Goal: Task Accomplishment & Management: Complete application form

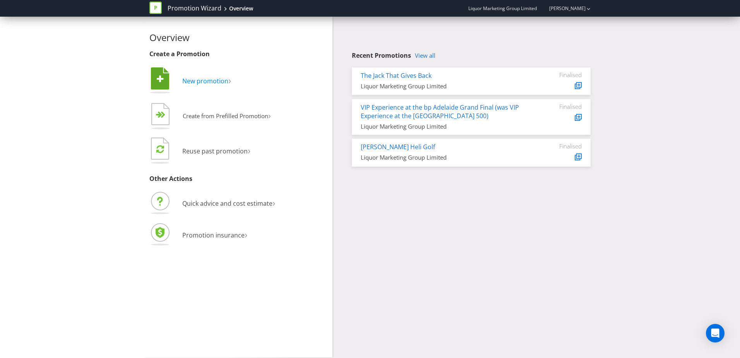
click at [198, 81] on span "New promotion" at bounding box center [205, 81] width 46 height 9
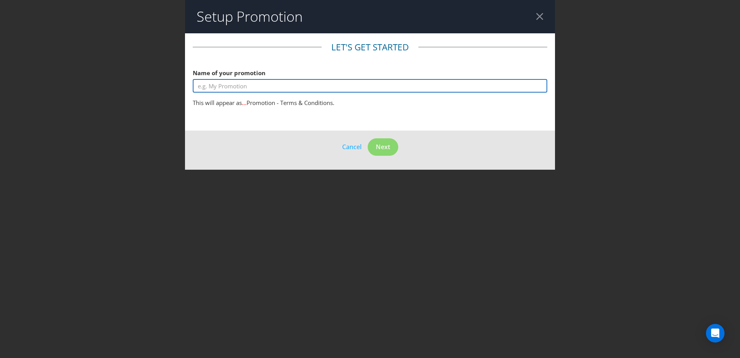
click at [198, 88] on input "text" at bounding box center [370, 86] width 355 height 14
type input "[PERSON_NAME] 20K Dream Holiday"
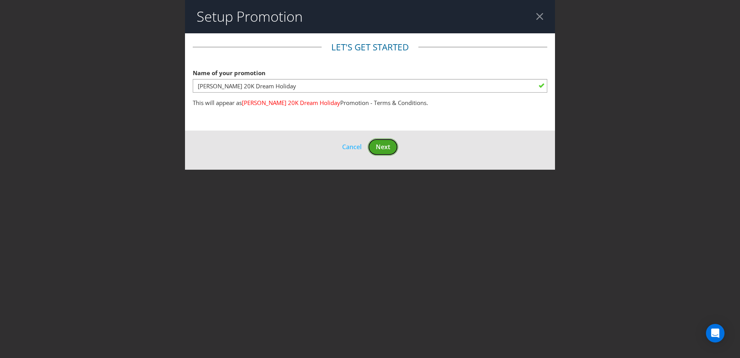
click at [377, 148] on span "Next" at bounding box center [383, 147] width 14 height 9
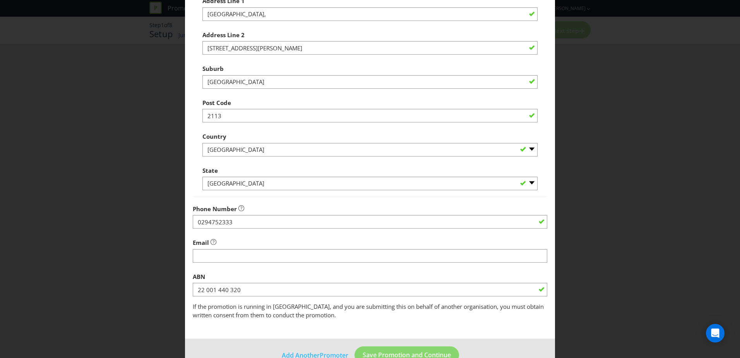
scroll to position [148, 0]
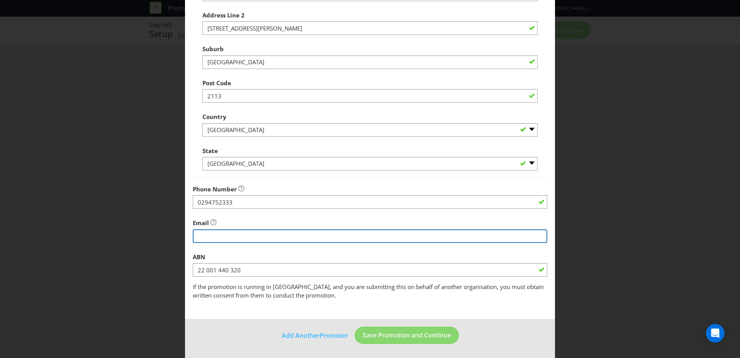
click at [200, 235] on input "string" at bounding box center [370, 236] width 355 height 14
paste input "[EMAIL_ADDRESS][DOMAIN_NAME]"
type input "[EMAIL_ADDRESS][DOMAIN_NAME]"
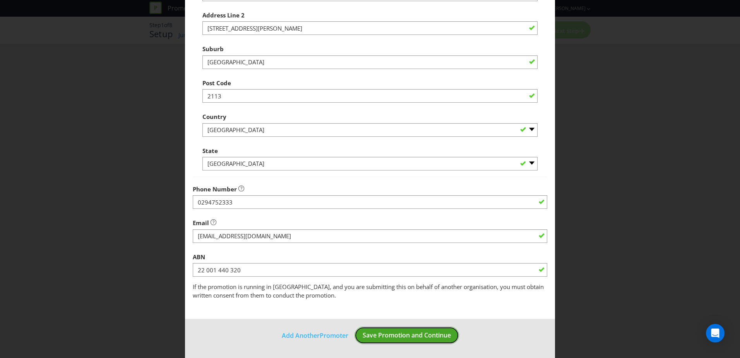
click at [396, 337] on span "Save Promotion and Continue" at bounding box center [407, 335] width 88 height 9
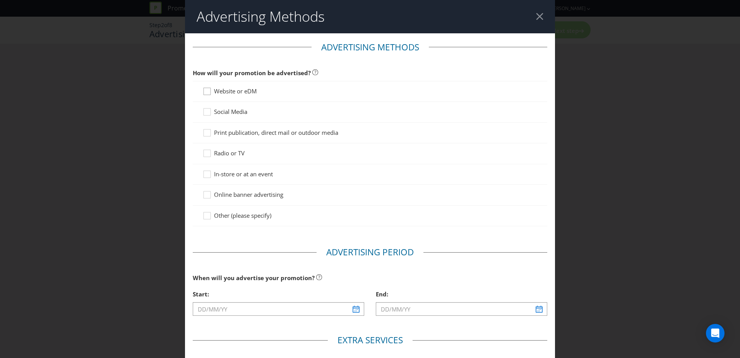
click at [206, 89] on div at bounding box center [207, 89] width 4 height 4
click at [0, 0] on input "Website or eDM" at bounding box center [0, 0] width 0 height 0
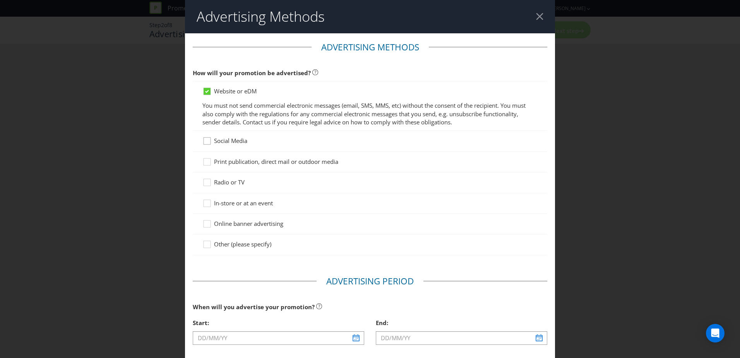
click at [206, 142] on icon at bounding box center [209, 143] width 12 height 12
click at [0, 0] on input "Social Media" at bounding box center [0, 0] width 0 height 0
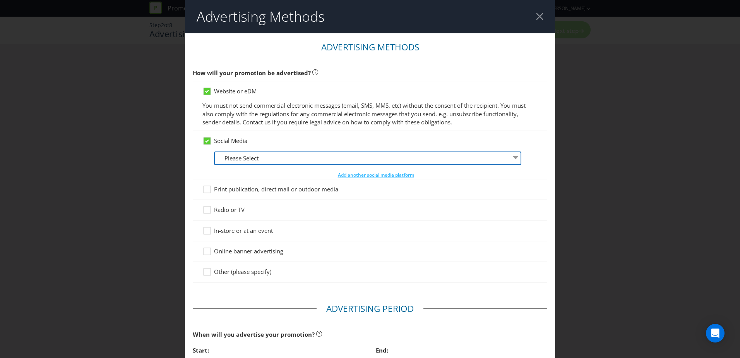
click at [225, 160] on select "-- Please Select -- Facebook X Instagram Snapchat LinkedIn Pinterest Tumblr You…" at bounding box center [367, 158] width 307 height 14
select select "FACEBOOK"
click at [214, 151] on select "-- Please Select -- Facebook X Instagram Snapchat LinkedIn Pinterest Tumblr You…" at bounding box center [367, 158] width 307 height 14
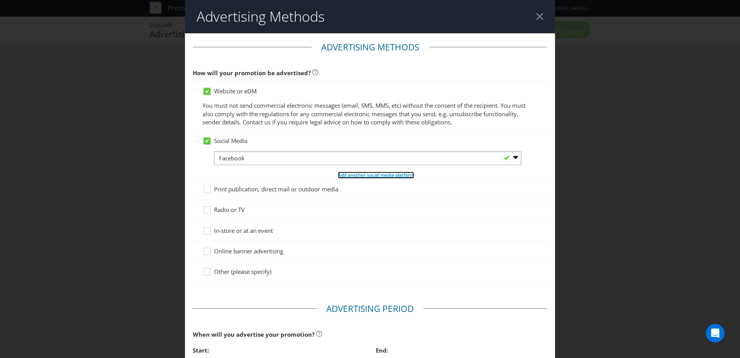
click at [339, 176] on span "Add another social media platform" at bounding box center [376, 175] width 76 height 7
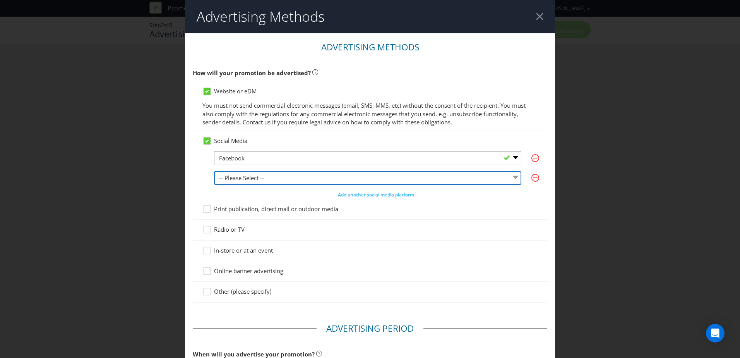
click at [258, 179] on select "-- Please Select -- Facebook X Instagram Snapchat LinkedIn Pinterest Tumblr You…" at bounding box center [367, 178] width 307 height 14
select select "INSTAGRAM"
click at [214, 171] on select "-- Please Select -- Facebook X Instagram Snapchat LinkedIn Pinterest Tumblr You…" at bounding box center [367, 178] width 307 height 14
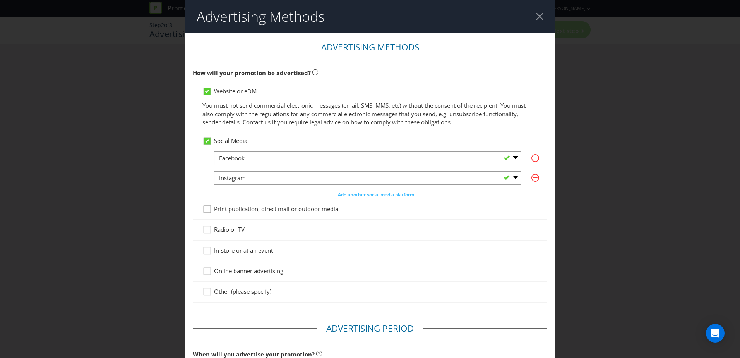
click at [205, 209] on icon at bounding box center [209, 211] width 12 height 12
click at [0, 0] on input "Print publication, direct mail or outdoor media" at bounding box center [0, 0] width 0 height 0
click at [208, 230] on icon at bounding box center [209, 231] width 12 height 12
click at [0, 0] on input "Radio or TV" at bounding box center [0, 0] width 0 height 0
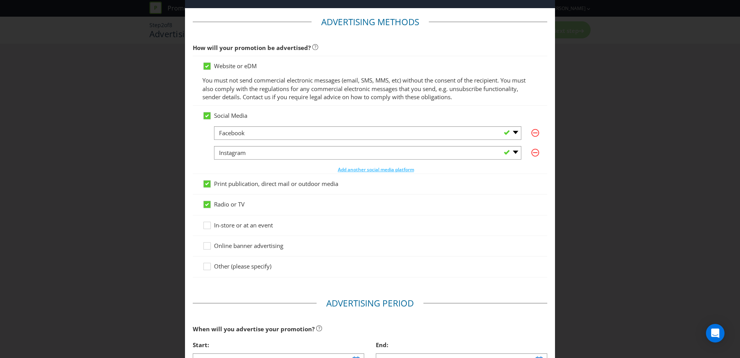
scroll to position [39, 0]
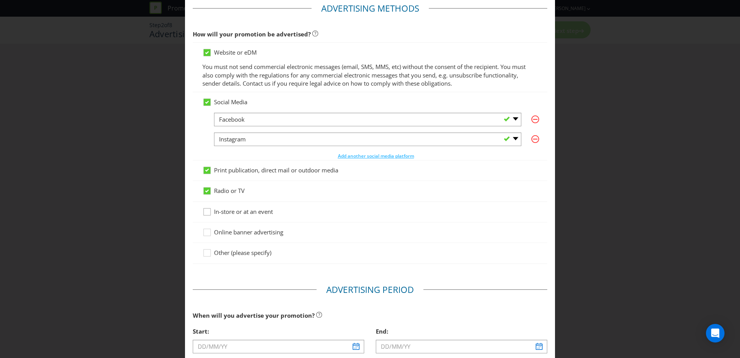
click at [204, 215] on icon at bounding box center [209, 214] width 12 height 12
click at [0, 0] on input "In-store or at an event" at bounding box center [0, 0] width 0 height 0
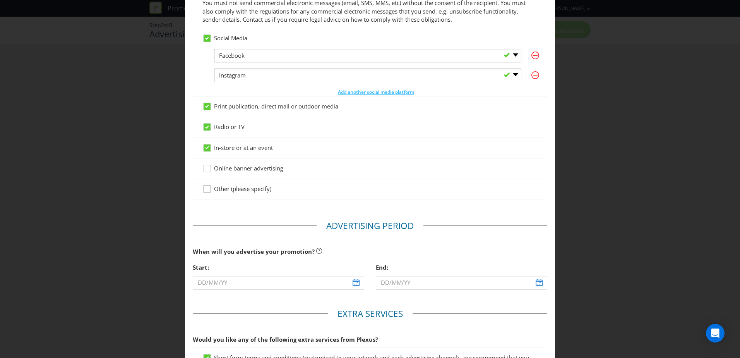
scroll to position [116, 0]
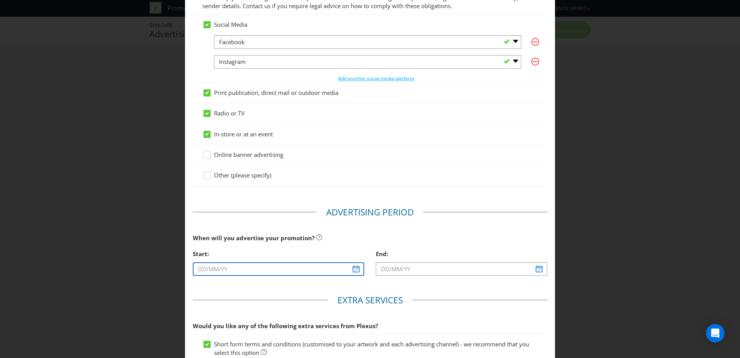
click at [208, 268] on input "text" at bounding box center [279, 269] width 172 height 14
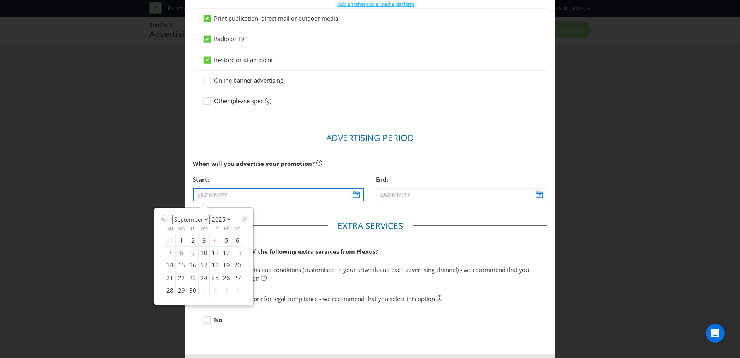
scroll to position [194, 0]
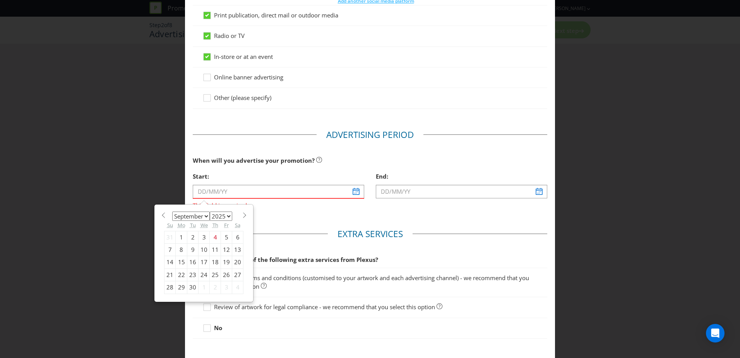
click at [203, 216] on select "January February March April May June July August September October November De…" at bounding box center [191, 215] width 38 height 9
select select "11"
click at [172, 211] on select "January February March April May June July August September October November De…" at bounding box center [191, 215] width 38 height 9
click at [203, 249] on div "10" at bounding box center [204, 249] width 11 height 12
type input "[DATE]"
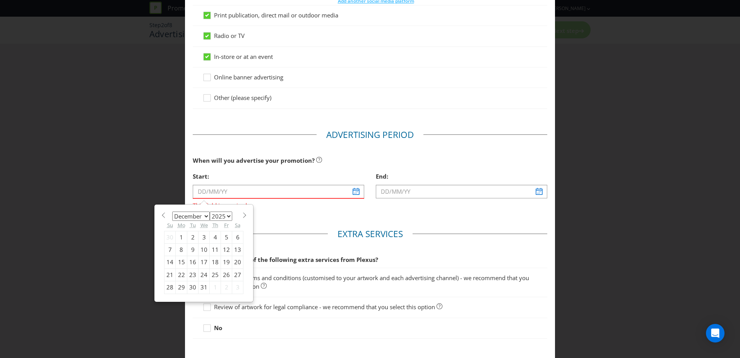
type input "[DATE]"
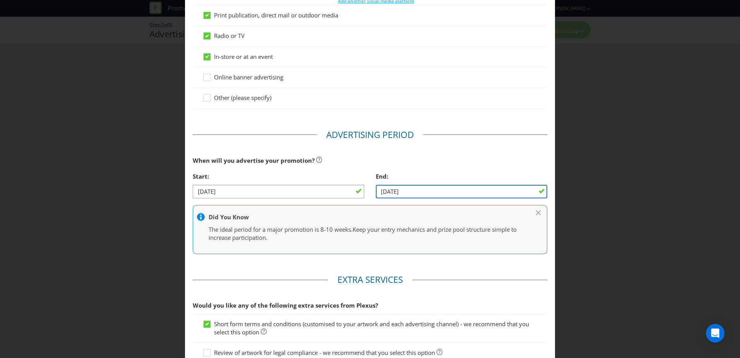
click at [406, 192] on input "[DATE]" at bounding box center [462, 192] width 172 height 14
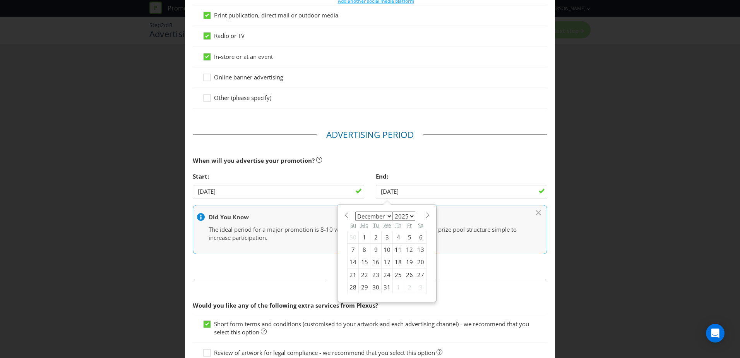
click at [388, 218] on select "January February March April May June July August September October November De…" at bounding box center [374, 215] width 38 height 9
click at [398, 218] on select "2025 2026 2027 2028 2029 2030 2031 2032 2033 2034 2035" at bounding box center [404, 215] width 22 height 9
click at [393, 211] on select "2025 2026 2027 2028 2029 2030 2031 2032 2033 2034 2035" at bounding box center [404, 215] width 22 height 9
click at [401, 214] on select "2025 2026 2027 2028 2029 2030 2031 2032 2033 2034 2035" at bounding box center [404, 215] width 22 height 9
select select "2026"
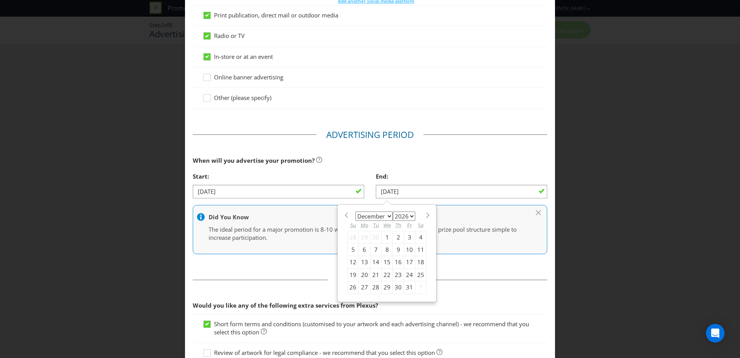
click at [393, 211] on select "2025 2026 2027 2028 2029 2030 2031 2032 2033 2034 2035" at bounding box center [404, 215] width 22 height 9
click at [380, 219] on select "January February March April May June July August September October November De…" at bounding box center [374, 215] width 38 height 9
select select "0"
click at [355, 211] on select "January February March April May June July August September October November De…" at bounding box center [374, 215] width 38 height 9
click at [373, 288] on div "27" at bounding box center [376, 287] width 11 height 12
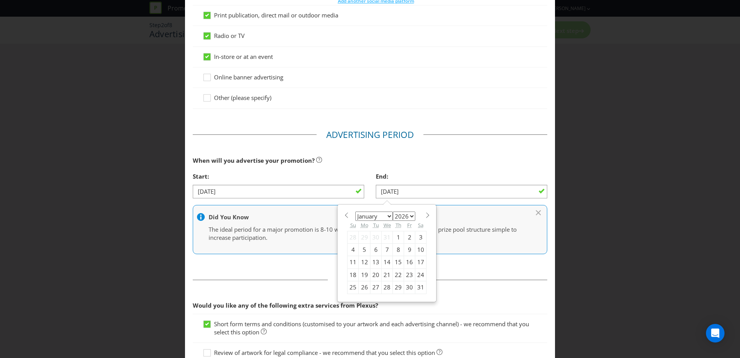
type input "[DATE]"
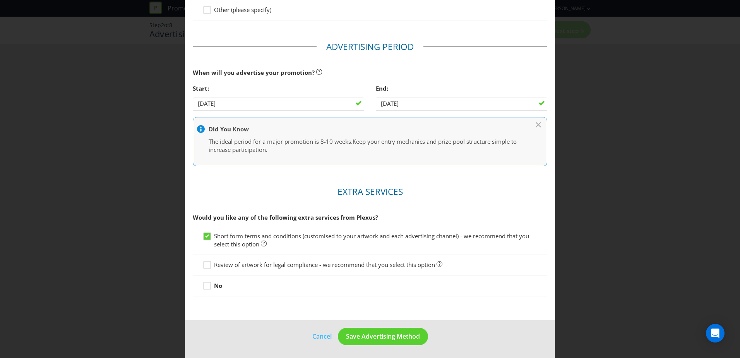
scroll to position [283, 0]
click at [396, 336] on span "Save Advertising Method" at bounding box center [383, 335] width 74 height 9
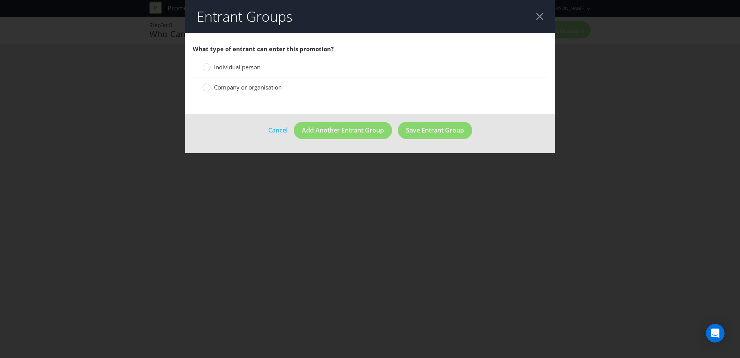
drag, startPoint x: 217, startPoint y: 62, endPoint x: 218, endPoint y: 66, distance: 4.0
click at [217, 62] on div "Individual person" at bounding box center [370, 67] width 355 height 21
click at [218, 67] on span "Individual person" at bounding box center [237, 67] width 46 height 8
click at [0, 0] on input "Individual person" at bounding box center [0, 0] width 0 height 0
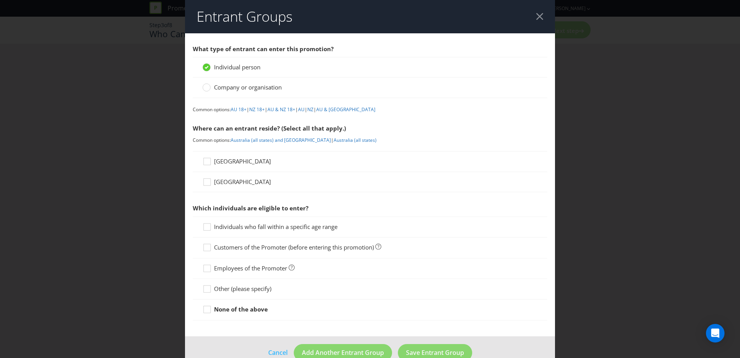
click at [222, 160] on span "[GEOGRAPHIC_DATA]" at bounding box center [242, 161] width 57 height 8
click at [0, 0] on input "[GEOGRAPHIC_DATA]" at bounding box center [0, 0] width 0 height 0
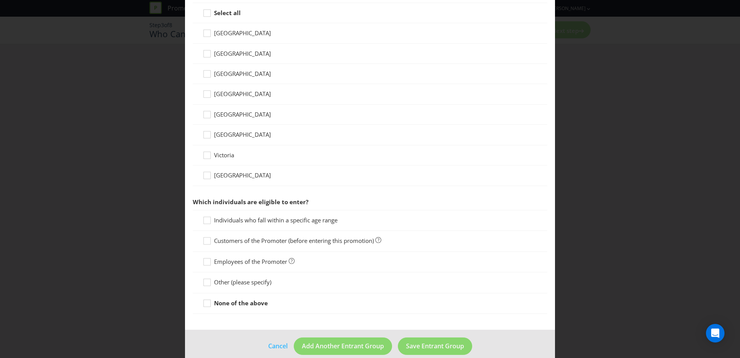
scroll to position [225, 0]
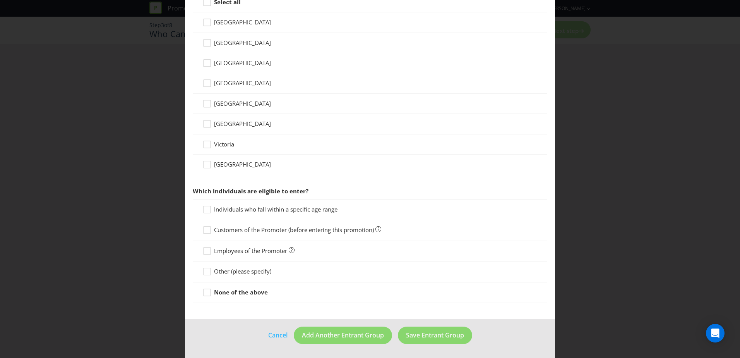
click at [311, 208] on span "Individuals who fall within a specific age range" at bounding box center [276, 209] width 124 height 8
click at [0, 0] on input "Individuals who fall within a specific age range" at bounding box center [0, 0] width 0 height 0
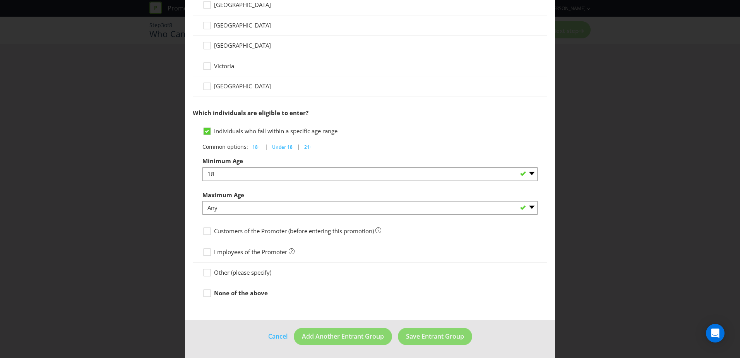
scroll to position [304, 0]
click at [429, 337] on span "Save Entrant Group" at bounding box center [435, 335] width 58 height 9
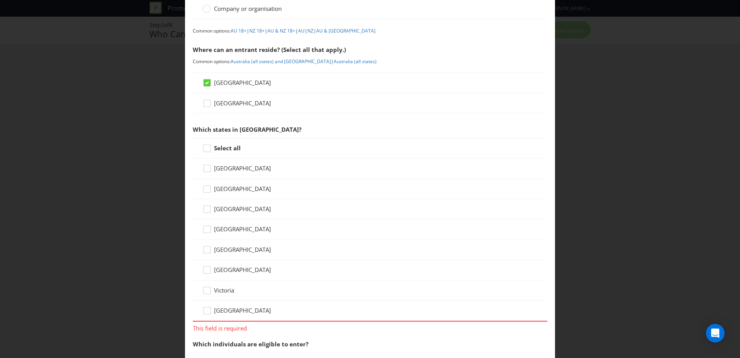
scroll to position [72, 0]
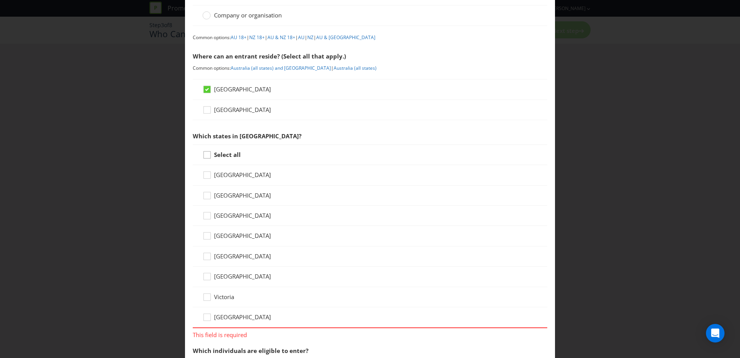
click at [204, 155] on icon at bounding box center [209, 157] width 12 height 12
click at [0, 0] on input "Select all" at bounding box center [0, 0] width 0 height 0
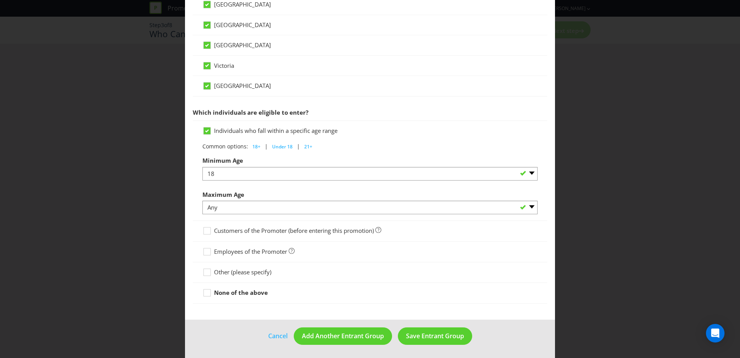
scroll to position [304, 0]
click at [431, 336] on span "Save Entrant Group" at bounding box center [435, 335] width 58 height 9
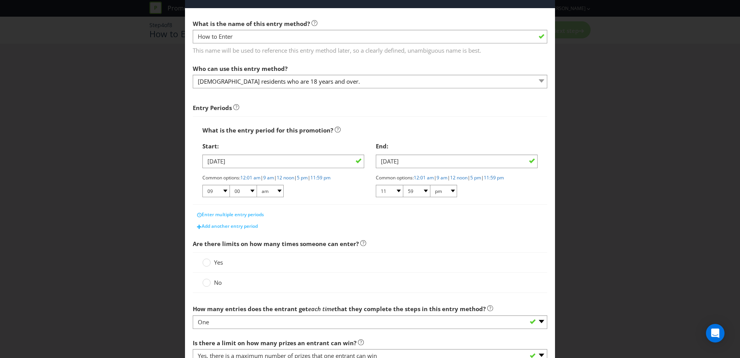
scroll to position [39, 0]
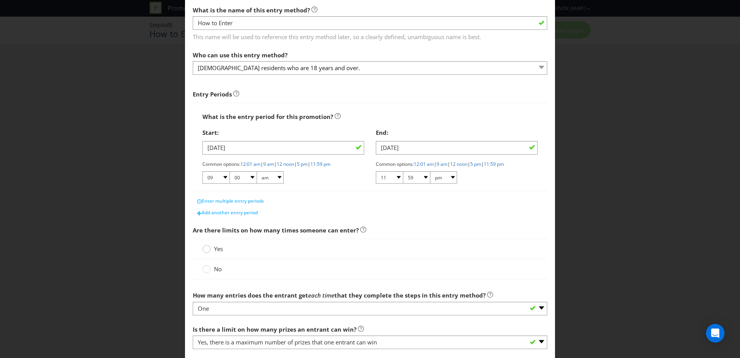
click at [207, 249] on circle at bounding box center [207, 249] width 8 height 8
click at [0, 0] on input "Yes" at bounding box center [0, 0] width 0 height 0
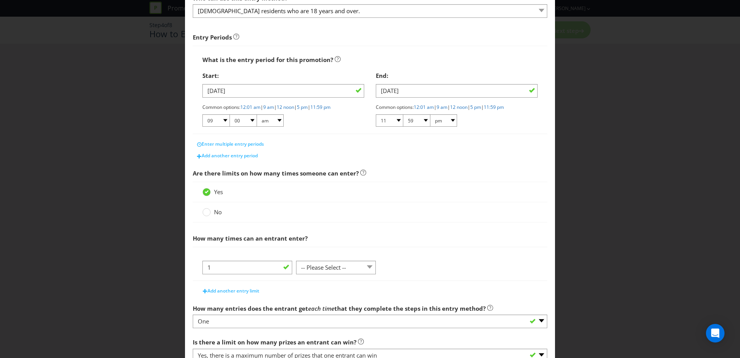
scroll to position [116, 0]
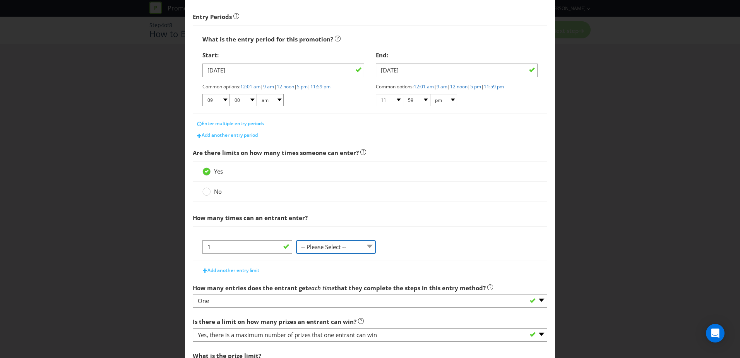
click at [322, 249] on select "-- Please Select -- per person per day per purchase per transaction Other (plea…" at bounding box center [336, 247] width 80 height 14
click at [315, 245] on select "-- Please Select -- per person per day per purchase per transaction Other (plea…" at bounding box center [336, 247] width 80 height 14
select select "PER_PERSON"
click at [296, 240] on select "-- Please Select -- per person per day per purchase per transaction Other (plea…" at bounding box center [336, 247] width 80 height 14
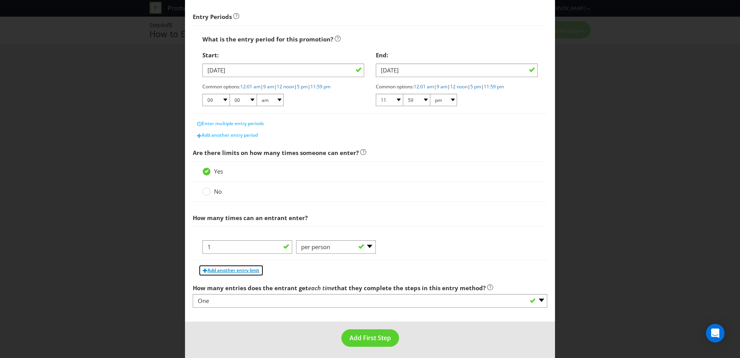
click at [244, 270] on span "Add another entry limit" at bounding box center [234, 270] width 52 height 7
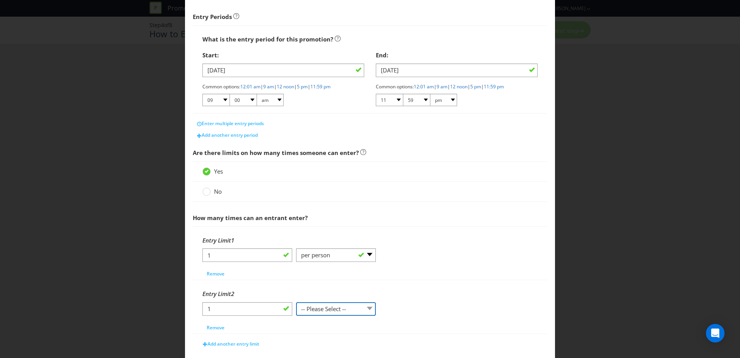
click at [339, 307] on select "-- Please Select -- per person per day per purchase per transaction Other (plea…" at bounding box center [336, 309] width 80 height 14
select select "PER_DAY"
click at [296, 302] on select "-- Please Select -- per person per day per purchase per transaction Other (plea…" at bounding box center [336, 309] width 80 height 14
click at [458, 263] on div "1 -- Please Select -- per person per day per purchase per transaction Other (pl…" at bounding box center [370, 258] width 335 height 20
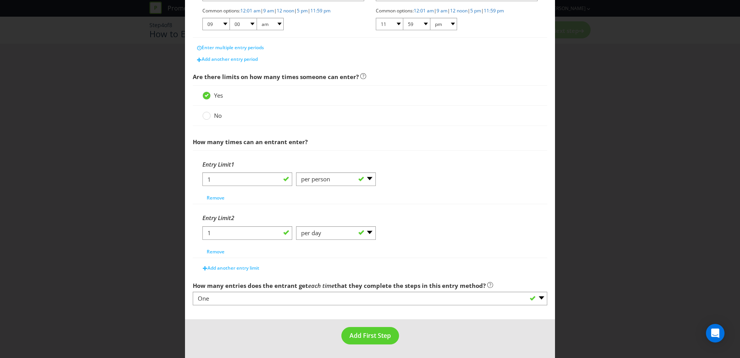
scroll to position [192, 0]
click at [366, 336] on span "Add First Step" at bounding box center [370, 335] width 41 height 9
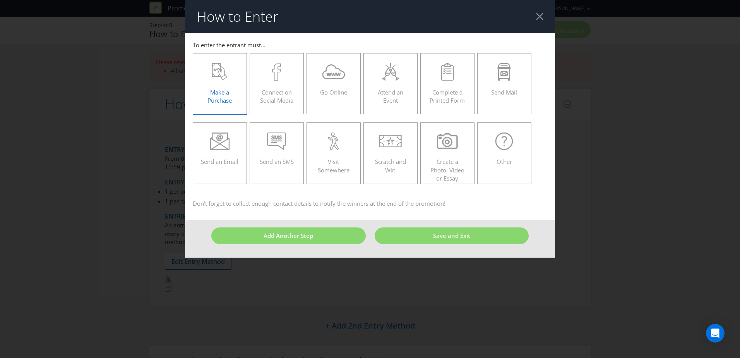
click at [221, 87] on div "Make a Purchase" at bounding box center [220, 80] width 38 height 35
click at [0, 0] on input "Make a Purchase" at bounding box center [0, 0] width 0 height 0
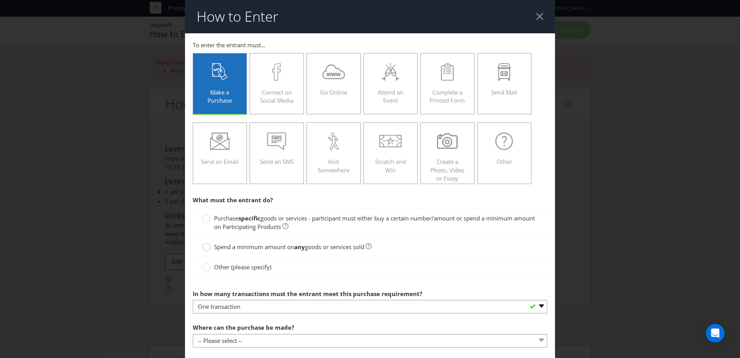
click at [205, 247] on circle at bounding box center [207, 247] width 8 height 8
click at [0, 0] on input "Spend a minimum amount on any goods or services sold" at bounding box center [0, 0] width 0 height 0
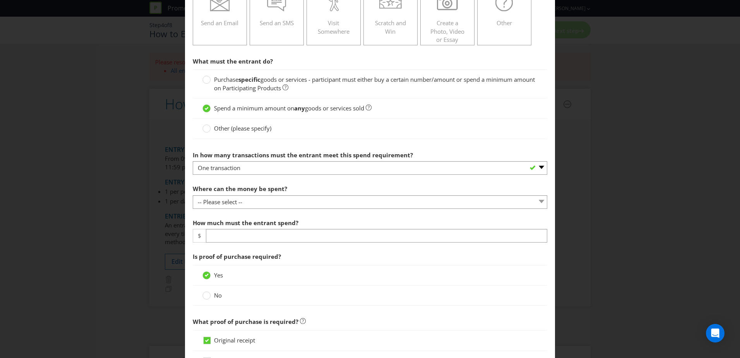
scroll to position [155, 0]
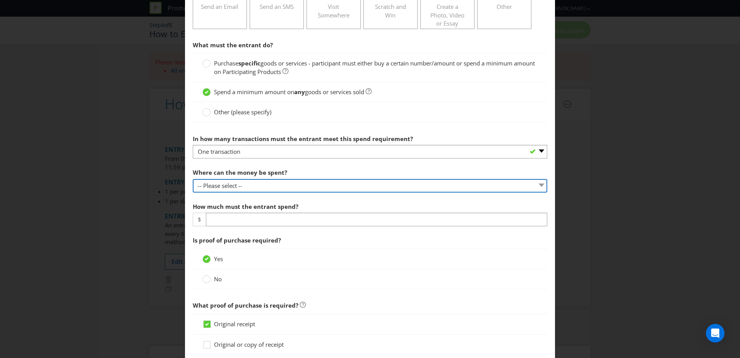
click at [214, 186] on select "-- Please select -- Any stores displaying promotional material (including onlin…" at bounding box center [370, 186] width 355 height 14
select select "ANY_DISPLAYING_PROMOTIONAL_MATERIAL"
click at [193, 179] on select "-- Please select -- Any stores displaying promotional material (including onlin…" at bounding box center [370, 186] width 355 height 14
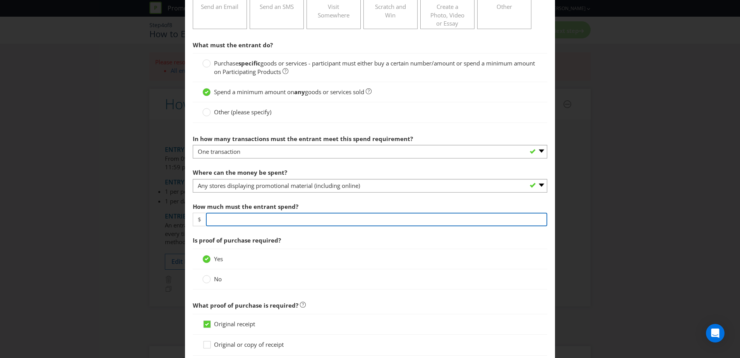
click at [217, 222] on input "number" at bounding box center [377, 220] width 342 height 14
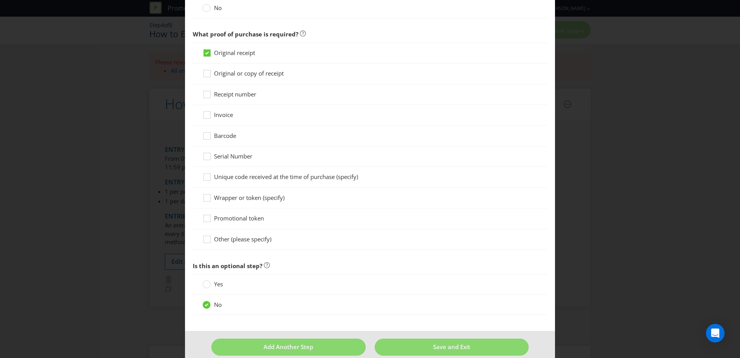
scroll to position [437, 0]
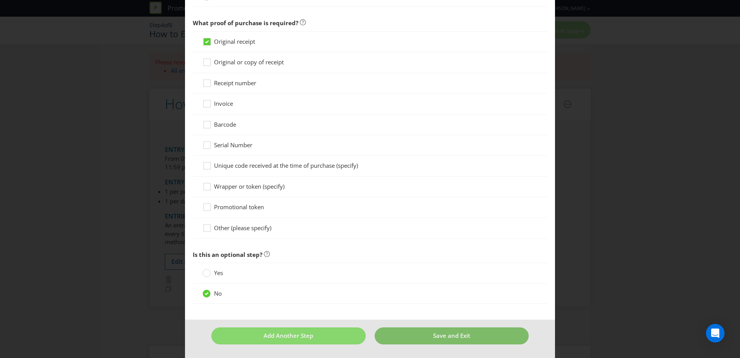
type input "80"
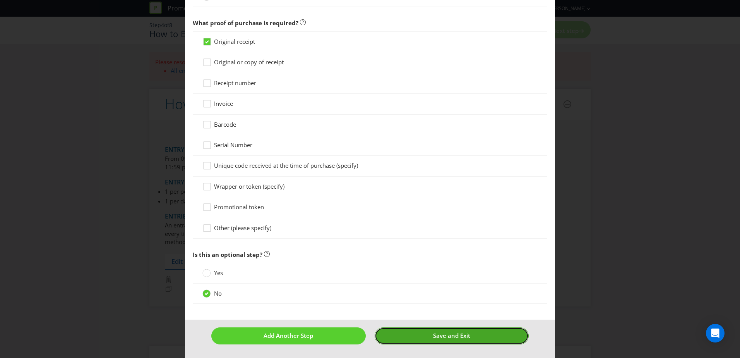
click at [416, 338] on button "Save and Exit" at bounding box center [452, 335] width 155 height 17
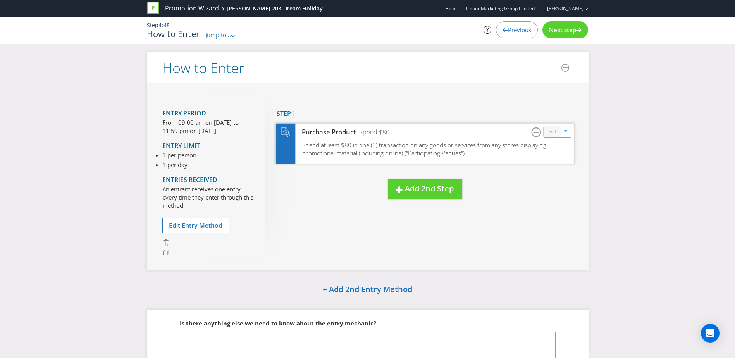
click at [552, 132] on link "Edit" at bounding box center [552, 131] width 8 height 9
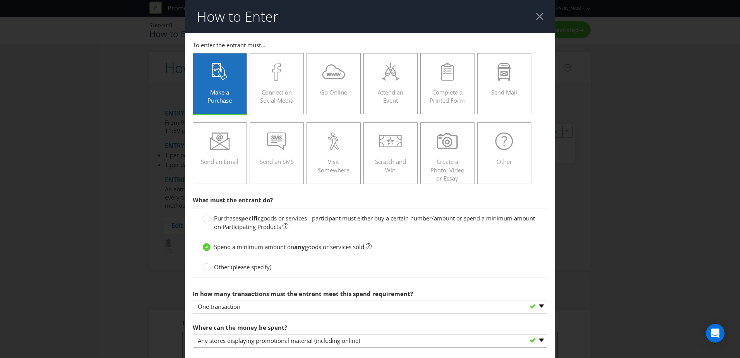
click at [533, 12] on header "How to Enter" at bounding box center [370, 16] width 370 height 33
click at [536, 18] on div at bounding box center [539, 16] width 7 height 7
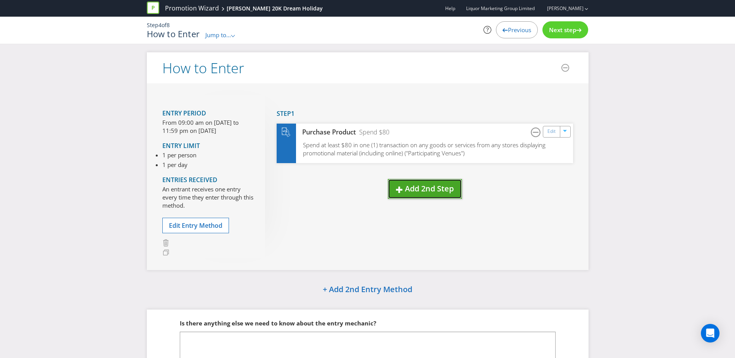
click at [428, 189] on span "Add 2nd Step" at bounding box center [429, 188] width 49 height 10
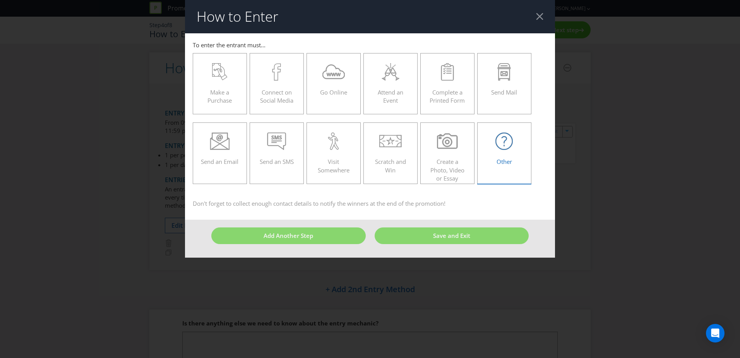
click at [496, 159] on div "Other" at bounding box center [505, 149] width 38 height 35
click at [0, 0] on input "Other" at bounding box center [0, 0] width 0 height 0
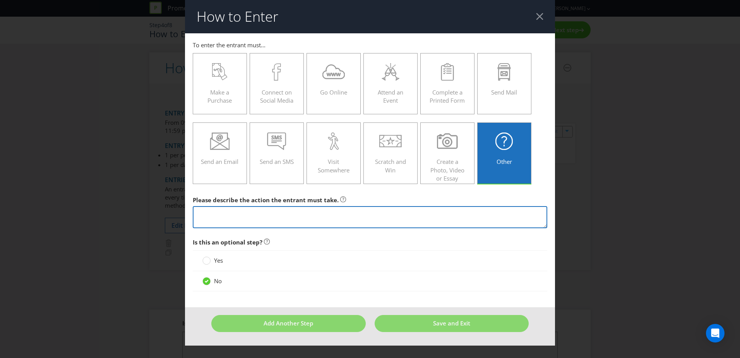
click at [280, 210] on textarea at bounding box center [370, 217] width 355 height 22
click at [276, 213] on textarea "Scan your [PERSON_NAME]'s Perks Card or go online to enter ([DOMAIN_NAME])" at bounding box center [370, 217] width 355 height 22
click at [485, 214] on textarea "Scan your [PERSON_NAME]'s Perks Card (this will automatically enter them) or go…" at bounding box center [370, 217] width 355 height 22
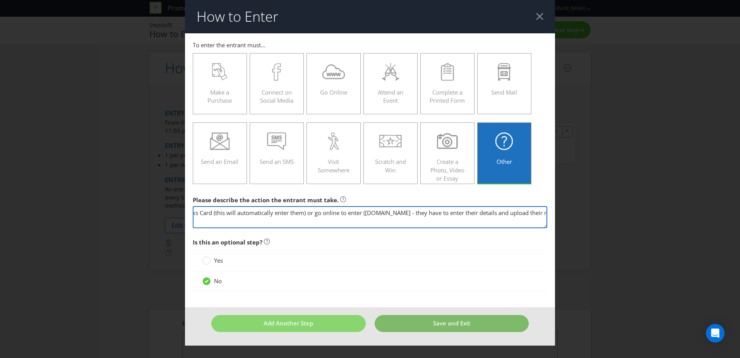
type textarea "Scan your [PERSON_NAME]'s Perks Card (this will automatically enter them) or go…"
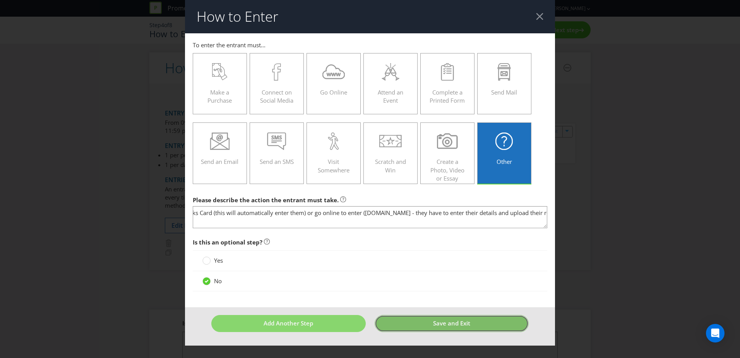
click at [448, 326] on span "Save and Exit" at bounding box center [451, 323] width 37 height 8
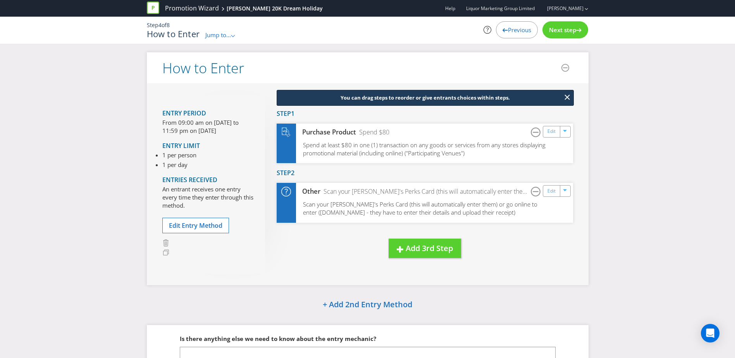
click at [562, 31] on span "Next step" at bounding box center [562, 30] width 27 height 8
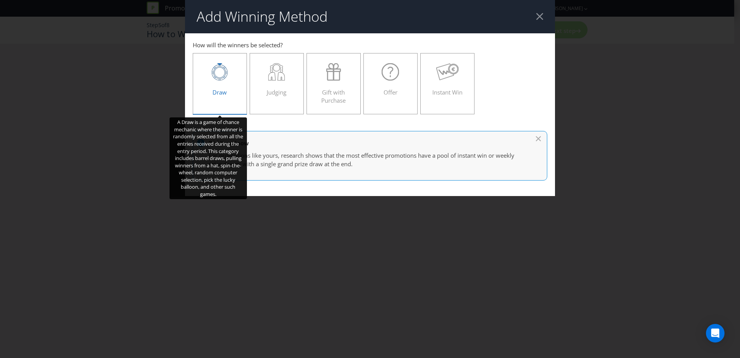
click at [225, 85] on div "Draw" at bounding box center [220, 80] width 38 height 35
click at [0, 0] on input "Draw" at bounding box center [0, 0] width 0 height 0
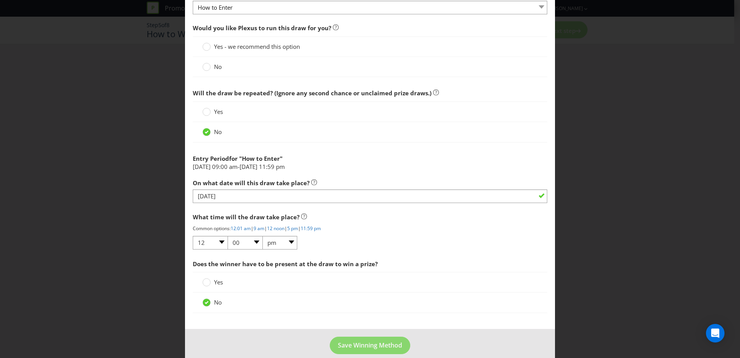
scroll to position [297, 0]
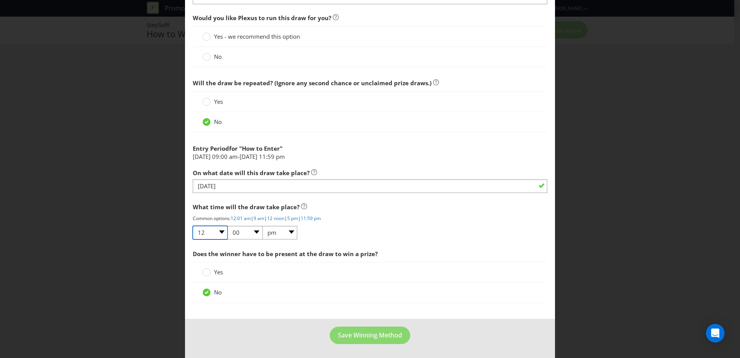
drag, startPoint x: 218, startPoint y: 232, endPoint x: 218, endPoint y: 237, distance: 4.3
click at [218, 232] on select "01 02 03 04 05 06 07 08 09 10 11 12" at bounding box center [210, 233] width 35 height 14
select select "02"
click at [193, 226] on select "01 02 03 04 05 06 07 08 09 10 11 12" at bounding box center [210, 233] width 35 height 14
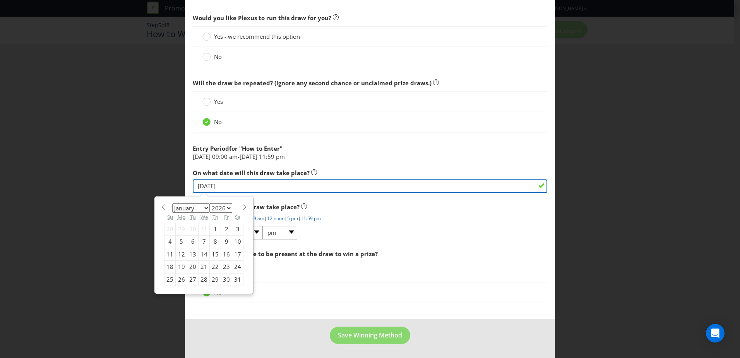
click at [224, 185] on input "[DATE]" at bounding box center [370, 186] width 355 height 14
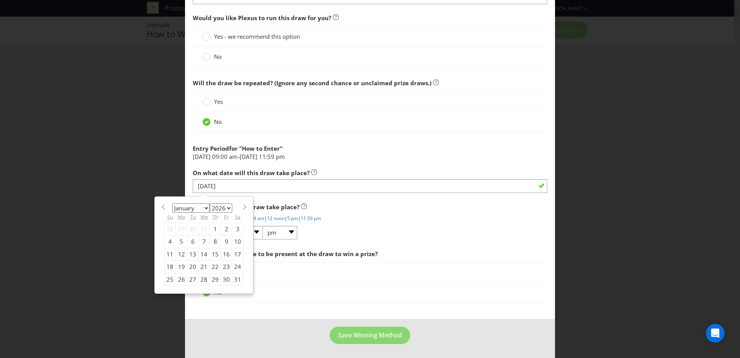
click at [202, 208] on select "January February March April May June July August September October November De…" at bounding box center [191, 207] width 38 height 9
select select "1"
click at [172, 203] on select "January February March April May June July August September October November De…" at bounding box center [191, 207] width 38 height 9
click at [189, 227] on div "3" at bounding box center [192, 229] width 11 height 12
type input "[DATE]"
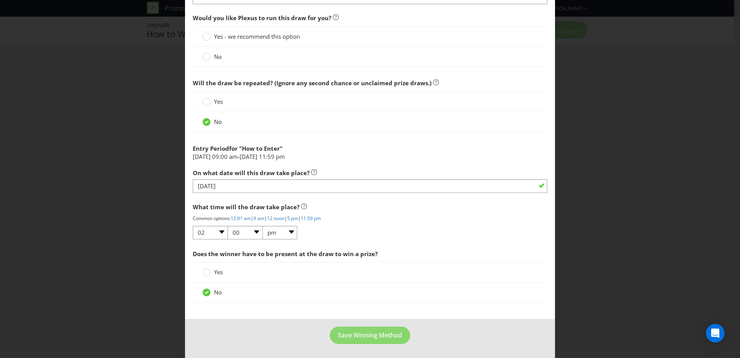
click at [503, 289] on div "No" at bounding box center [370, 292] width 335 height 8
click at [358, 335] on span "Save Winning Method" at bounding box center [370, 335] width 64 height 9
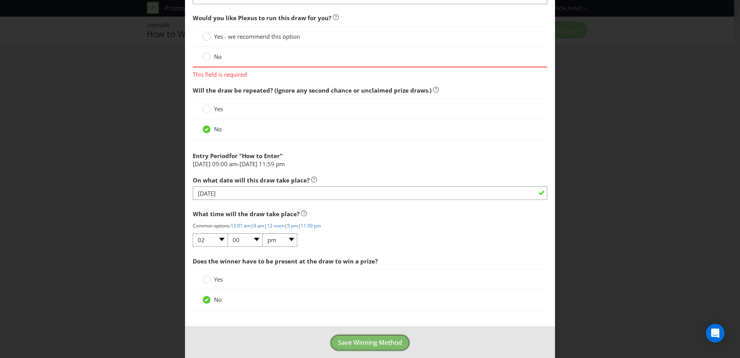
scroll to position [33, 0]
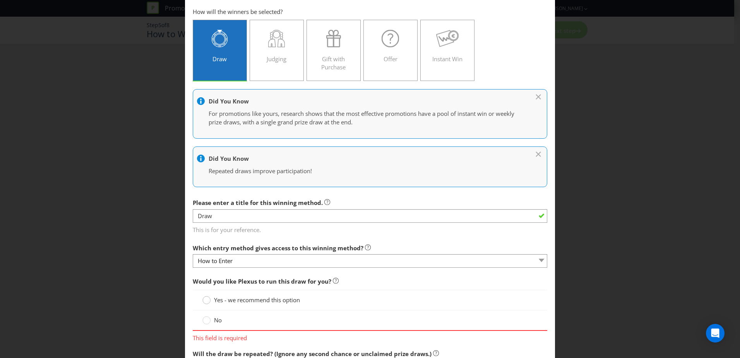
click at [206, 299] on div at bounding box center [207, 297] width 4 height 4
click at [0, 0] on input "Yes - we recommend this option" at bounding box center [0, 0] width 0 height 0
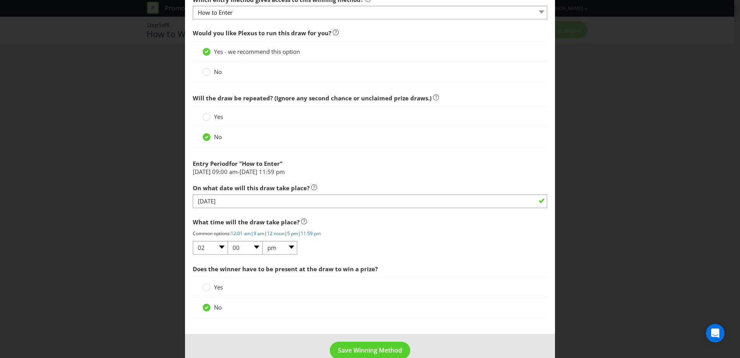
scroll to position [297, 0]
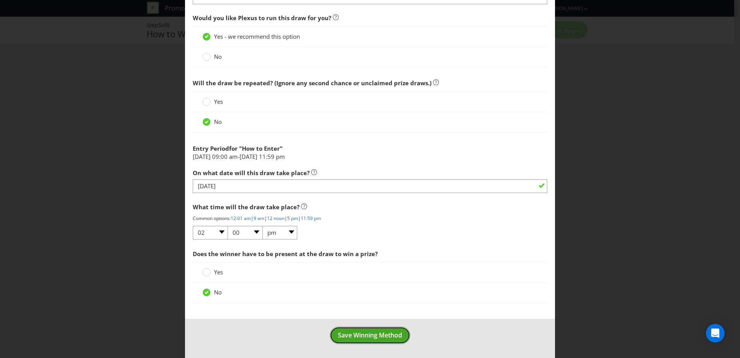
click at [369, 338] on span "Save Winning Method" at bounding box center [370, 335] width 64 height 9
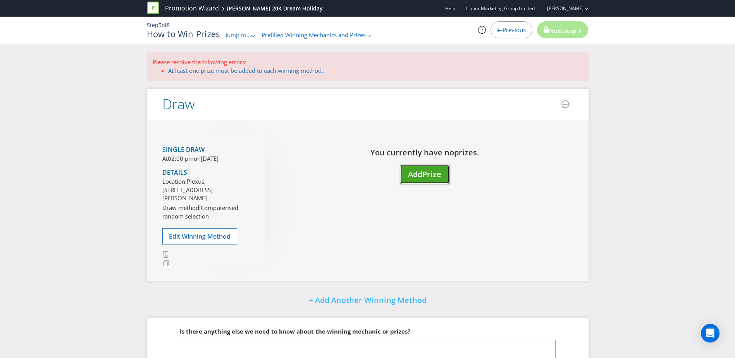
click at [423, 174] on span "Prize" at bounding box center [431, 174] width 19 height 10
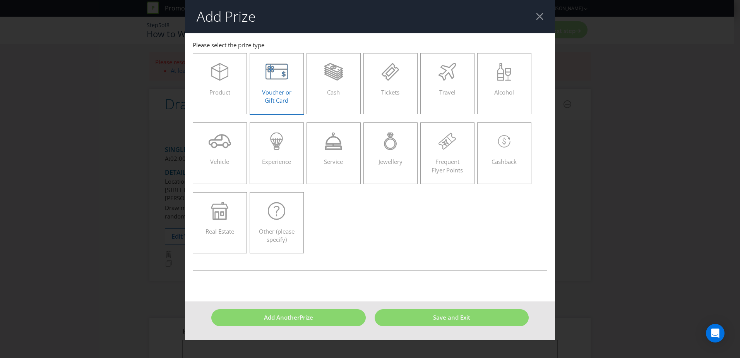
click at [279, 91] on span "Voucher or Gift Card" at bounding box center [276, 96] width 29 height 16
click at [0, 0] on input "Voucher or Gift Card" at bounding box center [0, 0] width 0 height 0
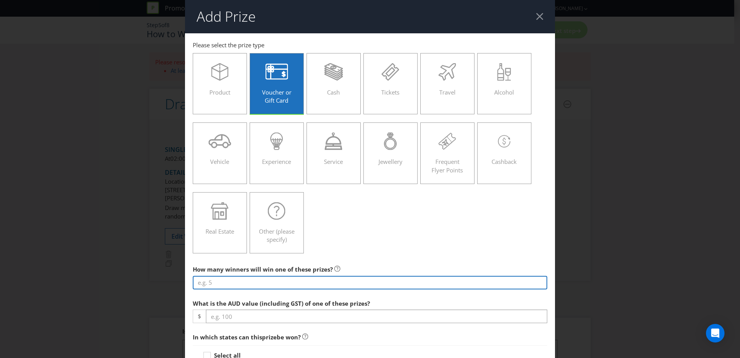
click at [230, 281] on input "number" at bounding box center [370, 283] width 355 height 14
type input "1"
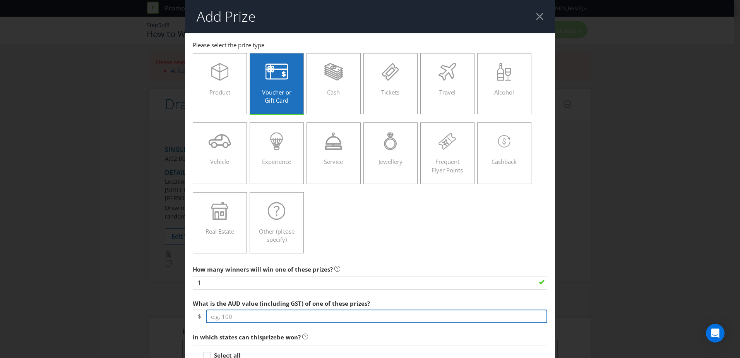
click at [228, 312] on input "number" at bounding box center [377, 316] width 342 height 14
click at [215, 318] on input "20000" at bounding box center [377, 316] width 342 height 14
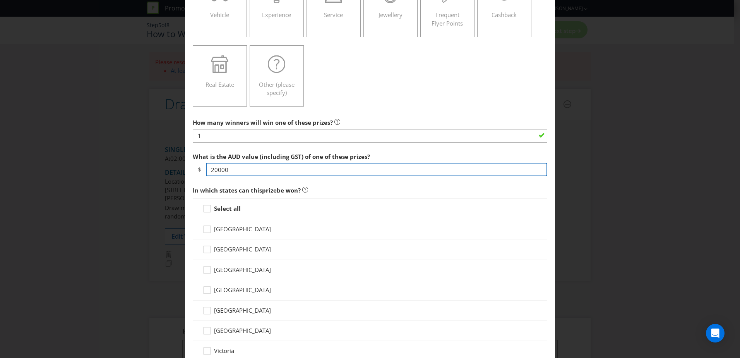
scroll to position [155, 0]
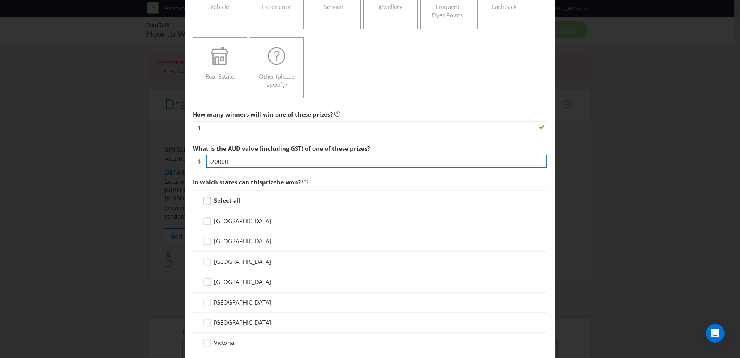
type input "20000"
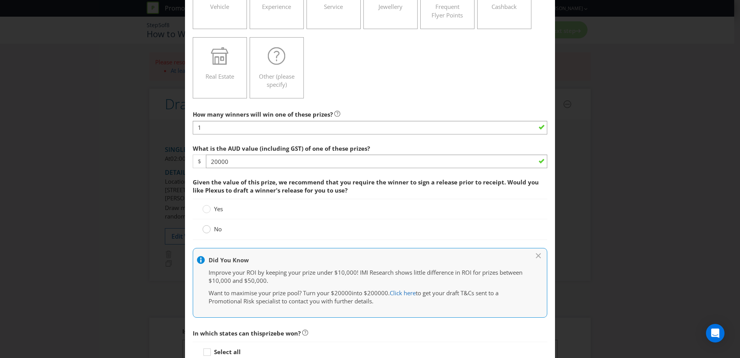
click at [208, 230] on circle at bounding box center [207, 229] width 8 height 8
click at [0, 0] on input "No" at bounding box center [0, 0] width 0 height 0
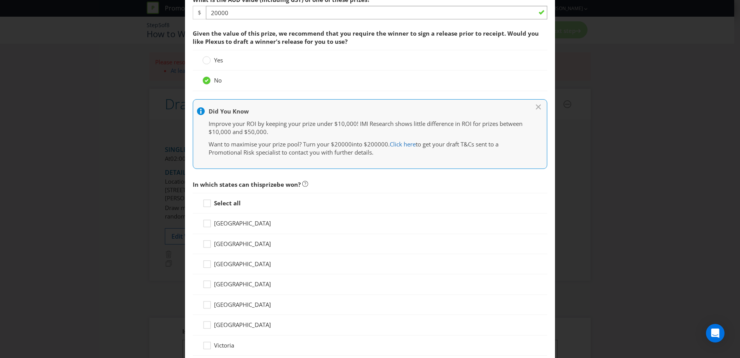
scroll to position [310, 0]
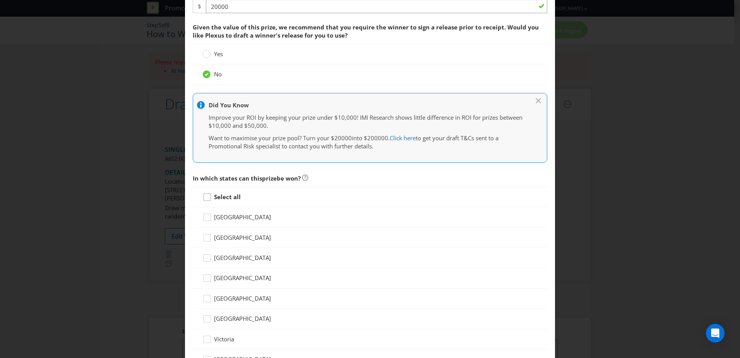
click at [206, 197] on icon at bounding box center [209, 199] width 12 height 12
click at [0, 0] on input "Select all" at bounding box center [0, 0] width 0 height 0
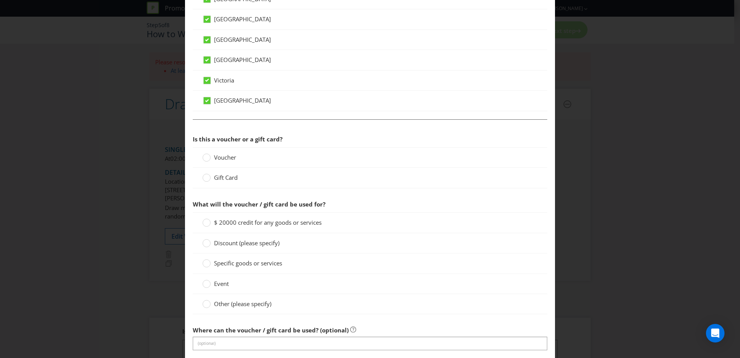
scroll to position [581, 0]
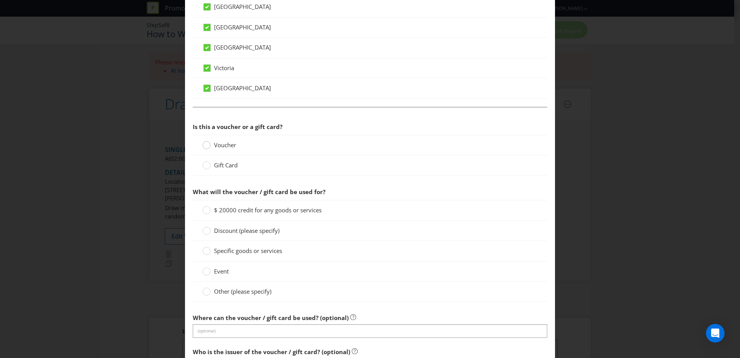
click at [207, 146] on circle at bounding box center [207, 145] width 8 height 8
click at [0, 0] on input "Voucher" at bounding box center [0, 0] width 0 height 0
click at [205, 294] on circle at bounding box center [207, 292] width 8 height 8
click at [0, 0] on input "Other (please specify)" at bounding box center [0, 0] width 0 height 0
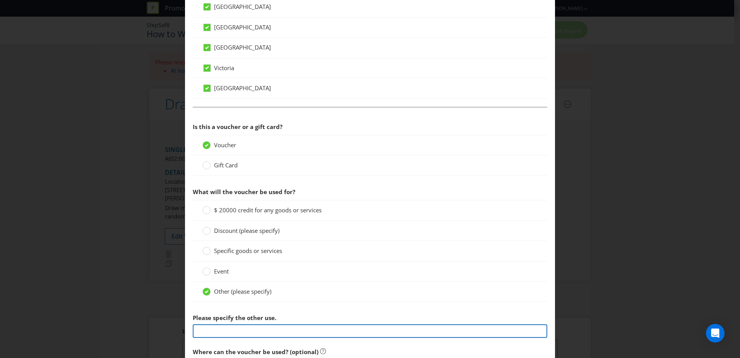
click at [205, 333] on input "text" at bounding box center [370, 331] width 355 height 14
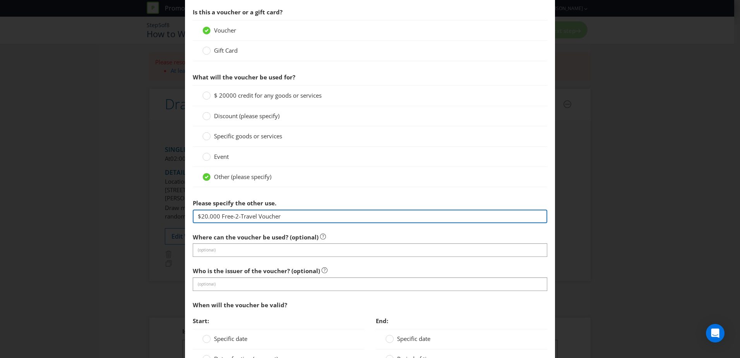
scroll to position [697, 0]
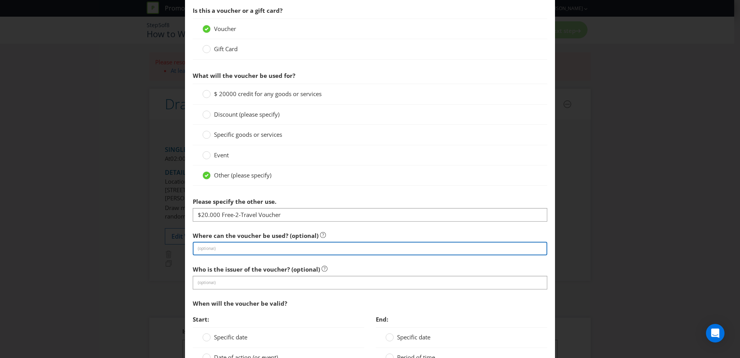
click at [206, 248] on input "text" at bounding box center [370, 249] width 355 height 14
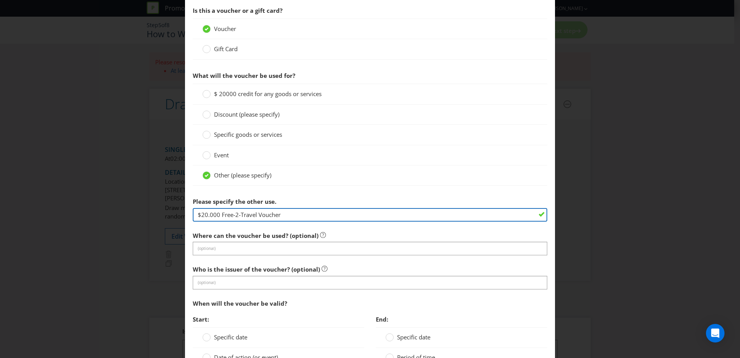
click at [294, 218] on input "$20.000 Free-2-Travel Voucher" at bounding box center [370, 215] width 355 height 14
type input "$20.000 Free-2-Travel Voucher (winner with work with Free-2-Travel to design th…"
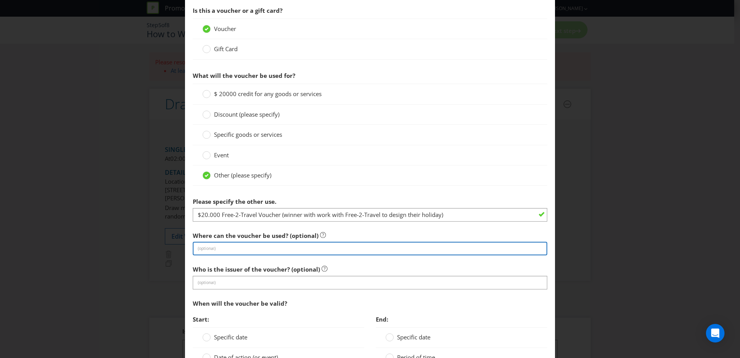
click at [269, 249] on input "text" at bounding box center [370, 249] width 355 height 14
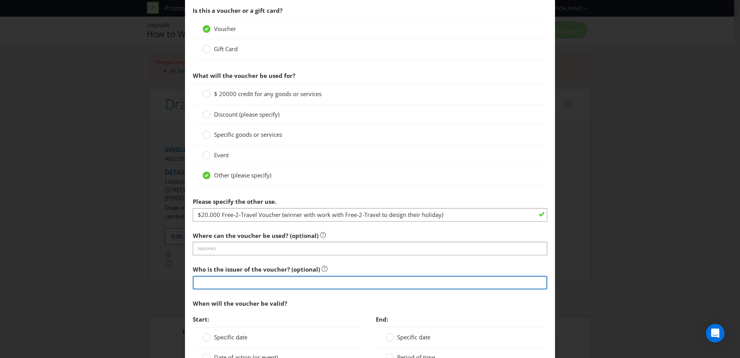
click at [223, 283] on input "text" at bounding box center [370, 283] width 355 height 14
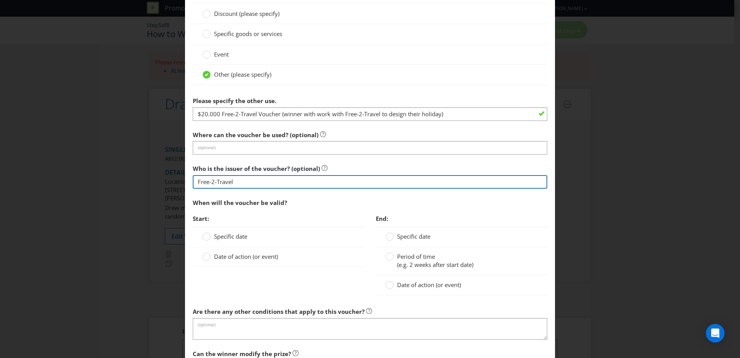
scroll to position [813, 0]
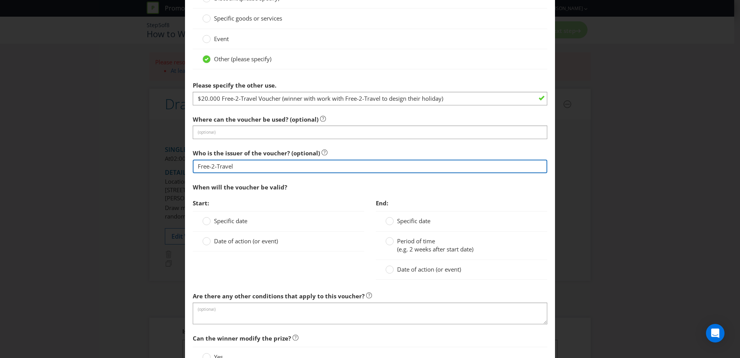
type input "Free-2-Travel"
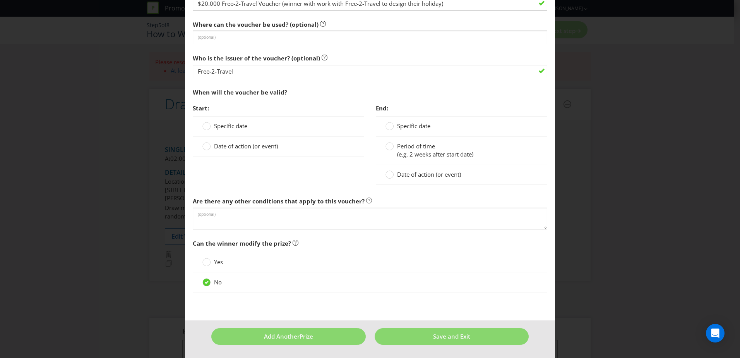
scroll to position [908, 0]
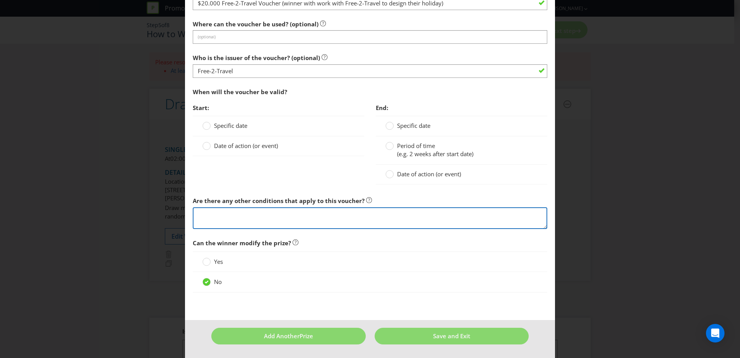
click at [200, 212] on textarea at bounding box center [370, 218] width 355 height 22
paste textarea "TERMS AND CONDITIONS All travel is subject to availability at all times and may…"
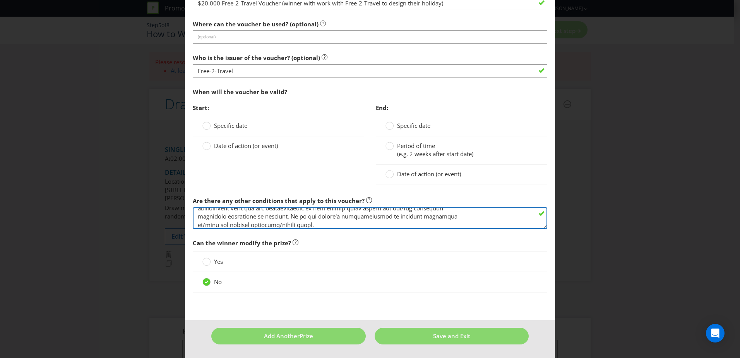
click at [255, 218] on textarea at bounding box center [370, 218] width 355 height 22
paste textarea "INCLUSIONS • All management of prize winners including reservations • Communica…"
click at [197, 227] on textarea at bounding box center [370, 218] width 355 height 22
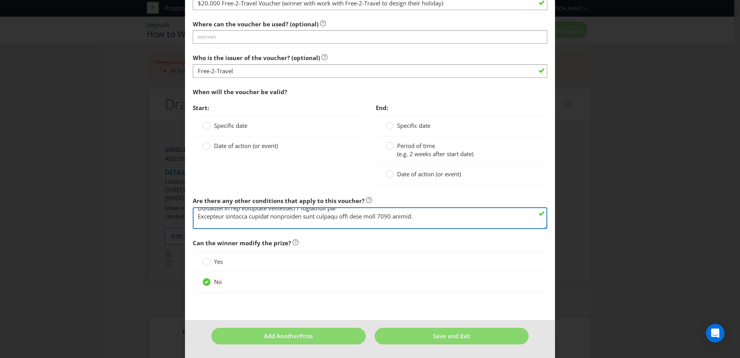
scroll to position [55, 0]
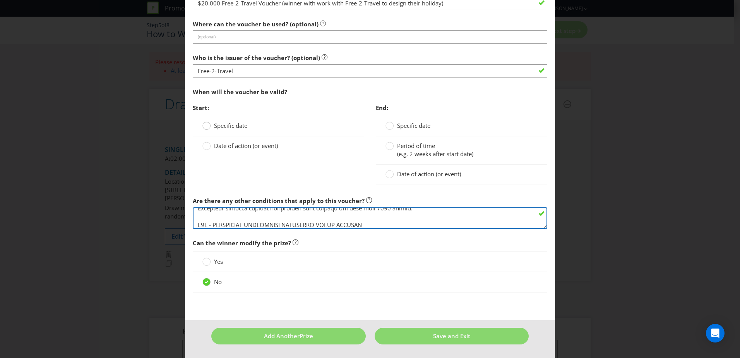
type textarea "INCLUSIONS All management of prize winners including reservations Communication…"
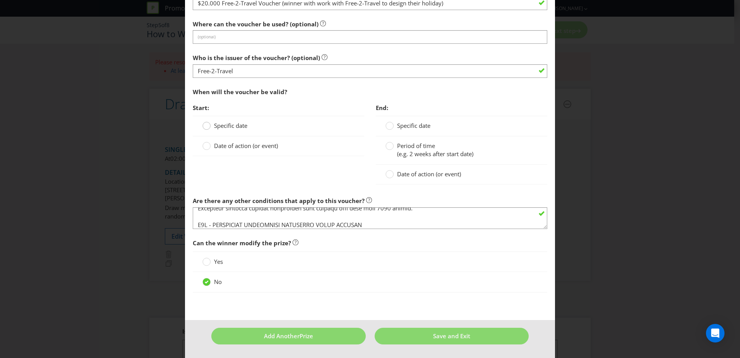
click at [206, 124] on div at bounding box center [207, 123] width 4 height 4
click at [0, 0] on input "Specific date" at bounding box center [0, 0] width 0 height 0
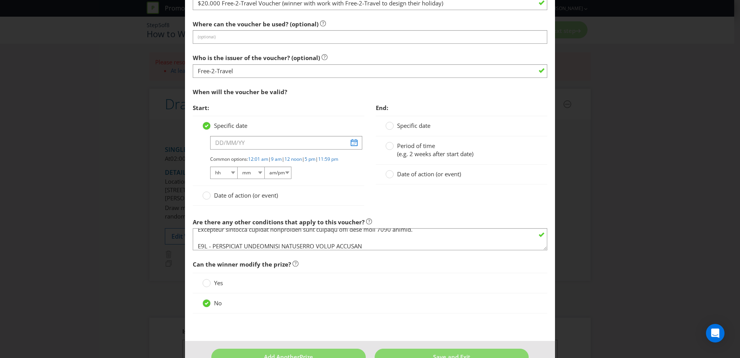
scroll to position [870, 0]
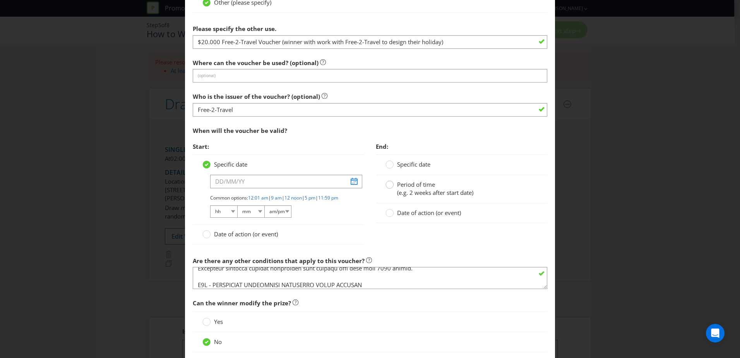
click at [388, 184] on circle at bounding box center [390, 185] width 8 height 8
click at [0, 0] on input "Period of time (e.g. 2 weeks after start date)" at bounding box center [0, 0] width 0 height 0
click at [203, 238] on circle at bounding box center [207, 234] width 8 height 8
click at [0, 0] on input "Date of action (or event)" at bounding box center [0, 0] width 0 height 0
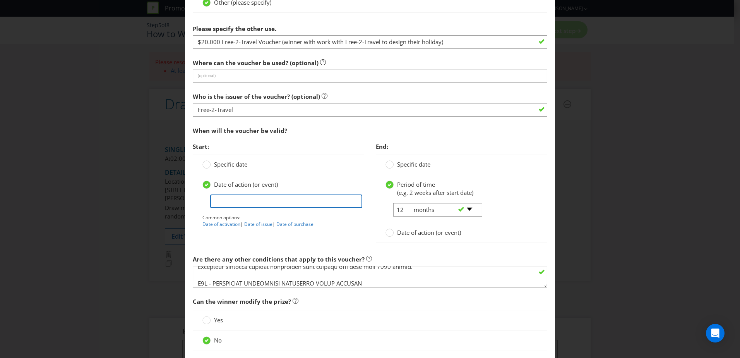
click at [229, 203] on input "text" at bounding box center [286, 201] width 152 height 14
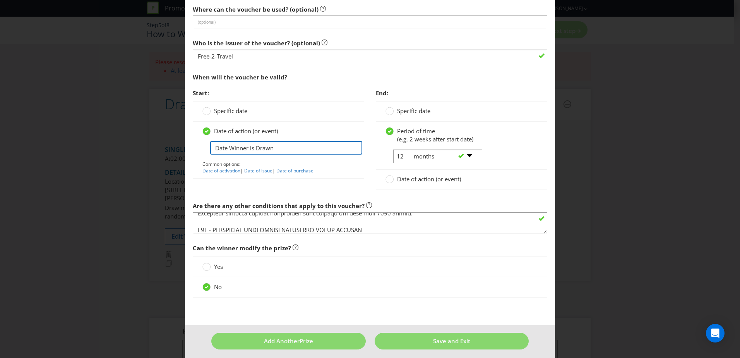
scroll to position [928, 0]
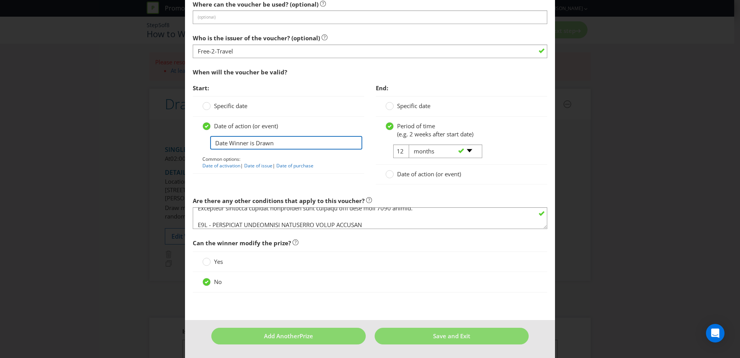
type input "Date Winner is Drawn"
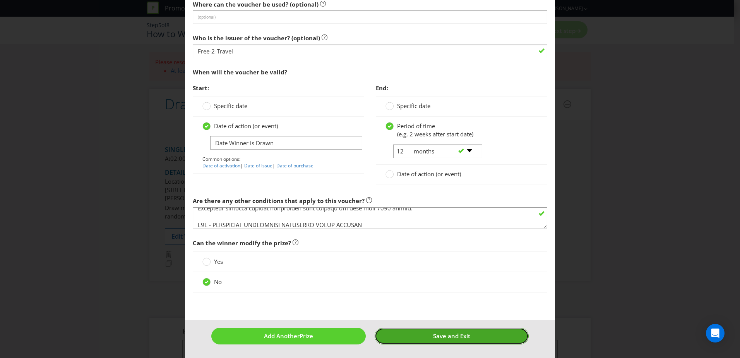
click at [443, 336] on span "Save and Exit" at bounding box center [451, 336] width 37 height 8
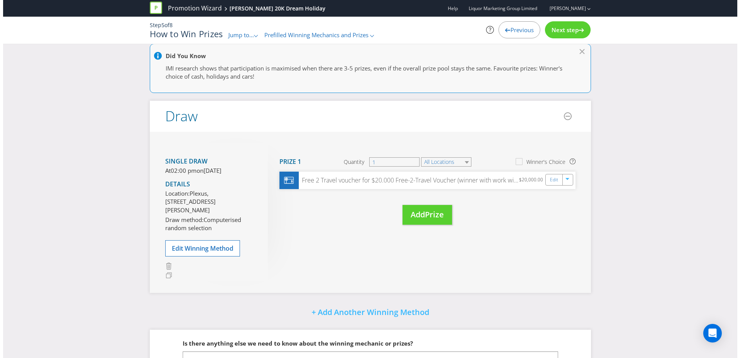
scroll to position [27, 0]
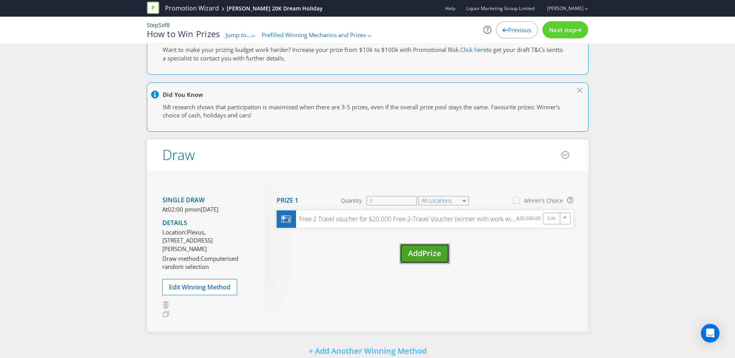
click at [426, 253] on span "Prize" at bounding box center [431, 253] width 19 height 10
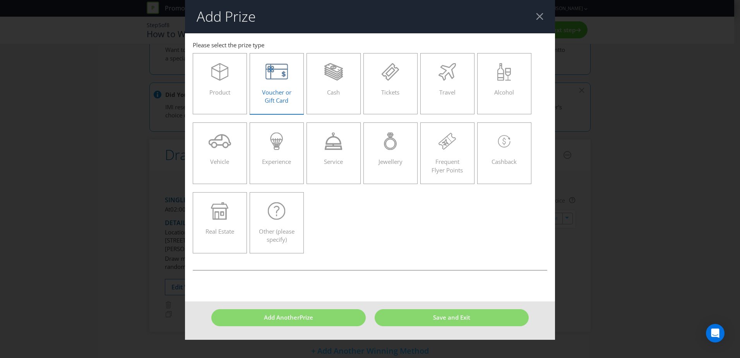
click at [276, 89] on span "Voucher or Gift Card" at bounding box center [276, 96] width 29 height 16
click at [0, 0] on input "Voucher or Gift Card" at bounding box center [0, 0] width 0 height 0
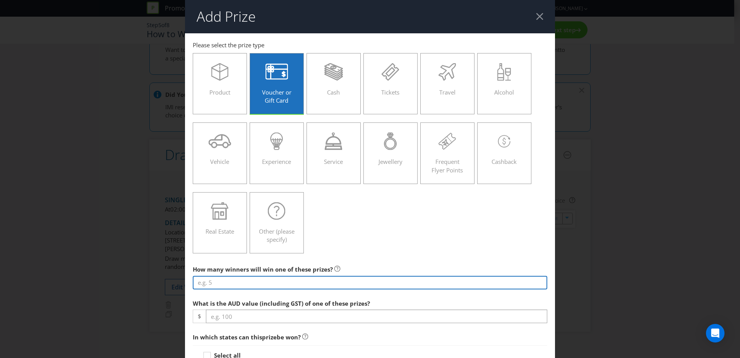
click at [247, 285] on input "number" at bounding box center [370, 283] width 355 height 14
type input "20"
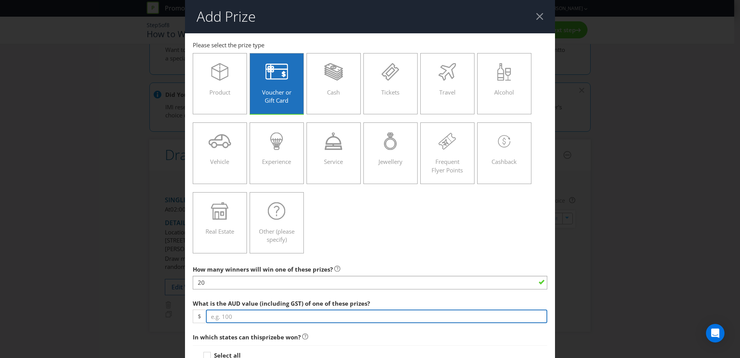
click at [225, 316] on input "number" at bounding box center [377, 316] width 342 height 14
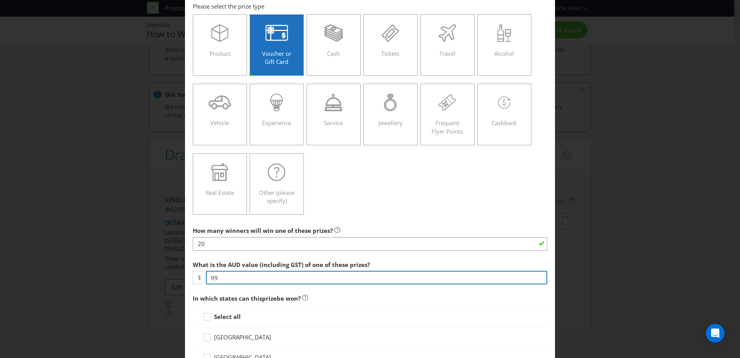
scroll to position [77, 0]
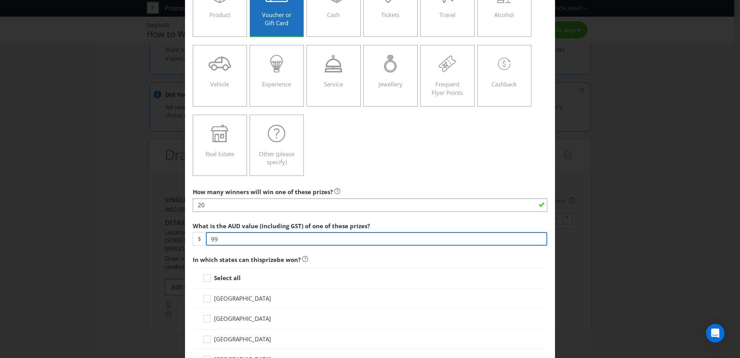
type input "9"
type input "100"
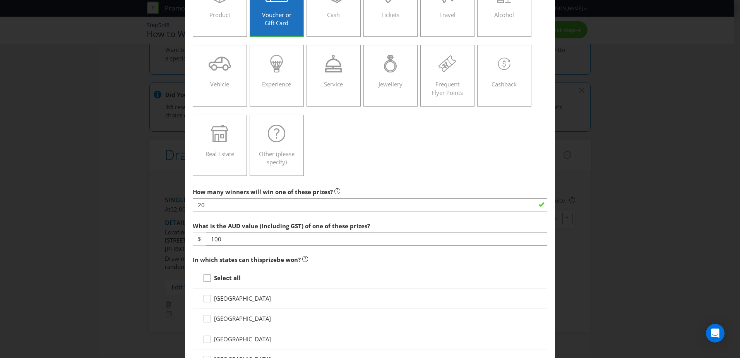
click at [205, 275] on div at bounding box center [207, 275] width 4 height 4
click at [0, 0] on input "Select all" at bounding box center [0, 0] width 0 height 0
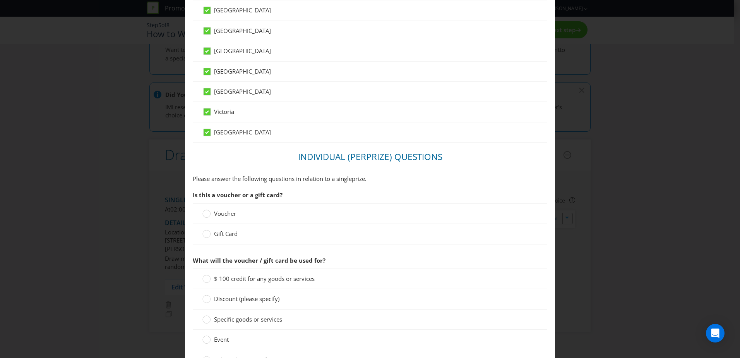
scroll to position [387, 0]
click at [205, 233] on circle at bounding box center [207, 232] width 8 height 8
click at [0, 0] on input "Gift Card" at bounding box center [0, 0] width 0 height 0
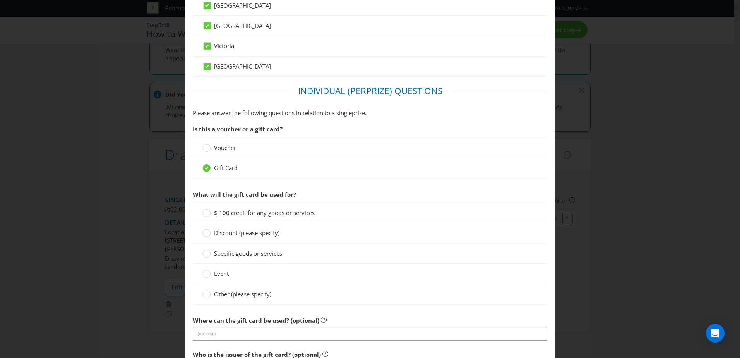
scroll to position [465, 0]
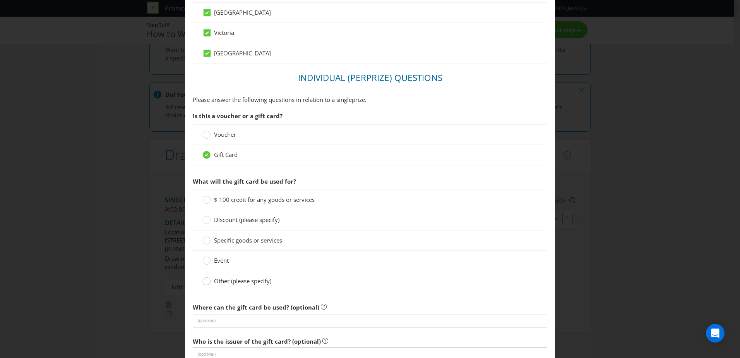
click at [205, 281] on circle at bounding box center [207, 281] width 8 height 8
click at [0, 0] on input "Other (please specify)" at bounding box center [0, 0] width 0 height 0
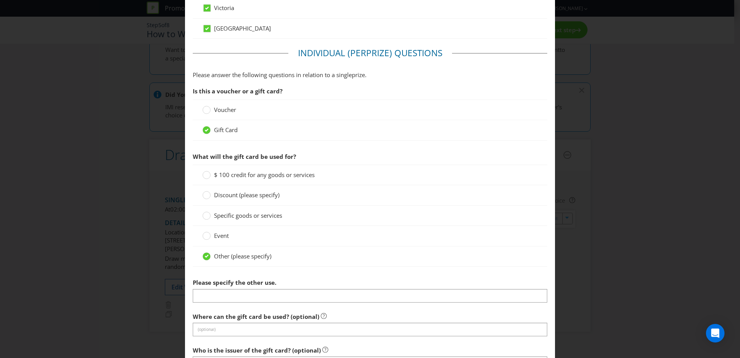
scroll to position [503, 0]
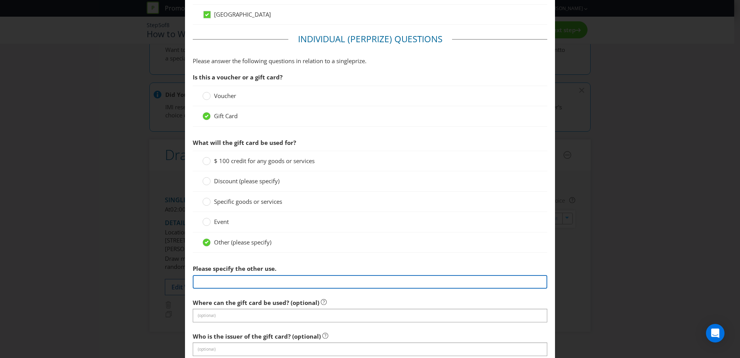
click at [213, 280] on input "text" at bounding box center [370, 282] width 355 height 14
click at [262, 282] on input "[PERSON_NAME] Gift Card" at bounding box center [370, 282] width 355 height 14
type input "[PERSON_NAME] Gift Card"
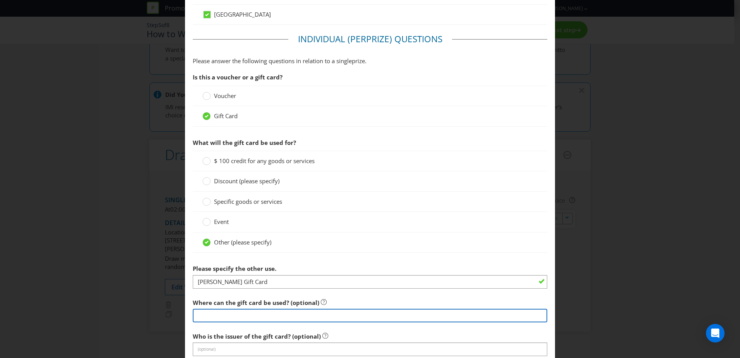
click at [208, 313] on input "text" at bounding box center [370, 316] width 355 height 14
type input "[PERSON_NAME] Stores"
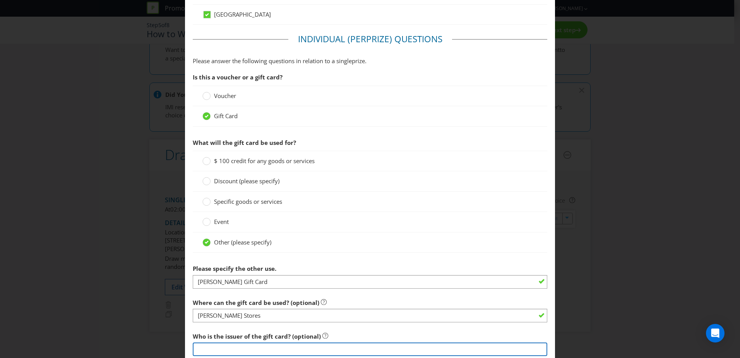
click at [225, 350] on input "text" at bounding box center [370, 349] width 355 height 14
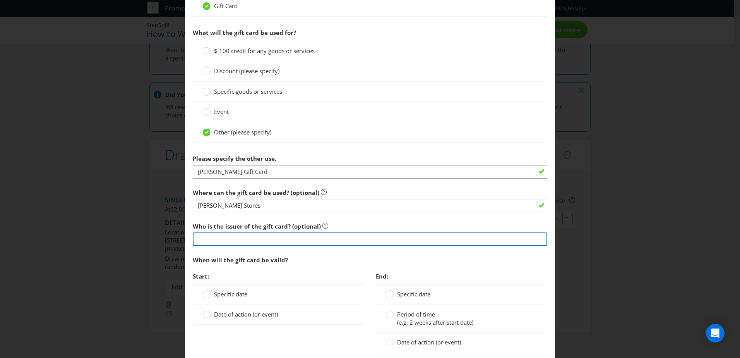
scroll to position [620, 0]
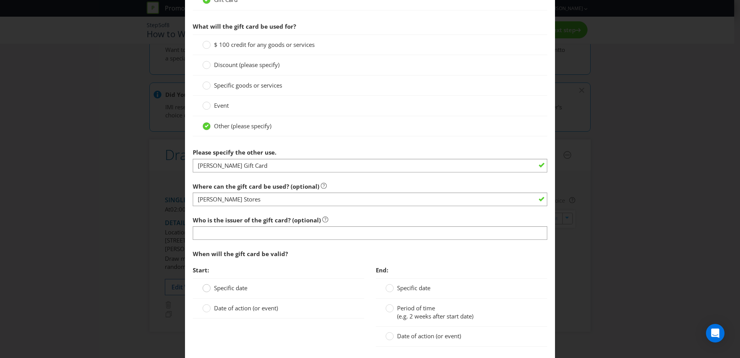
click at [205, 287] on div at bounding box center [207, 285] width 4 height 4
click at [0, 0] on input "Specific date" at bounding box center [0, 0] width 0 height 0
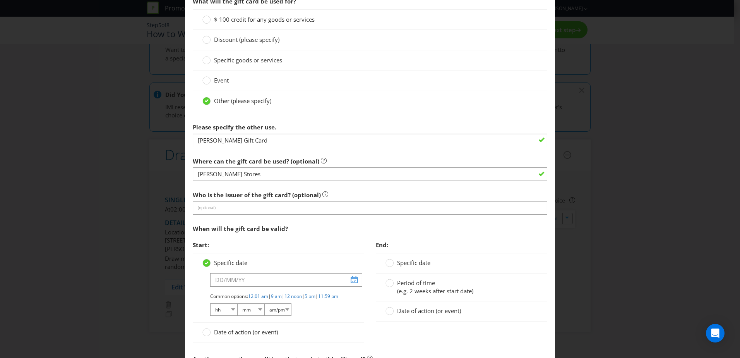
scroll to position [658, 0]
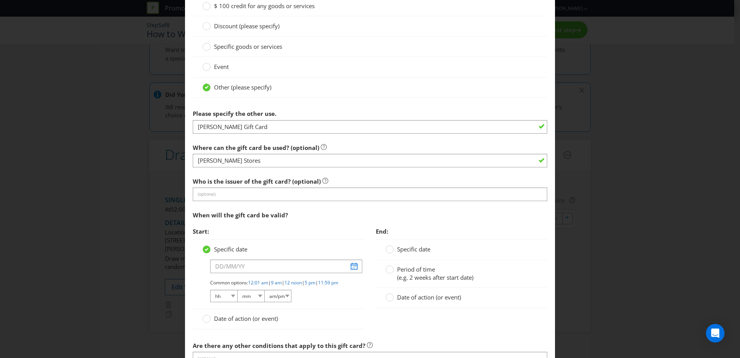
click at [240, 322] on span "Date of action (or event)" at bounding box center [246, 318] width 64 height 8
click at [0, 0] on input "Date of action (or event)" at bounding box center [0, 0] width 0 height 0
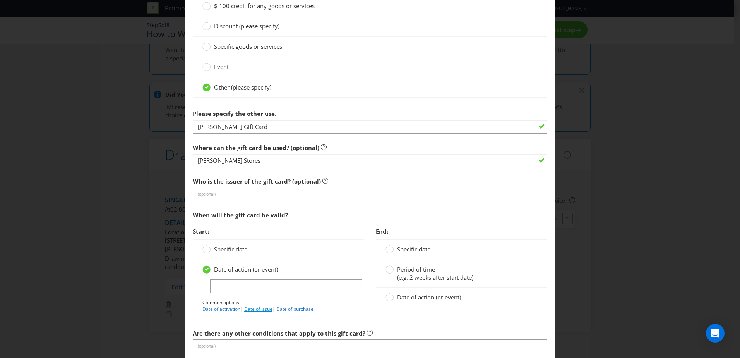
click at [255, 310] on link "Date of issue" at bounding box center [258, 309] width 28 height 7
type input "Date of issue"
click at [389, 270] on circle at bounding box center [390, 270] width 8 height 8
click at [0, 0] on input "Period of time (e.g. 2 weeks after start date)" at bounding box center [0, 0] width 0 height 0
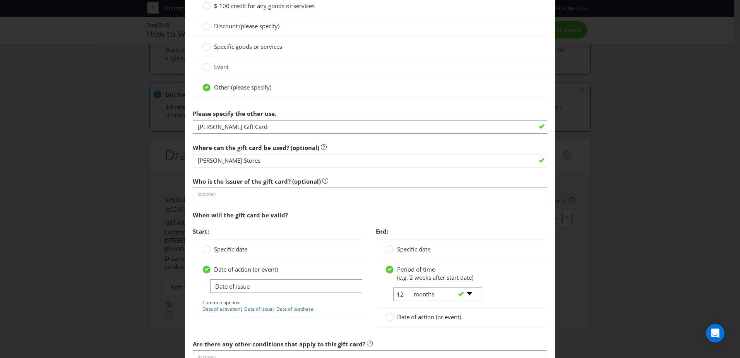
click at [403, 294] on div "-- Please select -- days weeks months years" at bounding box center [442, 294] width 79 height 14
click at [398, 294] on input "12" at bounding box center [401, 294] width 17 height 14
drag, startPoint x: 399, startPoint y: 294, endPoint x: 393, endPoint y: 294, distance: 5.8
click at [393, 294] on input "12" at bounding box center [401, 294] width 17 height 14
type input "1"
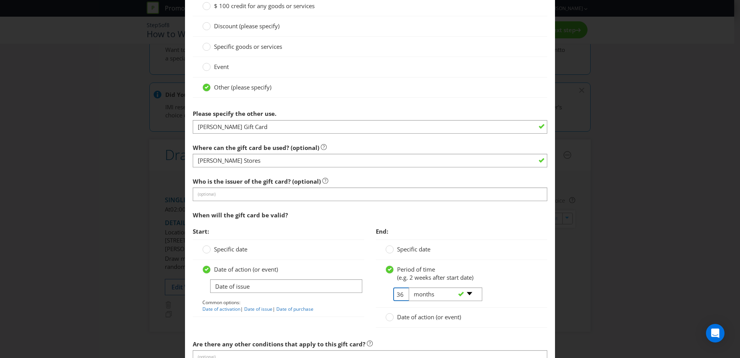
type input "36"
click at [501, 282] on div "Period of time (e.g. 2 weeks after start date)" at bounding box center [462, 273] width 152 height 17
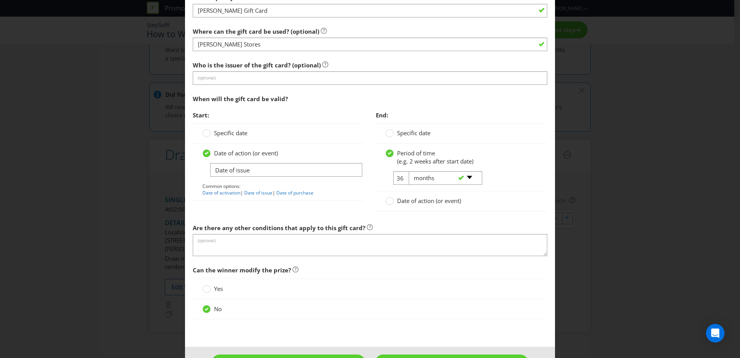
scroll to position [802, 0]
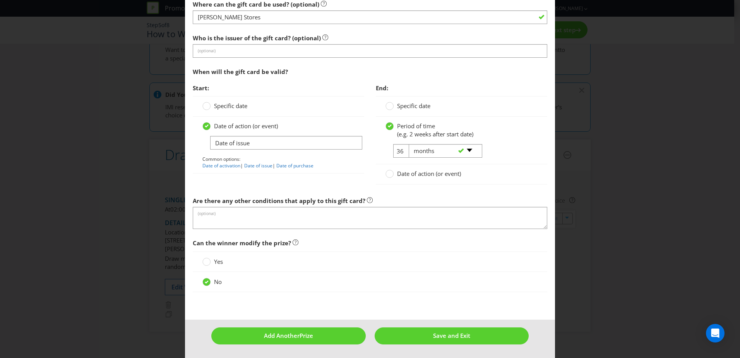
click at [501, 282] on div "No" at bounding box center [370, 282] width 335 height 8
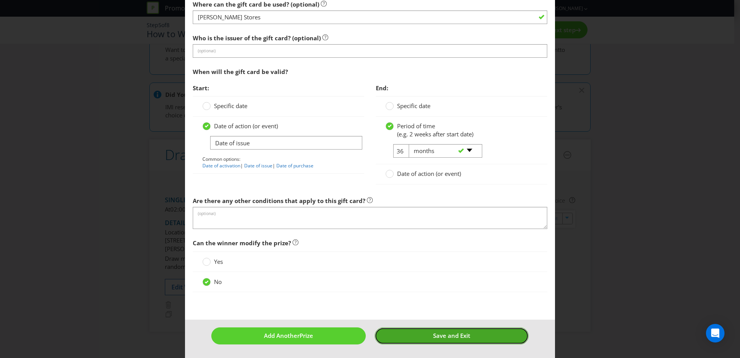
click at [471, 338] on button "Save and Exit" at bounding box center [452, 335] width 155 height 17
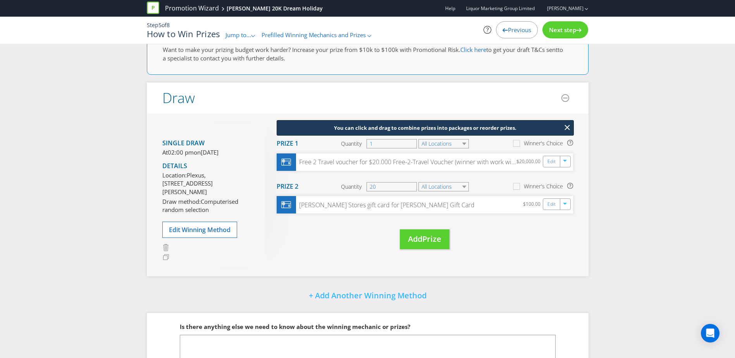
click at [620, 264] on div "Did You Know Want to make your prizing budget work harder? Increase your prize …" at bounding box center [367, 217] width 735 height 385
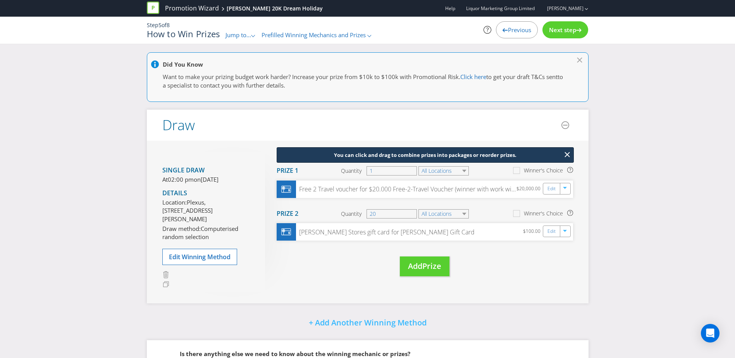
click at [564, 30] on span "Next step" at bounding box center [562, 30] width 27 height 8
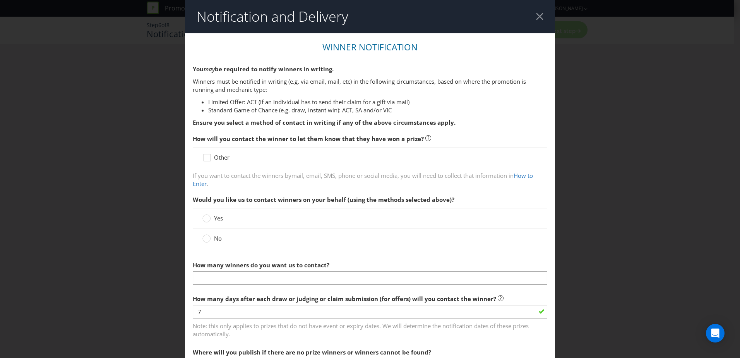
click at [537, 19] on div at bounding box center [539, 16] width 7 height 7
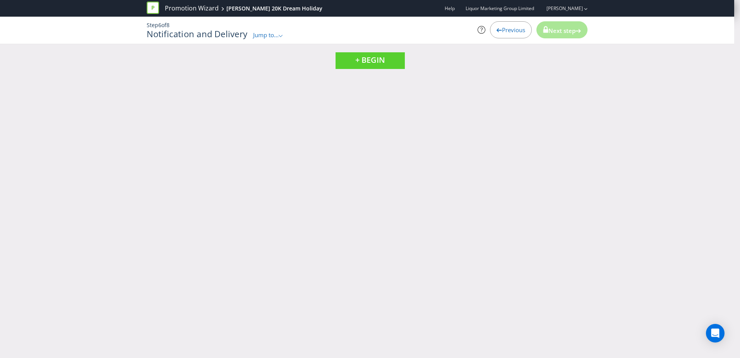
click at [261, 36] on span "Jump to..." at bounding box center [266, 35] width 26 height 8
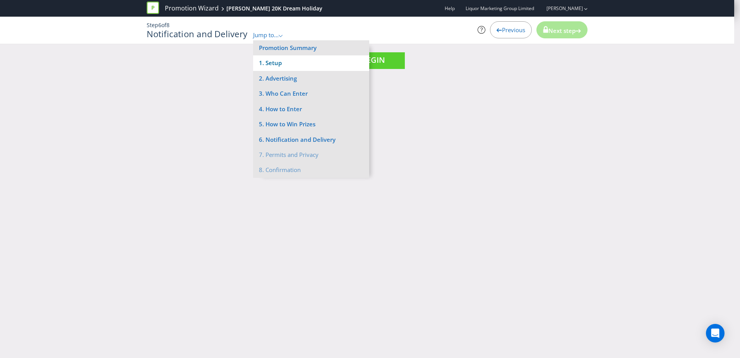
click at [267, 65] on li "1. Setup" at bounding box center [311, 62] width 116 height 15
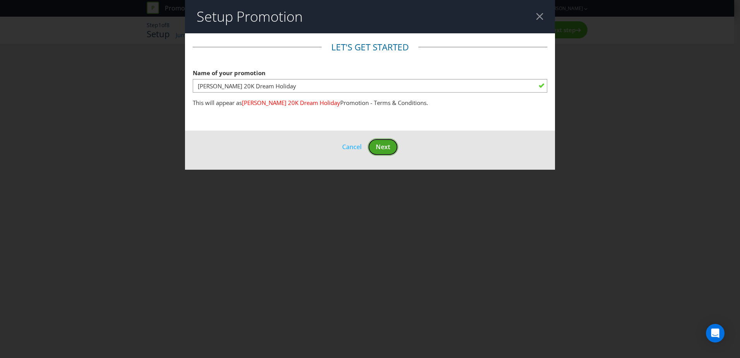
click at [383, 151] on span "Next" at bounding box center [383, 147] width 14 height 9
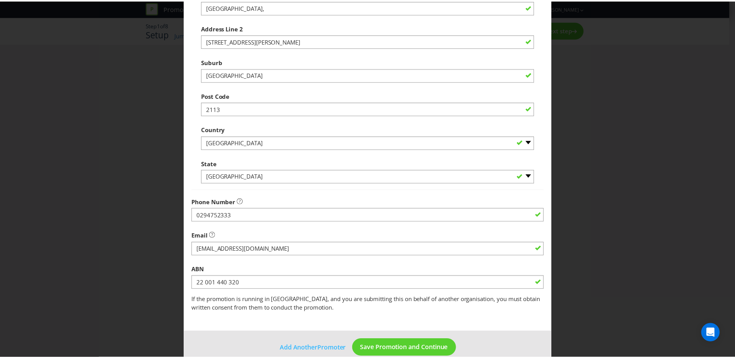
scroll to position [148, 0]
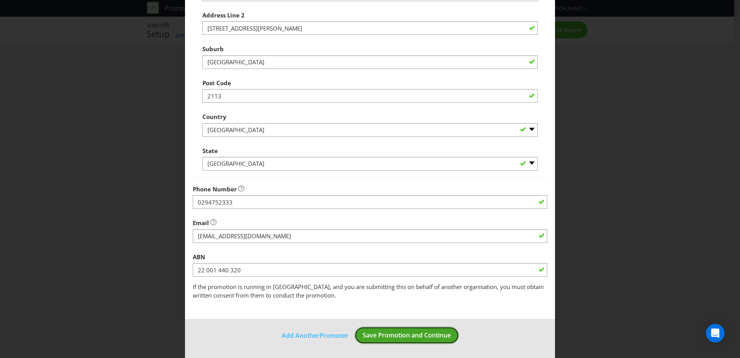
click at [430, 337] on span "Save Promotion and Continue" at bounding box center [407, 335] width 88 height 9
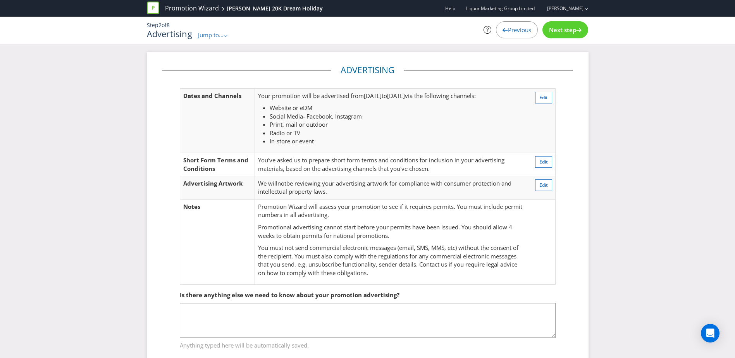
click at [568, 30] on span "Next step" at bounding box center [562, 30] width 27 height 8
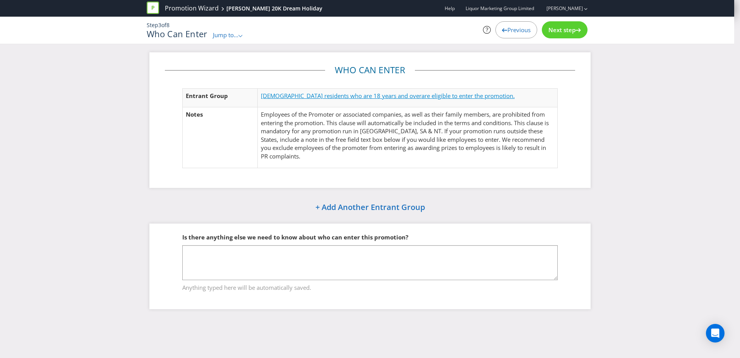
click at [285, 97] on span "[DEMOGRAPHIC_DATA] residents who are 18 years and over" at bounding box center [341, 96] width 161 height 8
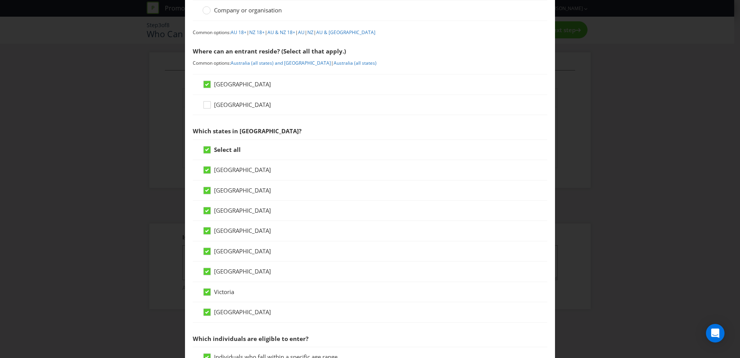
scroll to position [77, 0]
click at [225, 173] on label "[GEOGRAPHIC_DATA]" at bounding box center [238, 169] width 70 height 8
click at [0, 0] on input "[GEOGRAPHIC_DATA]" at bounding box center [0, 0] width 0 height 0
click at [229, 193] on span "[GEOGRAPHIC_DATA]" at bounding box center [242, 190] width 57 height 8
click at [0, 0] on input "[GEOGRAPHIC_DATA]" at bounding box center [0, 0] width 0 height 0
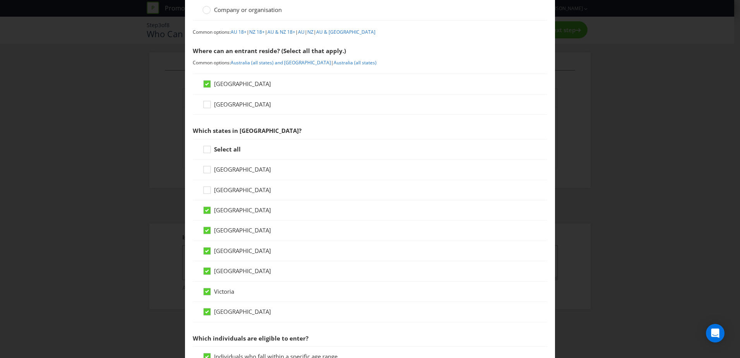
click at [230, 208] on span "[GEOGRAPHIC_DATA]" at bounding box center [242, 210] width 57 height 8
click at [0, 0] on input "[GEOGRAPHIC_DATA]" at bounding box center [0, 0] width 0 height 0
click at [233, 253] on span "[GEOGRAPHIC_DATA]" at bounding box center [242, 251] width 57 height 8
click at [0, 0] on input "[GEOGRAPHIC_DATA]" at bounding box center [0, 0] width 0 height 0
click at [232, 271] on span "[GEOGRAPHIC_DATA]" at bounding box center [242, 271] width 57 height 8
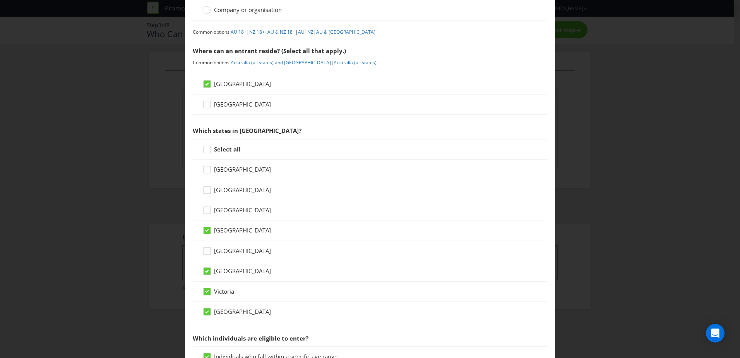
click at [0, 0] on input "[GEOGRAPHIC_DATA]" at bounding box center [0, 0] width 0 height 0
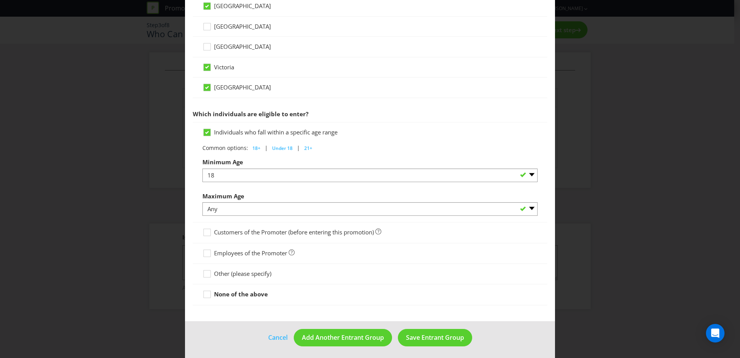
scroll to position [304, 0]
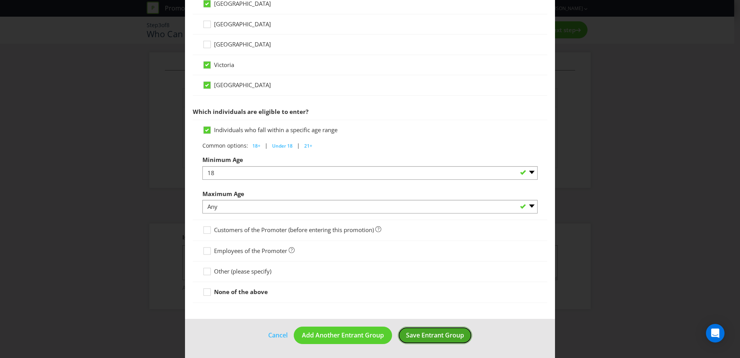
click at [441, 337] on span "Save Entrant Group" at bounding box center [435, 335] width 58 height 9
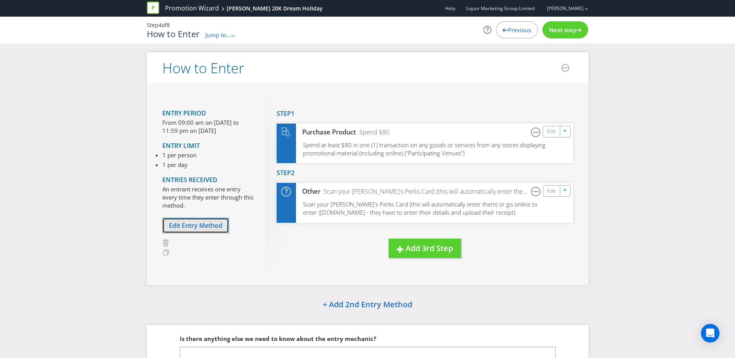
click at [185, 223] on span "Edit Entry Method" at bounding box center [195, 225] width 53 height 9
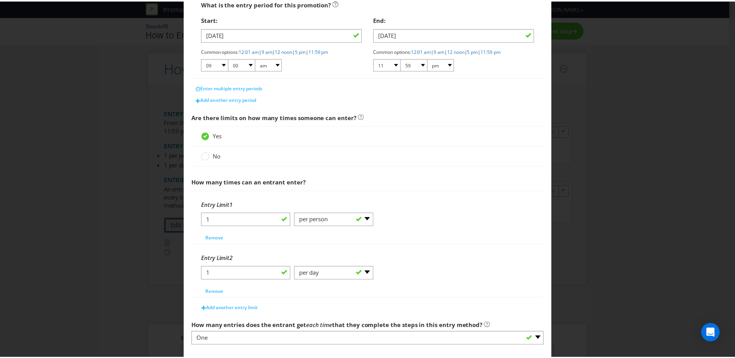
scroll to position [192, 0]
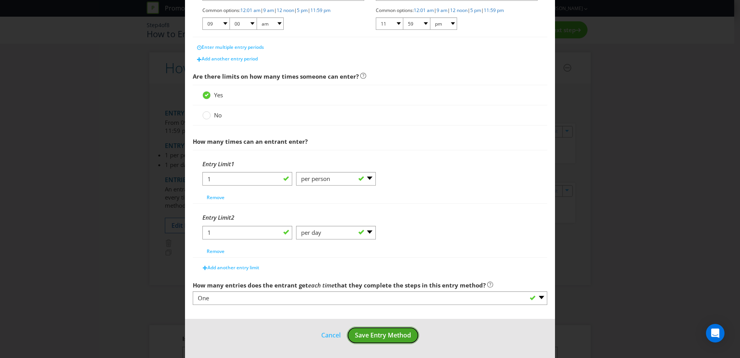
click at [381, 340] on button "Save Entry Method" at bounding box center [383, 334] width 72 height 17
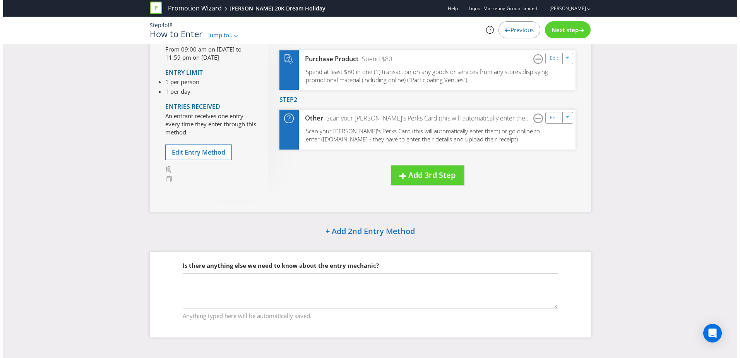
scroll to position [74, 0]
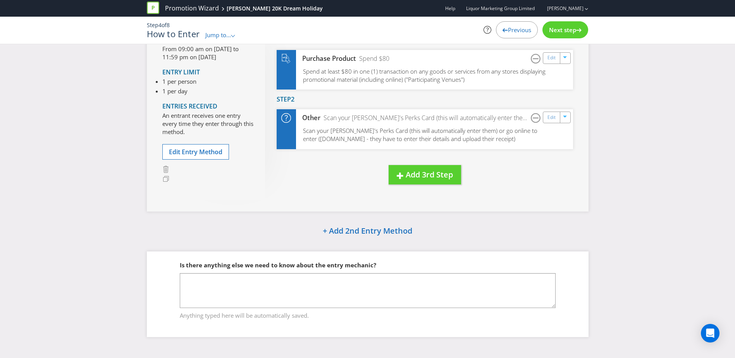
click at [568, 33] on span "Next step" at bounding box center [562, 30] width 27 height 8
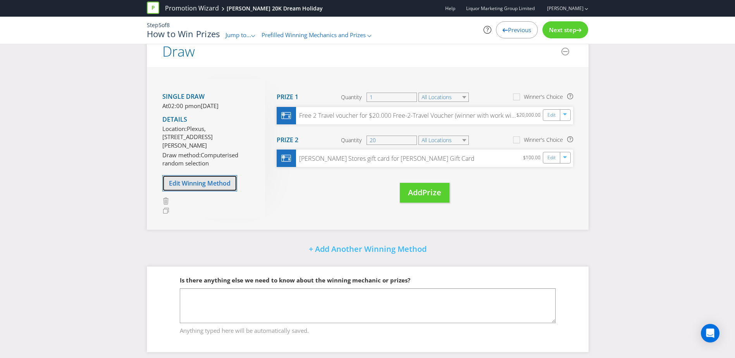
click at [211, 187] on span "Edit Winning Method" at bounding box center [200, 183] width 62 height 9
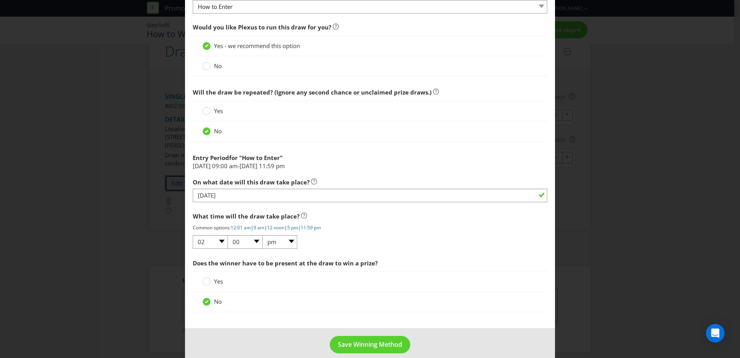
scroll to position [297, 0]
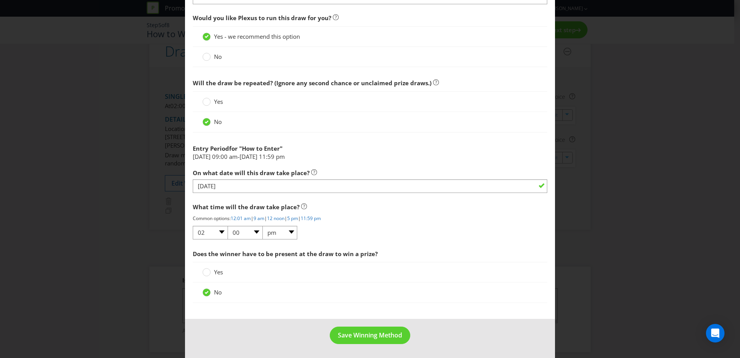
click at [589, 220] on div "Edit Winning Method How to Enter How will the winners be selected? Draw Judging…" at bounding box center [370, 179] width 740 height 358
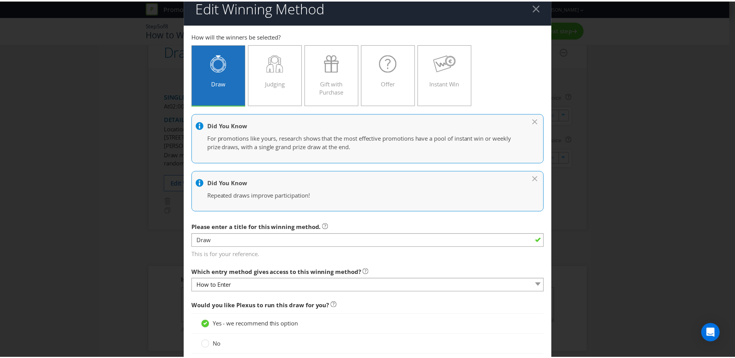
scroll to position [0, 0]
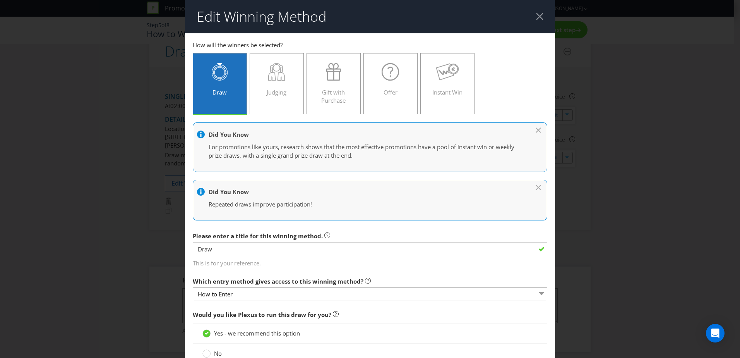
click at [536, 18] on div at bounding box center [539, 16] width 7 height 7
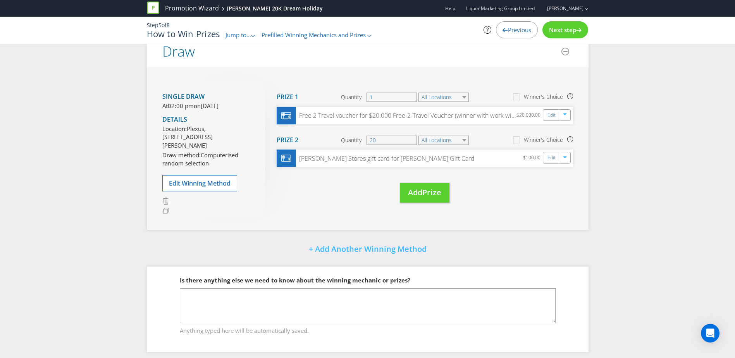
click at [563, 29] on span "Next step" at bounding box center [562, 30] width 27 height 8
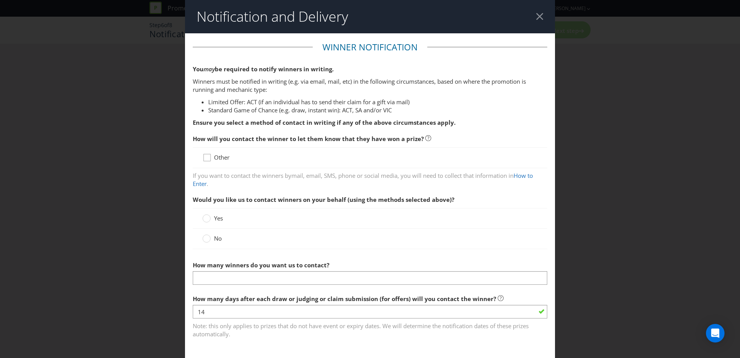
click at [205, 158] on icon at bounding box center [209, 159] width 12 height 12
click at [0, 0] on input "Other" at bounding box center [0, 0] width 0 height 0
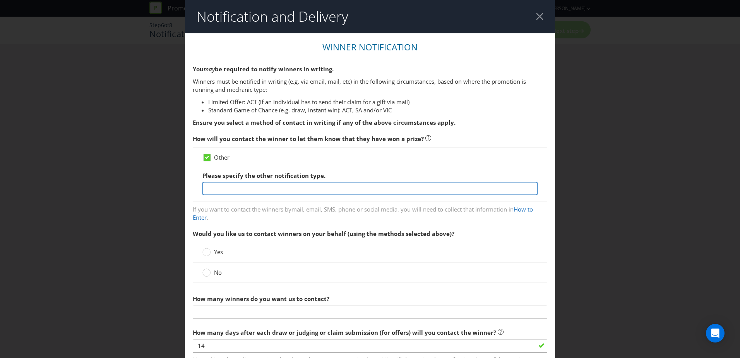
click at [220, 189] on input "text" at bounding box center [370, 189] width 335 height 14
type input "Written and Phone"
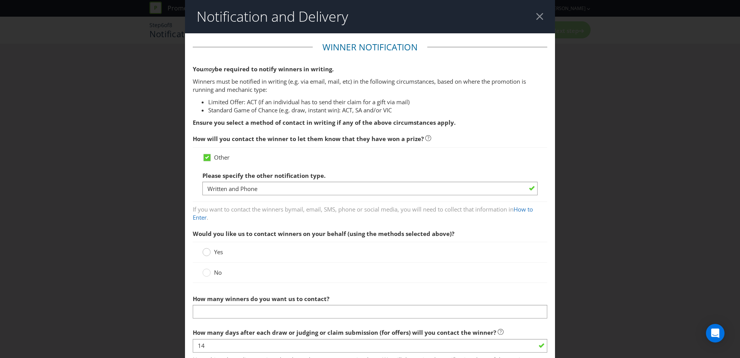
click at [205, 253] on circle at bounding box center [207, 252] width 8 height 8
click at [0, 0] on input "Yes" at bounding box center [0, 0] width 0 height 0
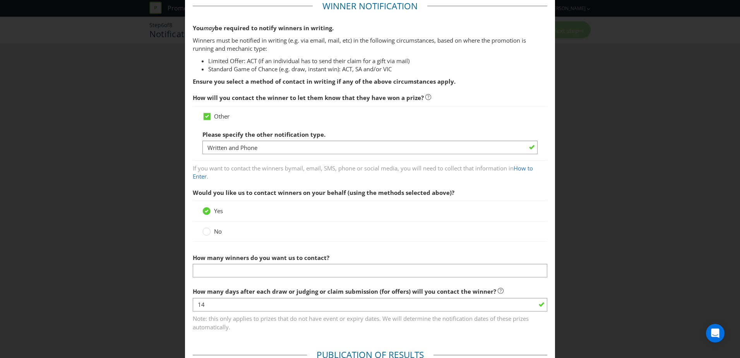
scroll to position [77, 0]
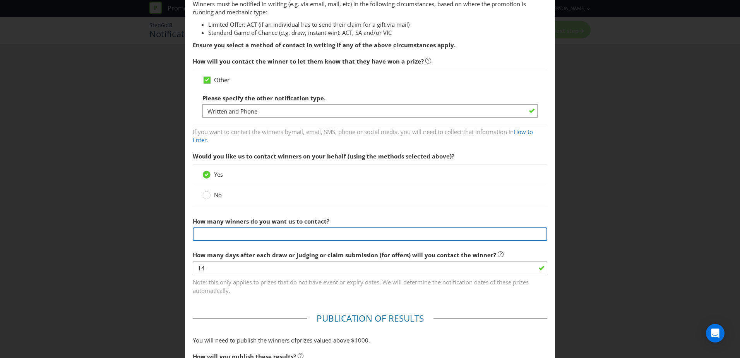
click at [230, 237] on input "text" at bounding box center [370, 234] width 355 height 14
type input "21"
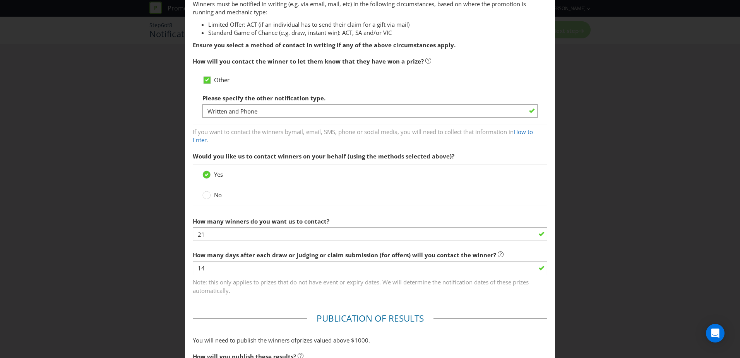
click at [442, 225] on div "How many winners do you want us to contact? 21" at bounding box center [370, 227] width 355 height 28
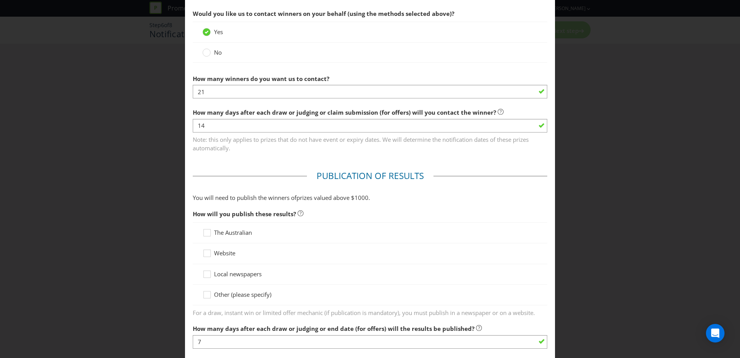
scroll to position [232, 0]
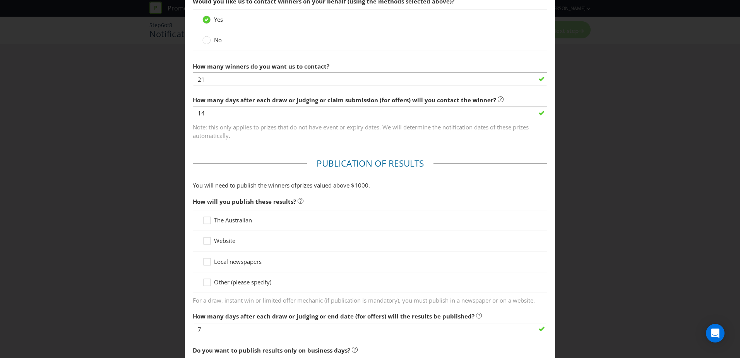
click at [222, 243] on span "Website" at bounding box center [224, 241] width 21 height 8
click at [0, 0] on input "Website" at bounding box center [0, 0] width 0 height 0
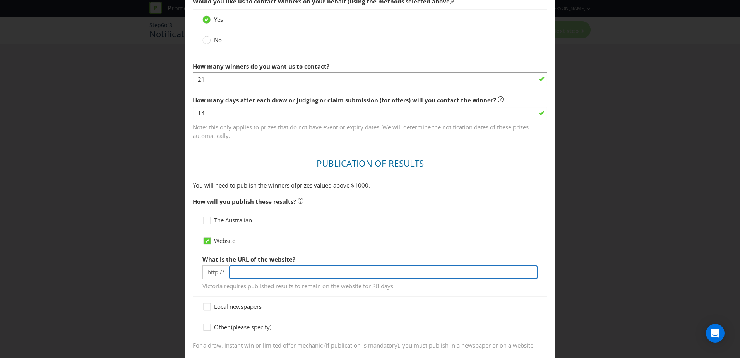
click at [238, 272] on input "text" at bounding box center [383, 272] width 309 height 14
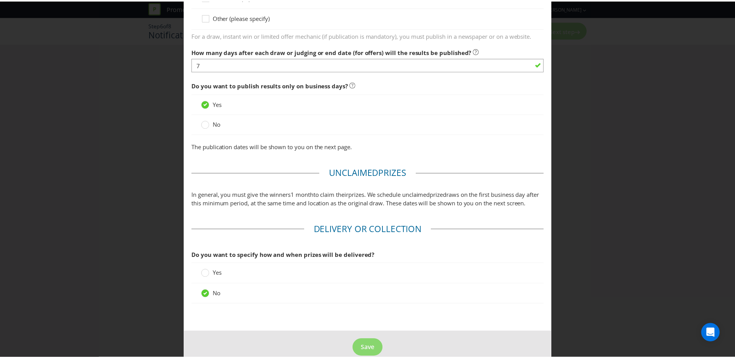
scroll to position [563, 0]
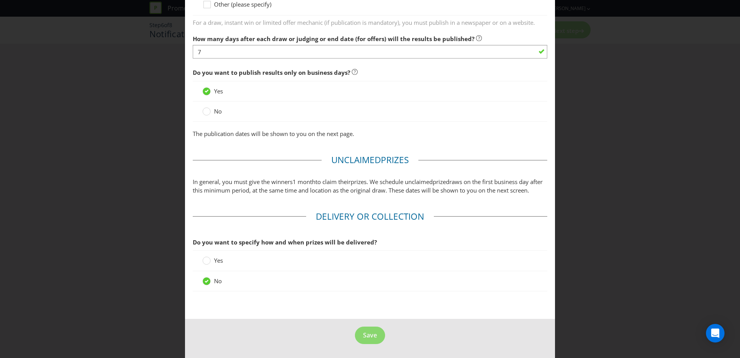
type input "[DOMAIN_NAME]"
click at [441, 321] on footer "Save" at bounding box center [370, 338] width 370 height 39
click at [363, 337] on span "Save" at bounding box center [370, 335] width 14 height 9
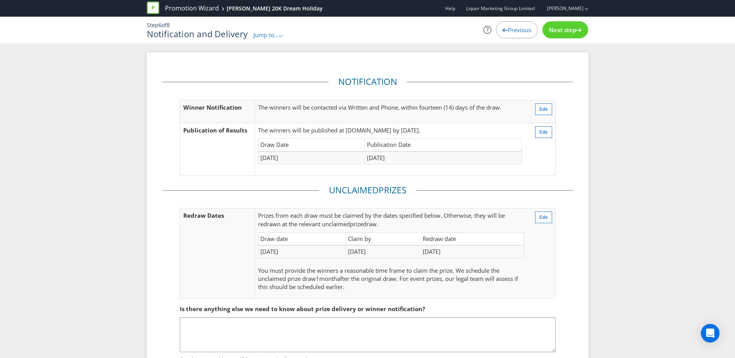
click at [563, 31] on span "Next step" at bounding box center [562, 30] width 27 height 8
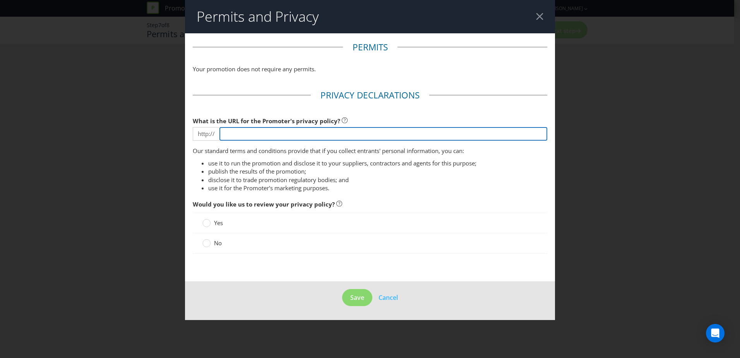
click at [249, 132] on input "text" at bounding box center [384, 134] width 328 height 14
type input "[DOMAIN_NAME]"
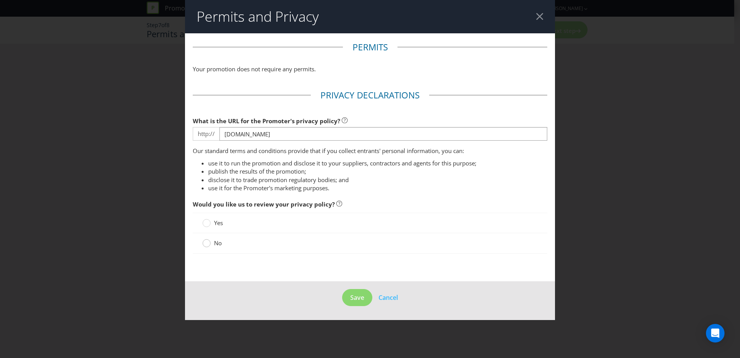
click at [203, 245] on circle at bounding box center [207, 243] width 8 height 8
click at [0, 0] on input "No" at bounding box center [0, 0] width 0 height 0
click at [354, 300] on span "Save" at bounding box center [357, 297] width 14 height 9
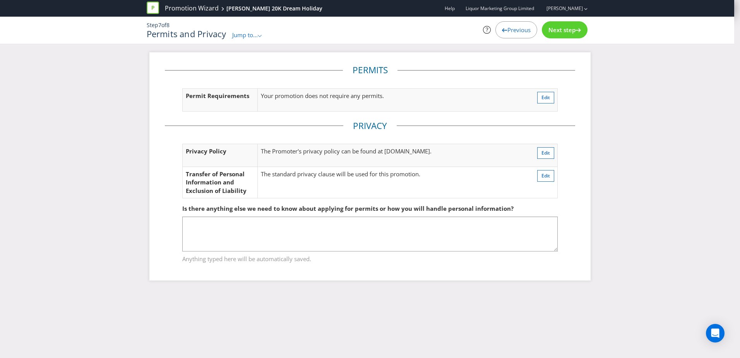
click at [557, 32] on span "Next step" at bounding box center [562, 30] width 27 height 8
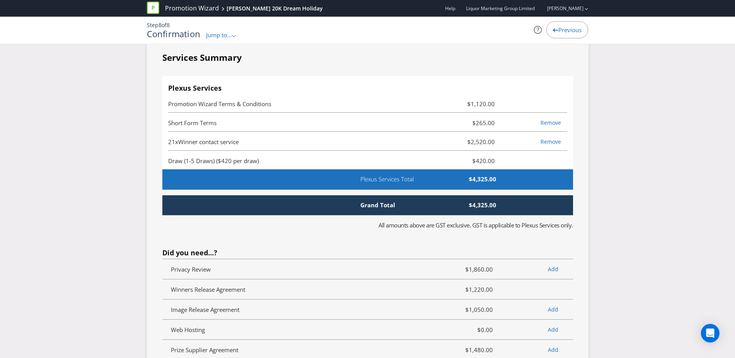
scroll to position [1781, 0]
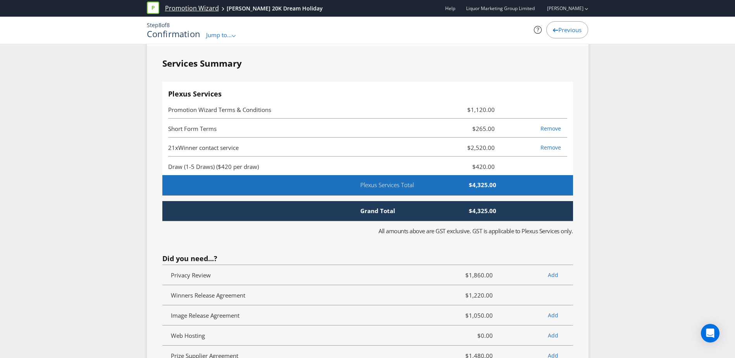
click at [185, 7] on link "Promotion Wizard" at bounding box center [192, 8] width 54 height 9
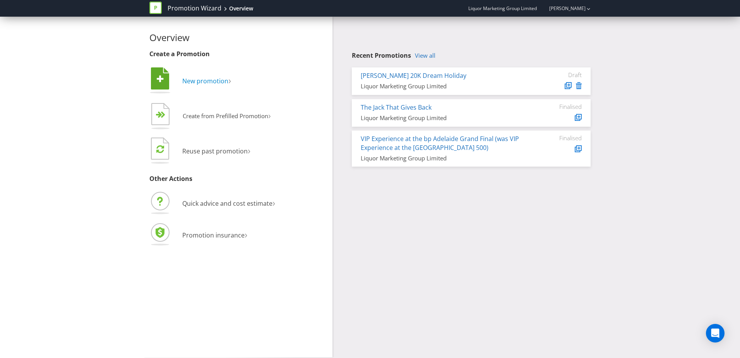
click at [193, 81] on span "New promotion" at bounding box center [205, 81] width 46 height 9
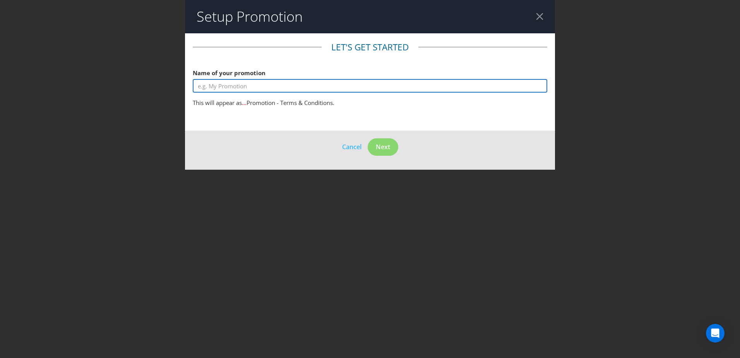
click at [206, 87] on input "text" at bounding box center [370, 86] width 355 height 14
type input "Camel's Christmas Crackers"
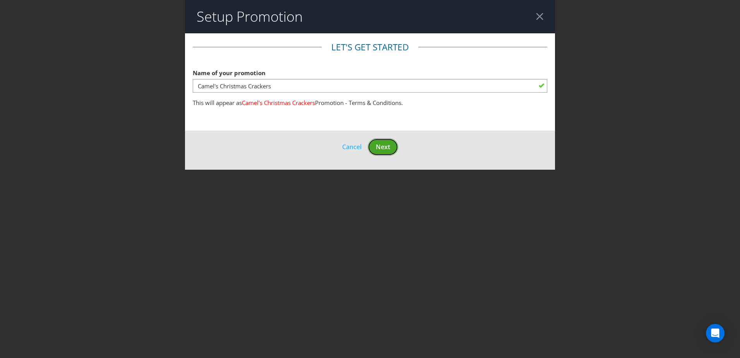
click at [376, 146] on span "Next" at bounding box center [383, 147] width 14 height 9
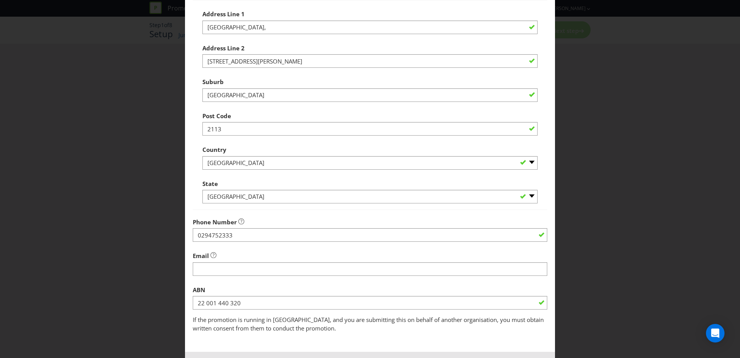
scroll to position [148, 0]
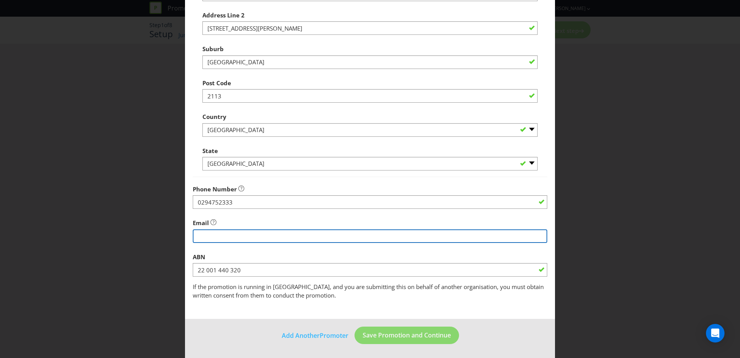
click at [230, 235] on input "string" at bounding box center [370, 236] width 355 height 14
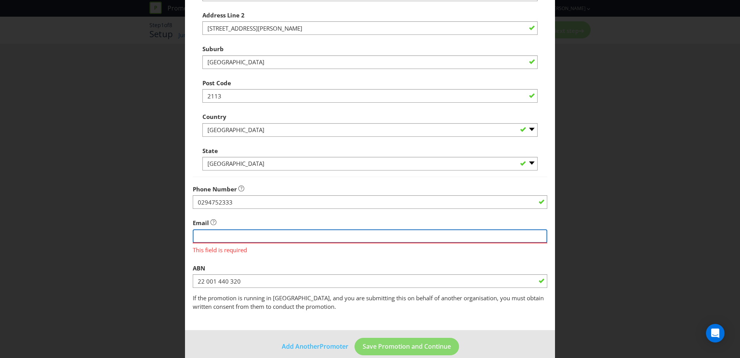
click at [216, 235] on input "string" at bounding box center [370, 236] width 355 height 14
paste input "[EMAIL_ADDRESS][DOMAIN_NAME]"
type input "[EMAIL_ADDRESS][DOMAIN_NAME]"
click at [497, 333] on footer "Add Another Promoter Save Promotion and Continue" at bounding box center [370, 349] width 370 height 39
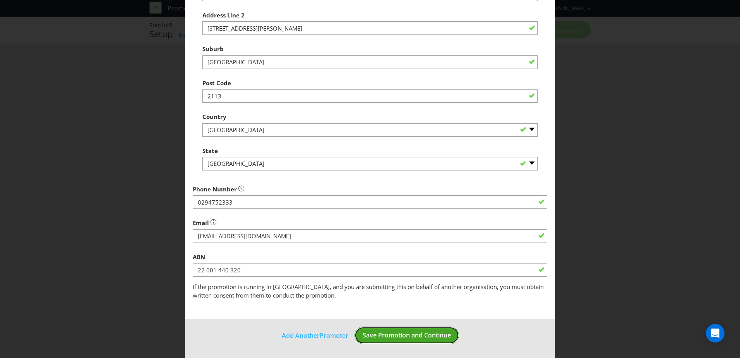
click at [410, 332] on span "Save Promotion and Continue" at bounding box center [407, 335] width 88 height 9
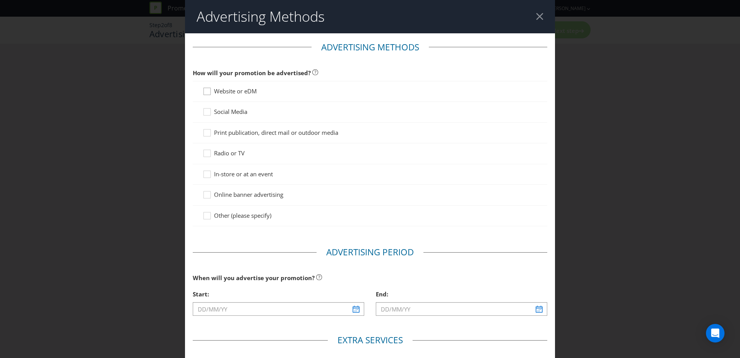
click at [204, 93] on icon at bounding box center [209, 93] width 12 height 12
click at [0, 0] on input "Website or eDM" at bounding box center [0, 0] width 0 height 0
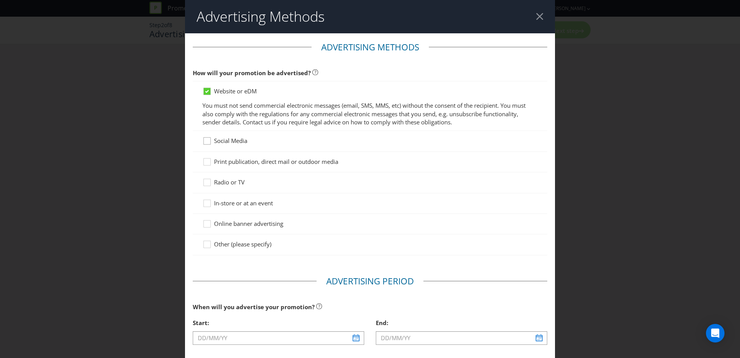
click at [209, 143] on icon at bounding box center [209, 143] width 12 height 12
click at [0, 0] on input "Social Media" at bounding box center [0, 0] width 0 height 0
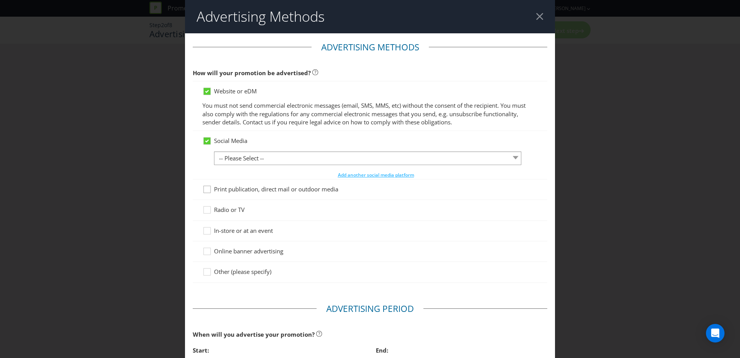
click at [206, 189] on icon at bounding box center [209, 191] width 12 height 12
click at [0, 0] on input "Print publication, direct mail or outdoor media" at bounding box center [0, 0] width 0 height 0
click at [206, 208] on div at bounding box center [207, 207] width 4 height 4
click at [0, 0] on input "Radio or TV" at bounding box center [0, 0] width 0 height 0
click at [206, 232] on icon at bounding box center [209, 233] width 12 height 12
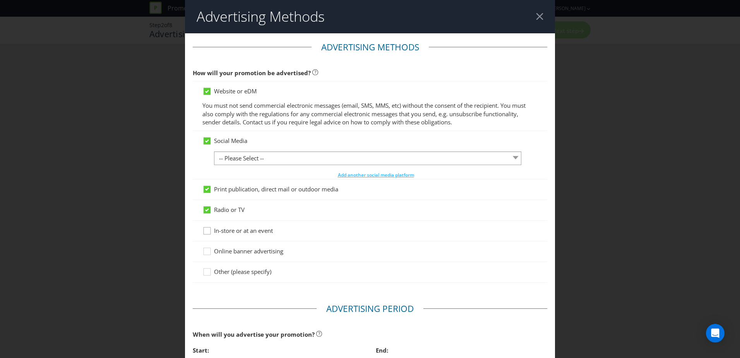
click at [0, 0] on input "In-store or at an event" at bounding box center [0, 0] width 0 height 0
click at [206, 254] on icon at bounding box center [209, 253] width 12 height 12
click at [0, 0] on input "Online banner advertising" at bounding box center [0, 0] width 0 height 0
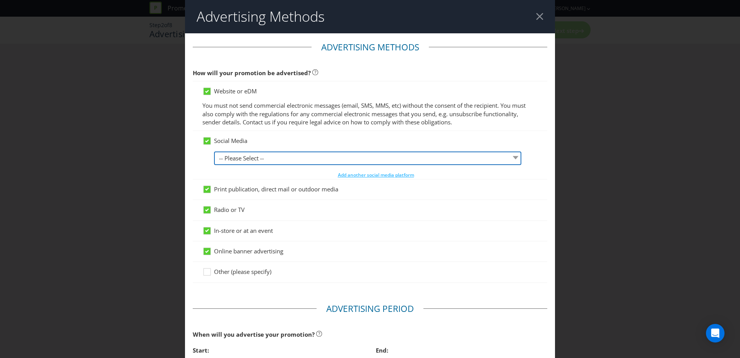
click at [227, 162] on select "-- Please Select -- Facebook X Instagram Snapchat LinkedIn Pinterest Tumblr You…" at bounding box center [367, 158] width 307 height 14
select select "FACEBOOK"
click at [214, 151] on select "-- Please Select -- Facebook X Instagram Snapchat LinkedIn Pinterest Tumblr You…" at bounding box center [367, 158] width 307 height 14
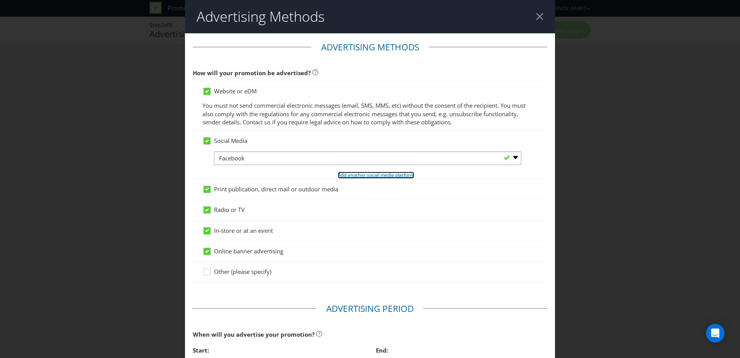
click at [343, 175] on span "Add another social media platform" at bounding box center [376, 175] width 76 height 7
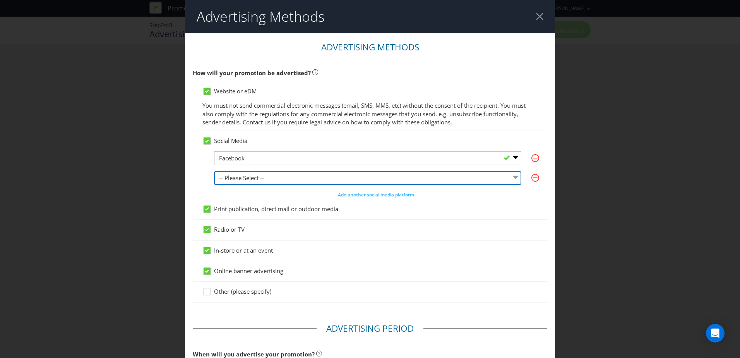
click at [252, 180] on select "-- Please Select -- Facebook X Instagram Snapchat LinkedIn Pinterest Tumblr You…" at bounding box center [367, 178] width 307 height 14
select select "INSTAGRAM"
click at [214, 171] on select "-- Please Select -- Facebook X Instagram Snapchat LinkedIn Pinterest Tumblr You…" at bounding box center [367, 178] width 307 height 14
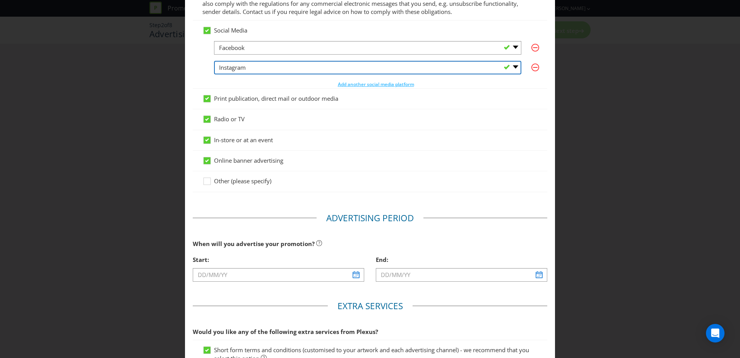
scroll to position [155, 0]
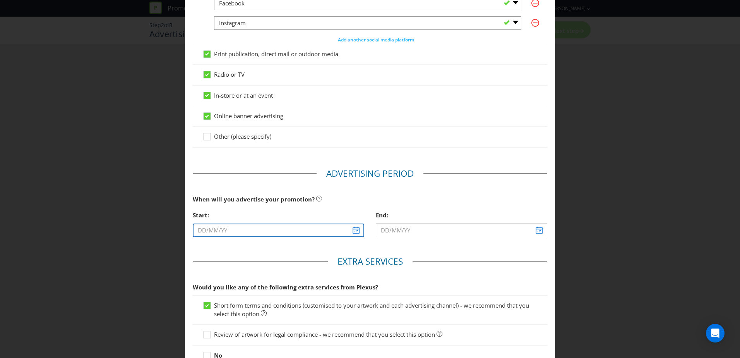
click at [247, 226] on input "text" at bounding box center [279, 230] width 172 height 14
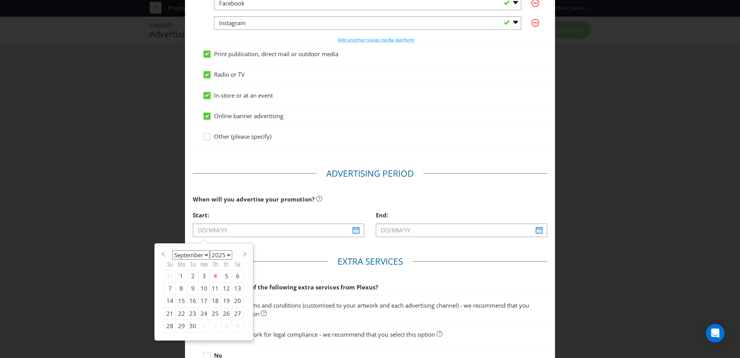
click at [203, 254] on select "January February March April May June July August September October November De…" at bounding box center [191, 254] width 38 height 9
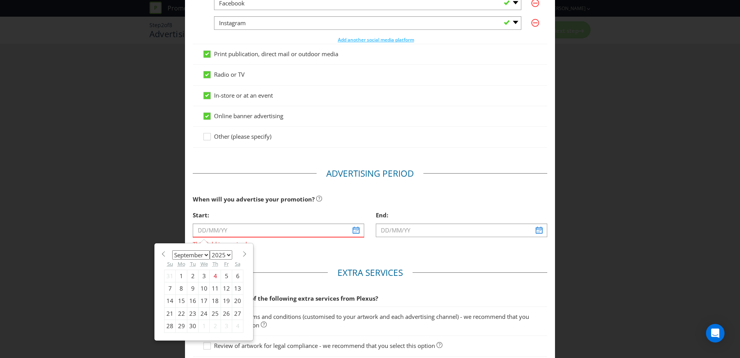
select select "10"
click at [172, 250] on select "January February March April May June July August September October November De…" at bounding box center [191, 254] width 38 height 9
click at [190, 313] on div "18" at bounding box center [192, 313] width 11 height 12
type input "[DATE]"
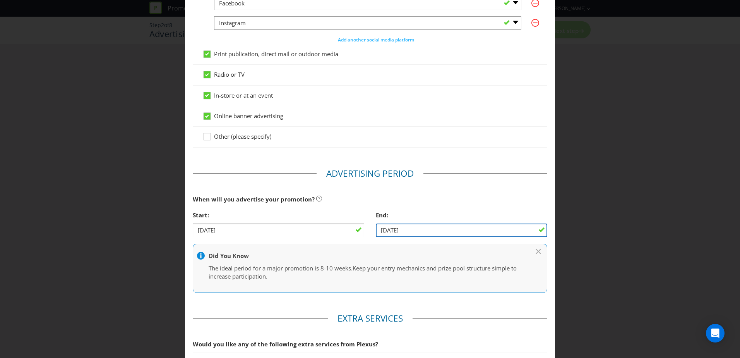
click at [451, 229] on input "[DATE]" at bounding box center [462, 230] width 172 height 14
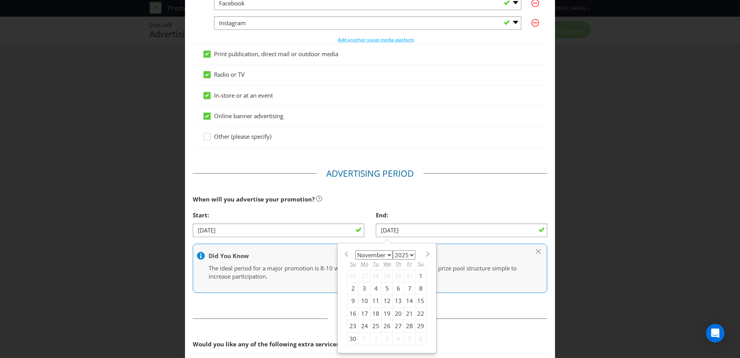
click at [386, 255] on select "January February March April May June July August September October November De…" at bounding box center [374, 254] width 38 height 9
select select "11"
click at [355, 250] on select "January February March April May June July August September October November De…" at bounding box center [374, 254] width 38 height 9
click at [397, 255] on select "2025 2026 2027 2028 2029 2030 2031 2032 2033 2034 2035" at bounding box center [404, 254] width 22 height 9
select select "2026"
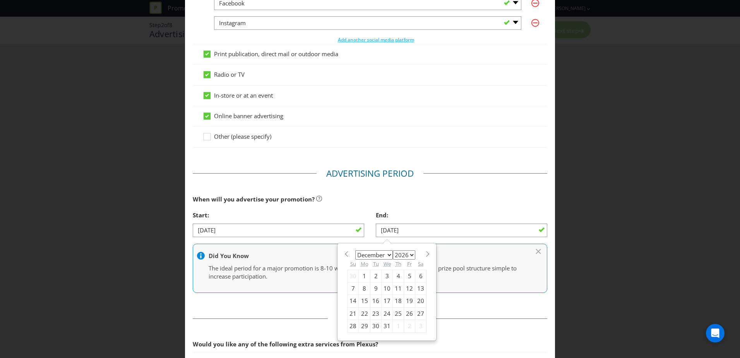
click at [393, 250] on select "2025 2026 2027 2028 2029 2030 2031 2032 2033 2034 2035" at bounding box center [404, 254] width 22 height 9
click at [380, 252] on select "January February March April May June July August September October November De…" at bounding box center [374, 254] width 38 height 9
select select "0"
click at [355, 250] on select "January February March April May June July August September October November De…" at bounding box center [374, 254] width 38 height 9
click at [362, 287] on div "5" at bounding box center [365, 288] width 12 height 12
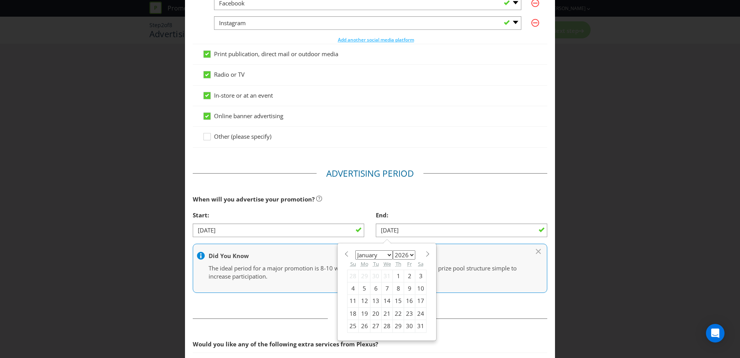
type input "[DATE]"
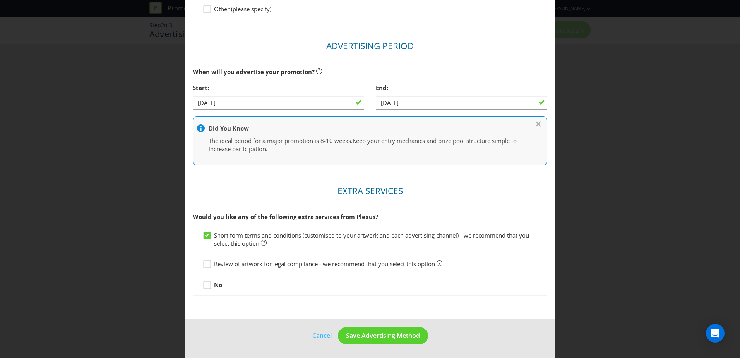
scroll to position [283, 0]
click at [373, 335] on span "Save Advertising Method" at bounding box center [383, 335] width 74 height 9
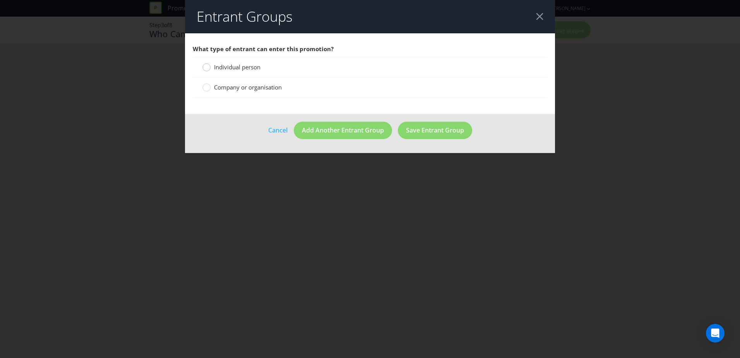
click at [208, 65] on div at bounding box center [207, 65] width 4 height 4
click at [0, 0] on input "Individual person" at bounding box center [0, 0] width 0 height 0
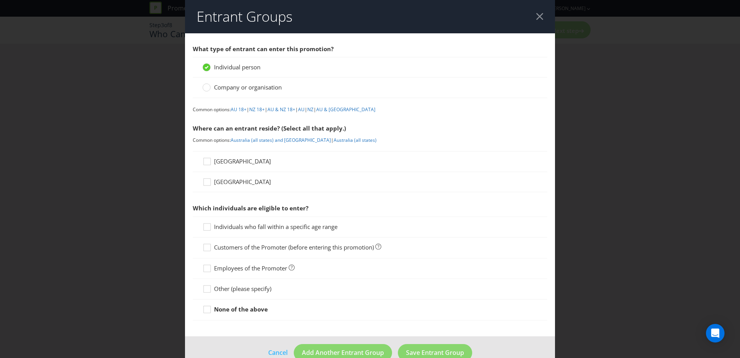
click at [223, 161] on span "[GEOGRAPHIC_DATA]" at bounding box center [242, 161] width 57 height 8
click at [0, 0] on input "[GEOGRAPHIC_DATA]" at bounding box center [0, 0] width 0 height 0
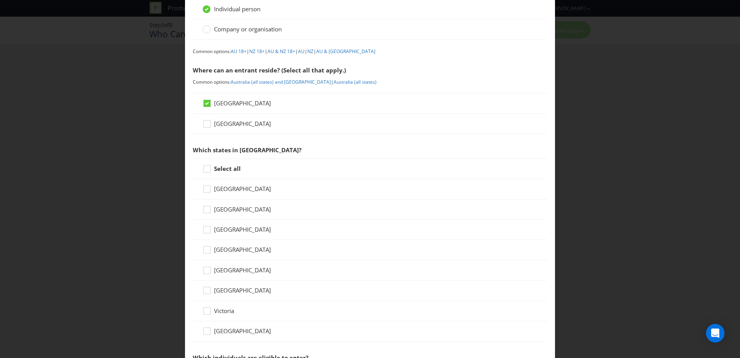
scroll to position [77, 0]
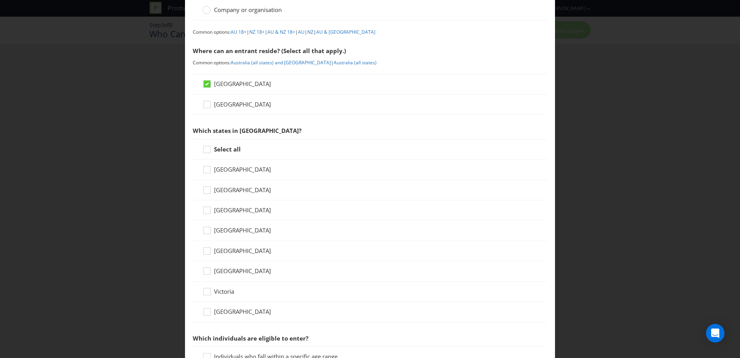
click at [232, 313] on span "[GEOGRAPHIC_DATA]" at bounding box center [242, 311] width 57 height 8
click at [0, 0] on input "[GEOGRAPHIC_DATA]" at bounding box center [0, 0] width 0 height 0
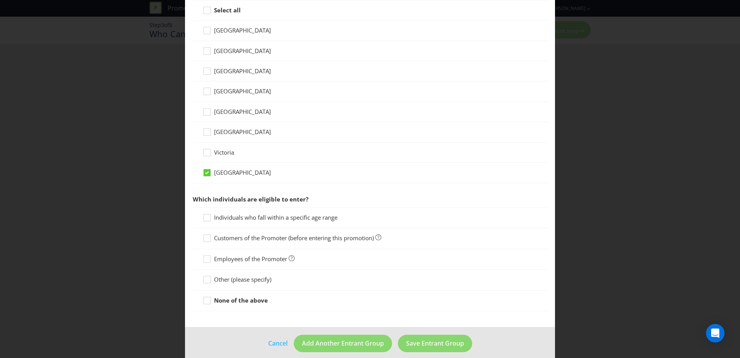
scroll to position [225, 0]
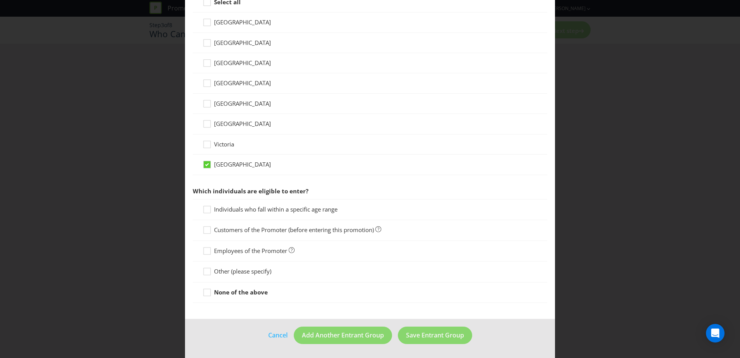
click at [256, 209] on span "Individuals who fall within a specific age range" at bounding box center [276, 209] width 124 height 8
click at [0, 0] on input "Individuals who fall within a specific age range" at bounding box center [0, 0] width 0 height 0
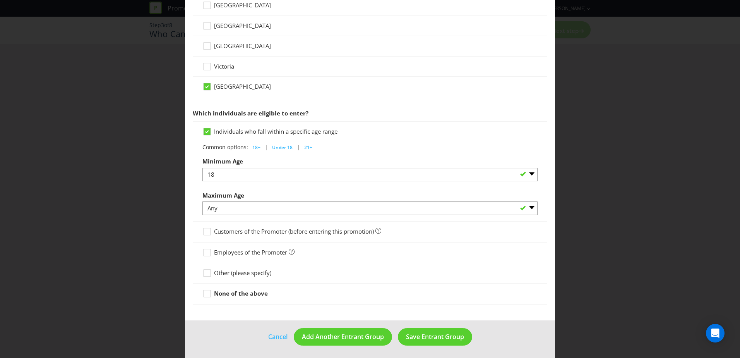
scroll to position [304, 0]
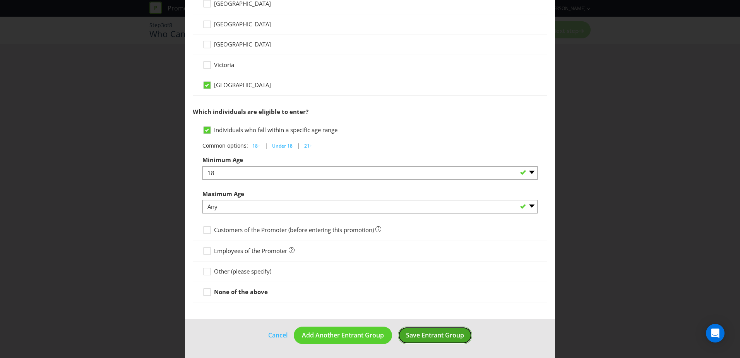
click at [431, 334] on span "Save Entrant Group" at bounding box center [435, 335] width 58 height 9
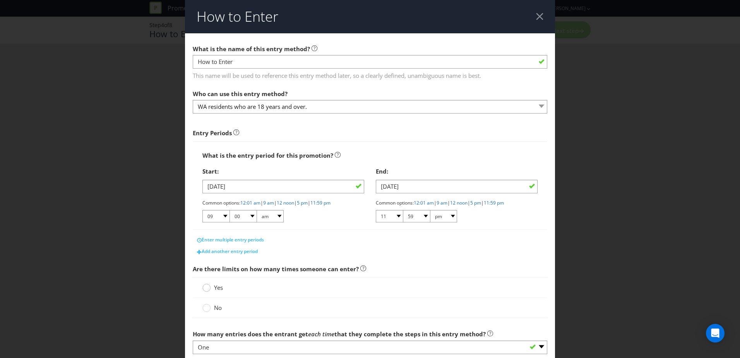
click at [206, 289] on circle at bounding box center [207, 288] width 8 height 8
click at [0, 0] on input "Yes" at bounding box center [0, 0] width 0 height 0
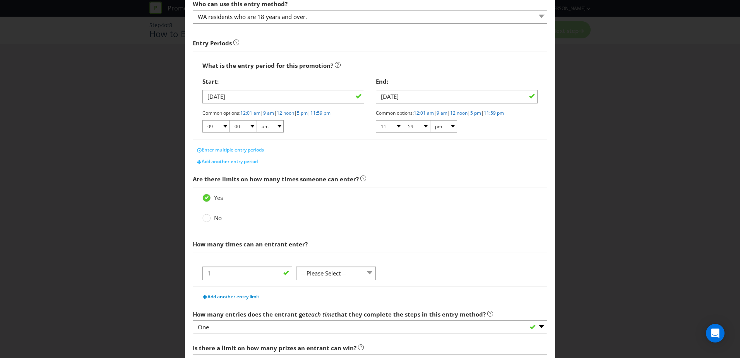
scroll to position [116, 0]
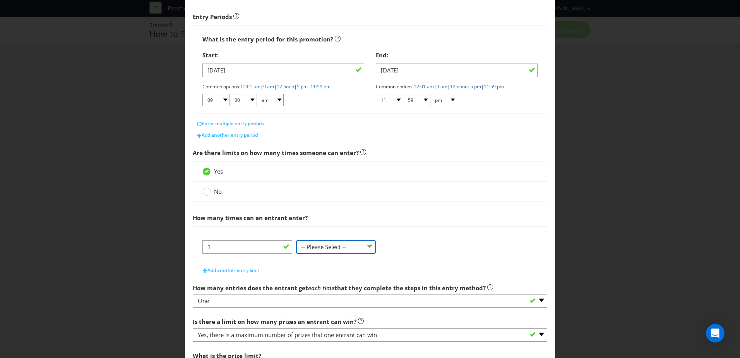
click at [345, 242] on select "-- Please Select -- per person per day per purchase per transaction Other (plea…" at bounding box center [336, 247] width 80 height 14
select select "PER_PERSON"
click at [296, 240] on select "-- Please Select -- per person per day per purchase per transaction Other (plea…" at bounding box center [336, 247] width 80 height 14
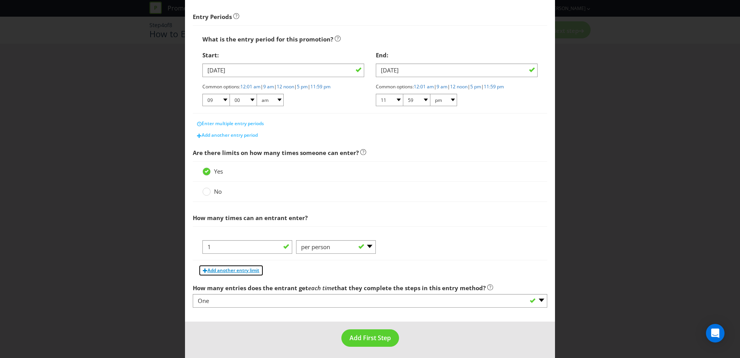
click at [230, 268] on span "Add another entry limit" at bounding box center [234, 270] width 52 height 7
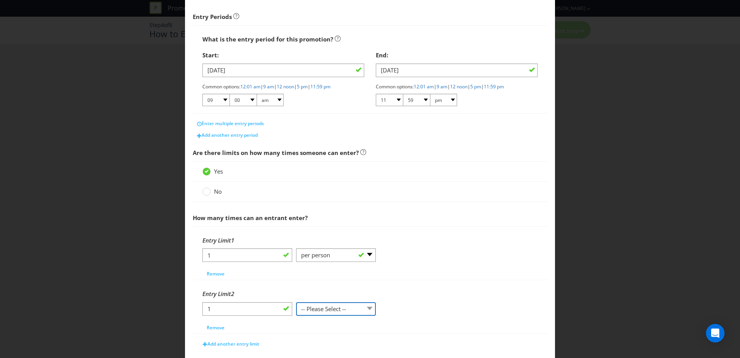
click at [328, 309] on select "-- Please Select -- per person per day per purchase per transaction Other (plea…" at bounding box center [336, 309] width 80 height 14
select select "PER_DAY"
click at [296, 302] on select "-- Please Select -- per person per day per purchase per transaction Other (plea…" at bounding box center [336, 309] width 80 height 14
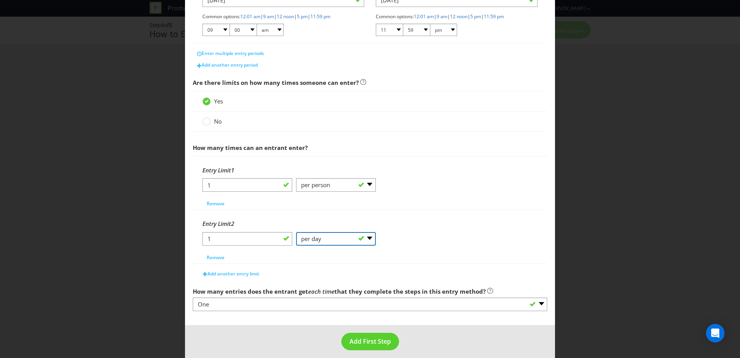
scroll to position [192, 0]
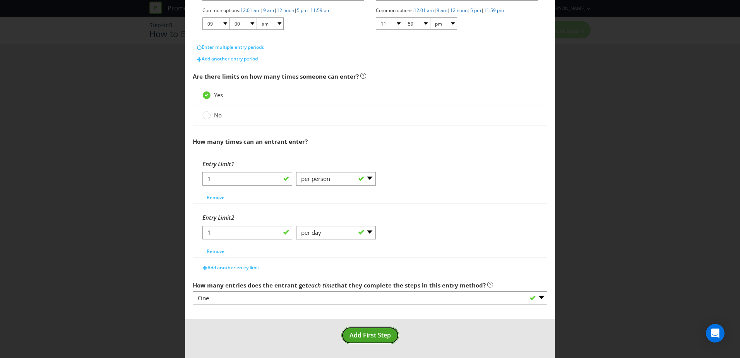
click at [376, 336] on span "Add First Step" at bounding box center [370, 335] width 41 height 9
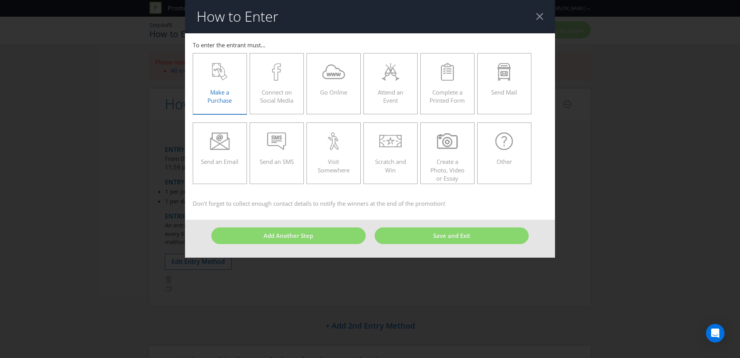
click at [217, 90] on span "Make a Purchase" at bounding box center [220, 96] width 24 height 16
click at [0, 0] on input "Make a Purchase" at bounding box center [0, 0] width 0 height 0
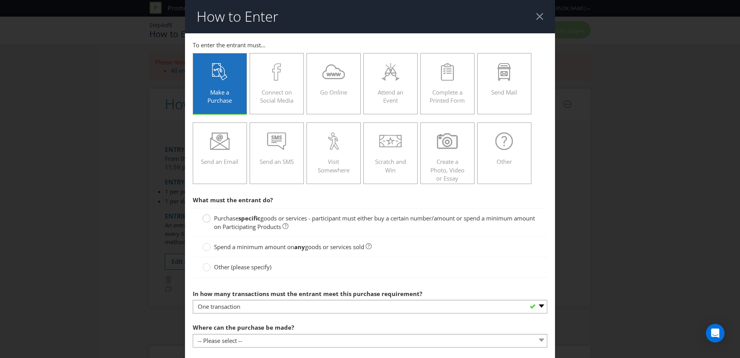
click at [204, 218] on circle at bounding box center [207, 219] width 8 height 8
click at [0, 0] on input "Purchase specific goods or services - participant must either buy a certain num…" at bounding box center [0, 0] width 0 height 0
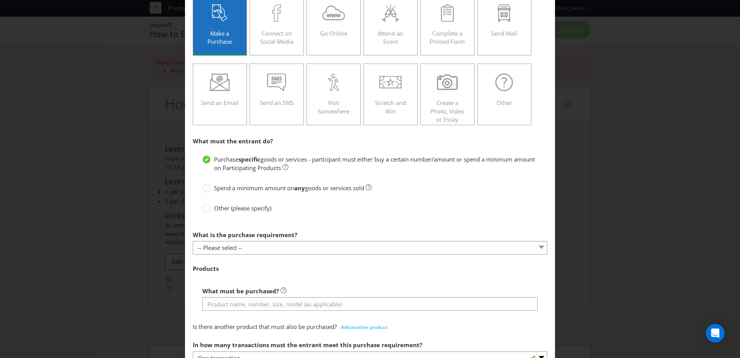
scroll to position [77, 0]
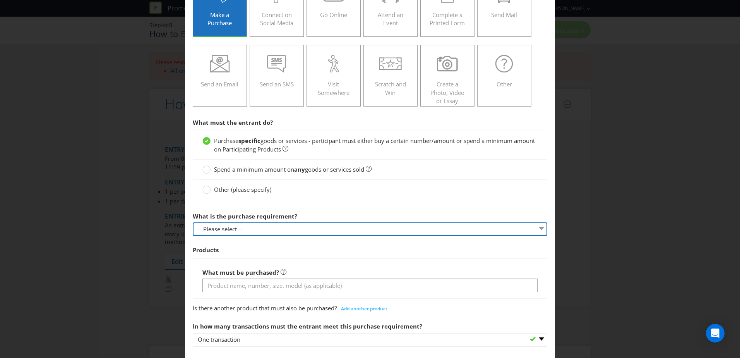
click at [210, 230] on select "-- Please select -- Buy a certain number of these products or services Spend a …" at bounding box center [370, 229] width 355 height 14
select select "MINIMUM_QUANTITY"
click at [193, 222] on select "-- Please select -- Buy a certain number of these products or services Spend a …" at bounding box center [370, 229] width 355 height 14
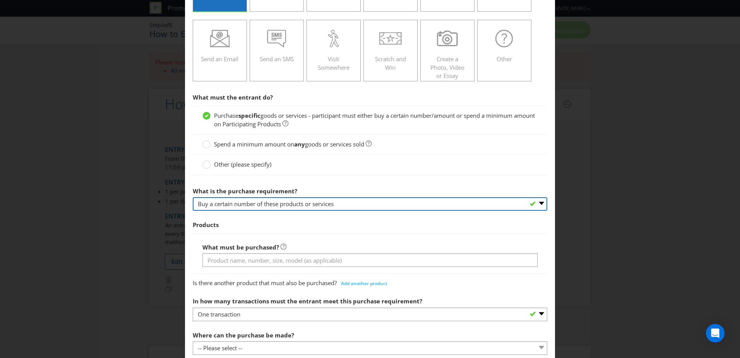
scroll to position [116, 0]
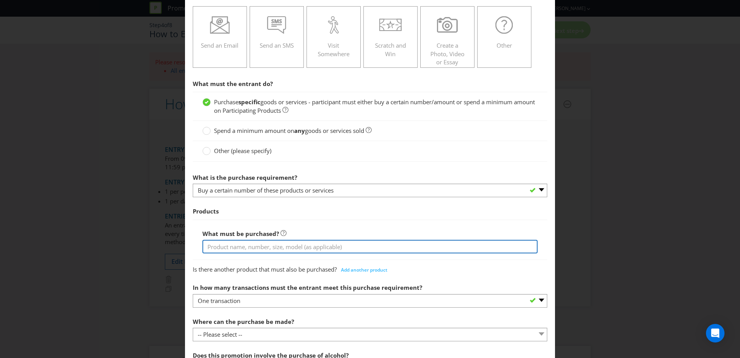
click at [213, 247] on input "text" at bounding box center [370, 247] width 335 height 14
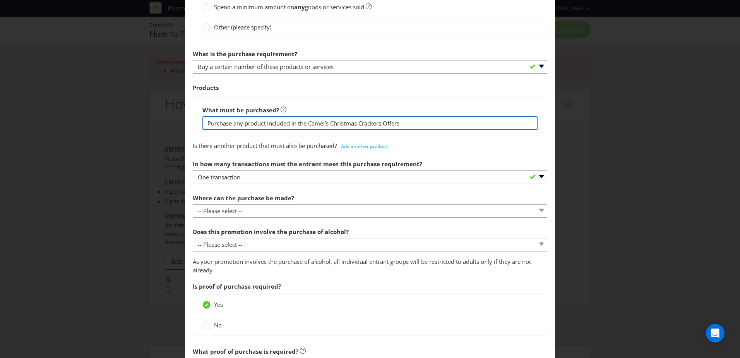
scroll to position [219, 0]
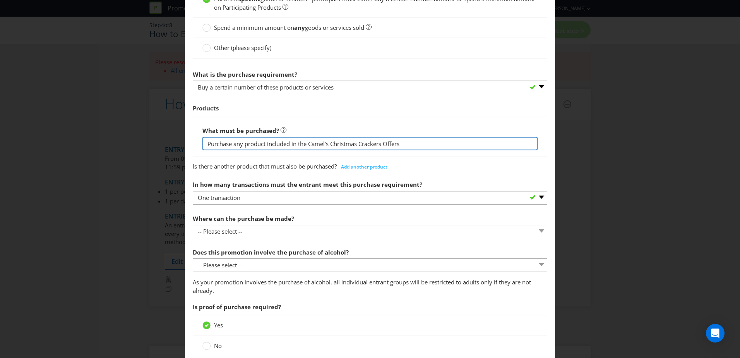
type input "Purchase any product included in the Camel's Christmas Crackers Offers"
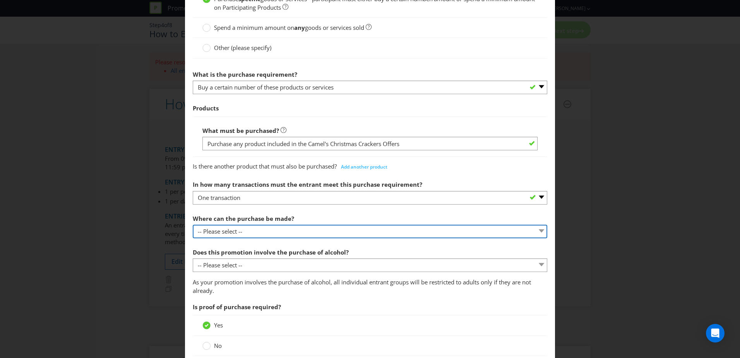
click at [227, 231] on select "-- Please select -- Any stores displaying promotional material (including onlin…" at bounding box center [370, 232] width 355 height 14
select select "ANY_DISPLAYING_PROMOTIONAL_MATERIAL"
click at [193, 225] on select "-- Please select -- Any stores displaying promotional material (including onlin…" at bounding box center [370, 232] width 355 height 14
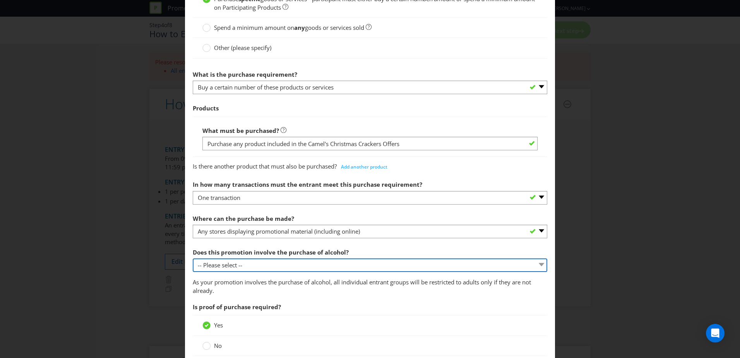
click at [232, 268] on select "-- Please select -- Yes, for on-premises consumption Yes, for off-premises cons…" at bounding box center [370, 265] width 355 height 14
select select "YES_OFF_PREMISES"
click at [193, 258] on select "-- Please select -- Yes, for on-premises consumption Yes, for off-premises cons…" at bounding box center [370, 265] width 355 height 14
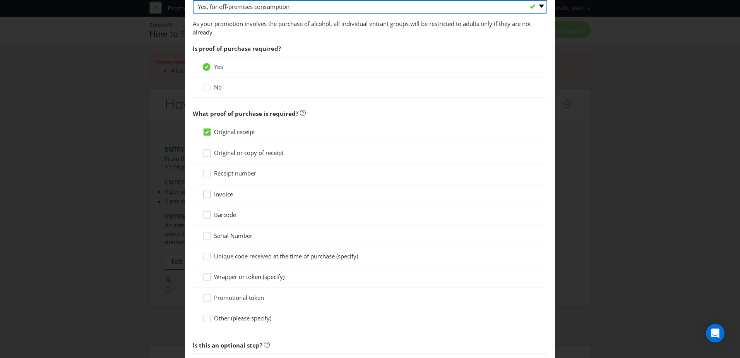
scroll to position [490, 0]
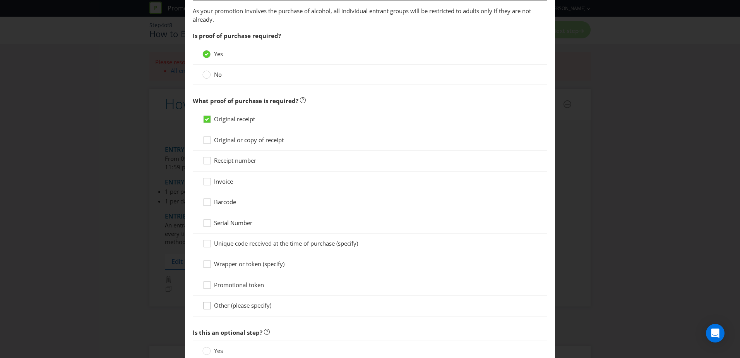
click at [207, 308] on icon at bounding box center [209, 307] width 12 height 12
click at [0, 0] on input "Other (please specify)" at bounding box center [0, 0] width 0 height 0
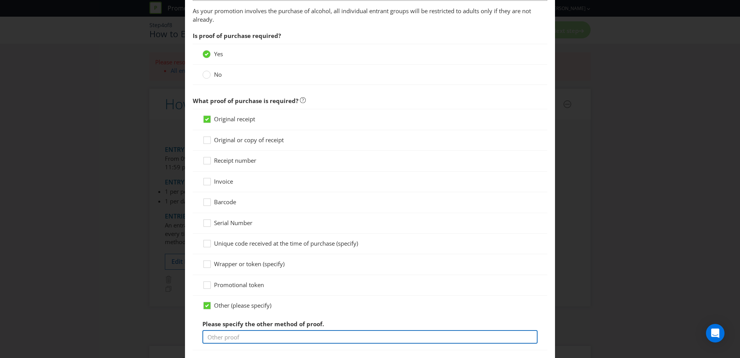
click at [218, 341] on input "text" at bounding box center [370, 337] width 335 height 14
type input "S"
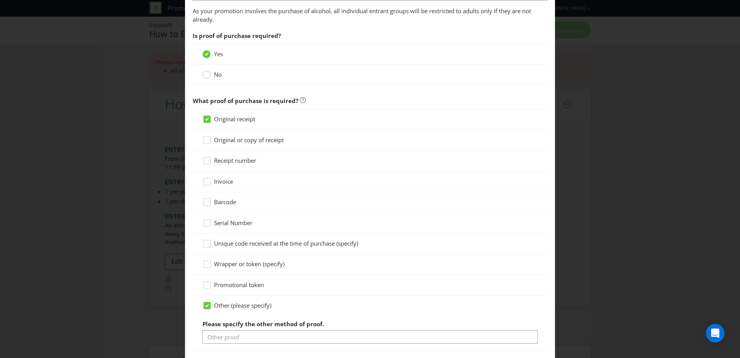
click at [208, 74] on circle at bounding box center [207, 75] width 8 height 8
click at [0, 0] on input "No" at bounding box center [0, 0] width 0 height 0
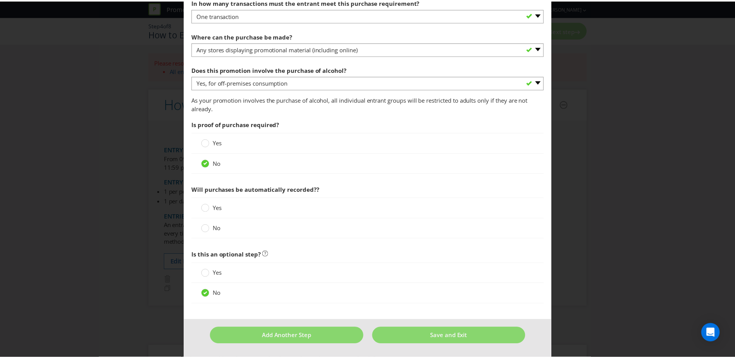
scroll to position [402, 0]
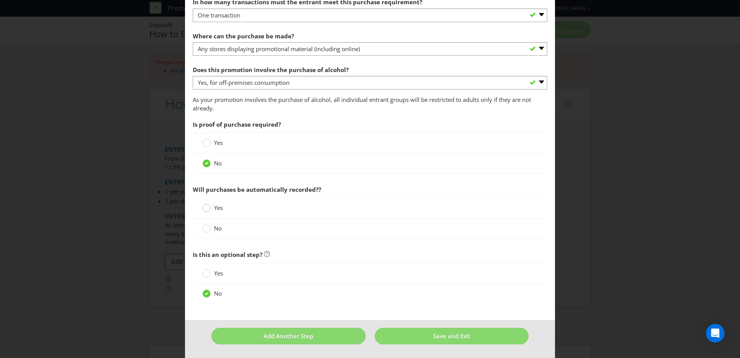
click at [206, 208] on circle at bounding box center [207, 208] width 8 height 8
click at [0, 0] on input "Yes" at bounding box center [0, 0] width 0 height 0
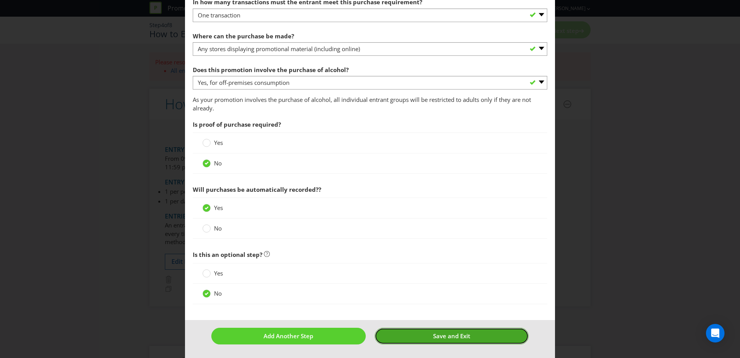
click at [437, 340] on button "Save and Exit" at bounding box center [452, 336] width 155 height 17
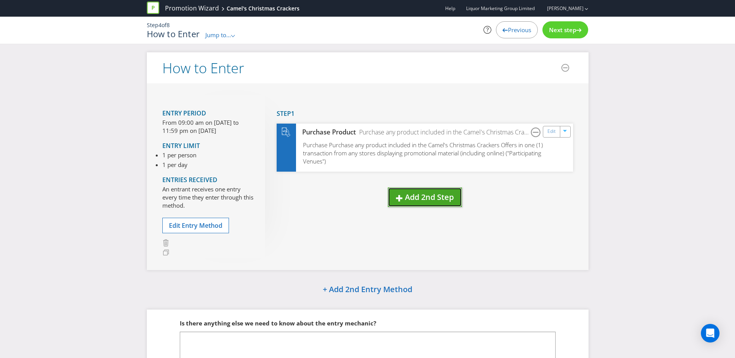
click at [414, 199] on span "Add 2nd Step" at bounding box center [429, 197] width 49 height 10
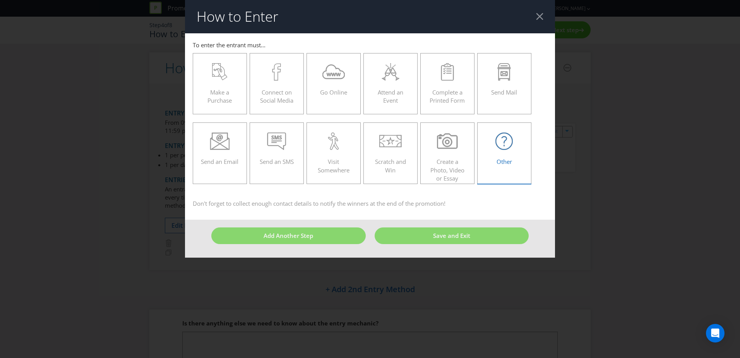
click at [503, 161] on span "Other" at bounding box center [504, 162] width 15 height 8
click at [0, 0] on input "Other" at bounding box center [0, 0] width 0 height 0
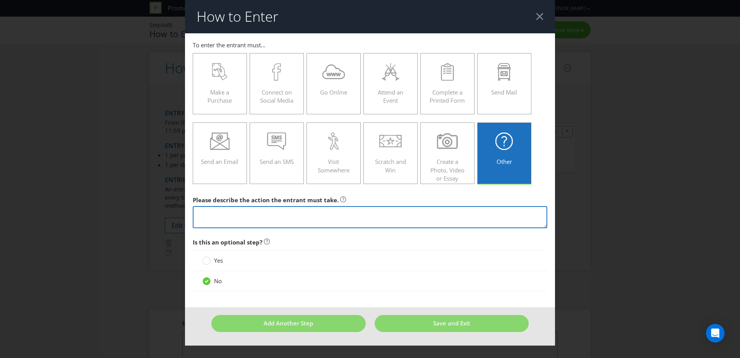
click at [218, 213] on textarea at bounding box center [370, 217] width 355 height 22
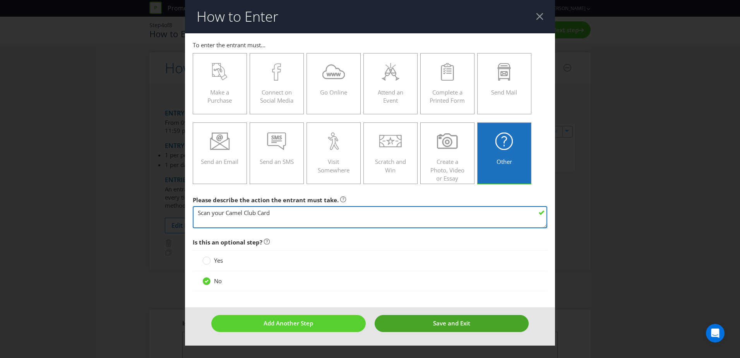
type textarea "Scan your Camel Club Card"
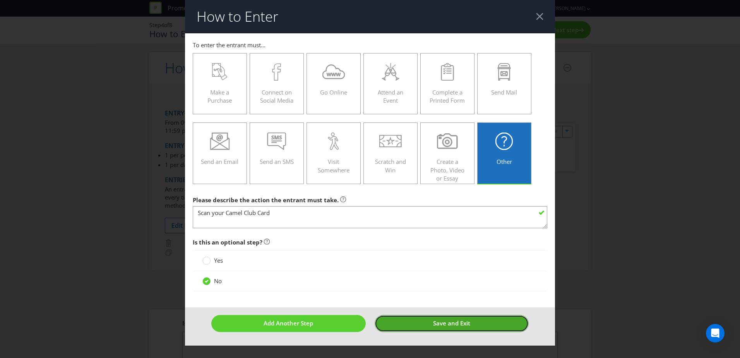
click at [439, 326] on span "Save and Exit" at bounding box center [451, 323] width 37 height 8
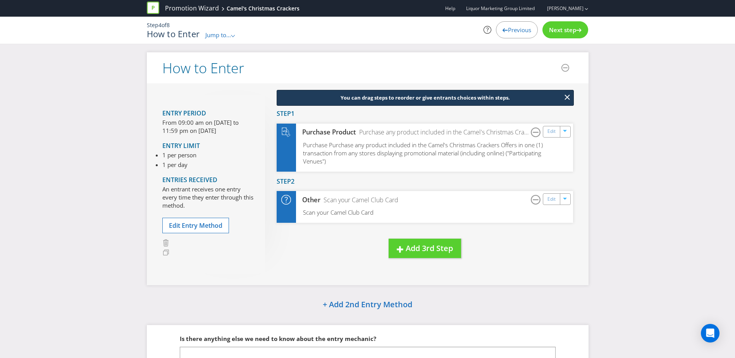
click at [560, 29] on span "Next step" at bounding box center [562, 30] width 27 height 8
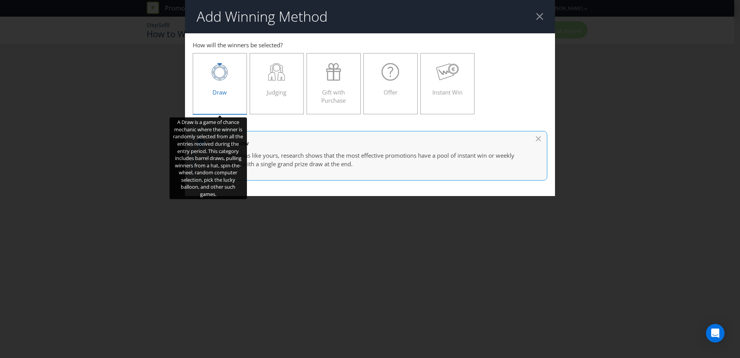
click at [224, 83] on div "Draw" at bounding box center [220, 80] width 38 height 35
click at [0, 0] on input "Draw" at bounding box center [0, 0] width 0 height 0
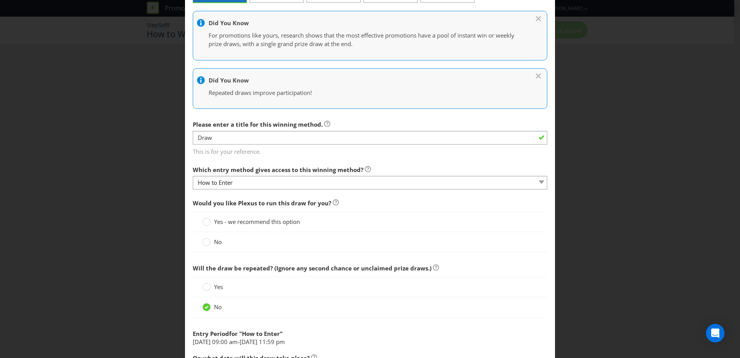
scroll to position [116, 0]
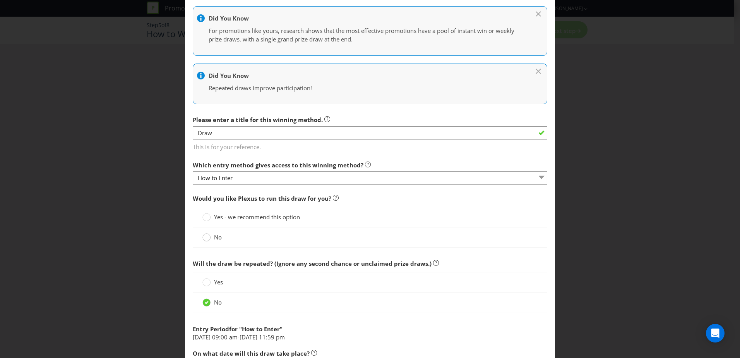
click at [206, 237] on div at bounding box center [207, 235] width 4 height 4
click at [0, 0] on input "No" at bounding box center [0, 0] width 0 height 0
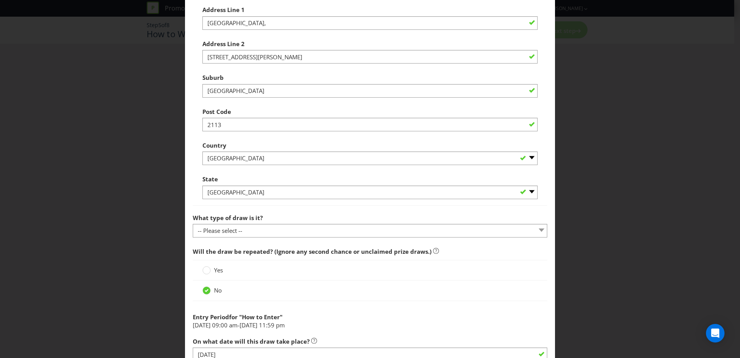
scroll to position [465, 0]
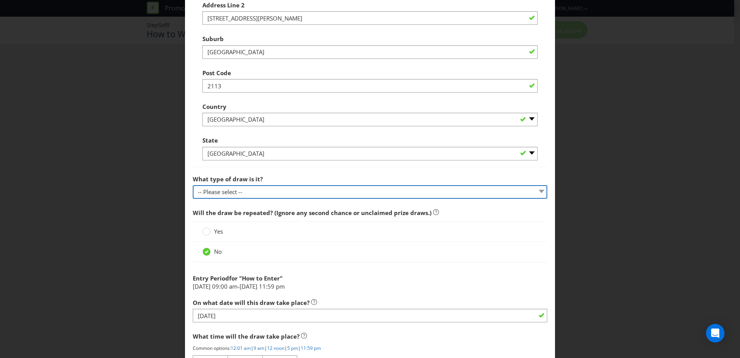
click at [243, 194] on select "-- Please select -- Computerised random selection Barrel draw Don't specify Oth…" at bounding box center [370, 192] width 355 height 14
select select "COMPUTERISED"
click at [193, 185] on select "-- Please select -- Computerised random selection Barrel draw Don't specify Oth…" at bounding box center [370, 192] width 355 height 14
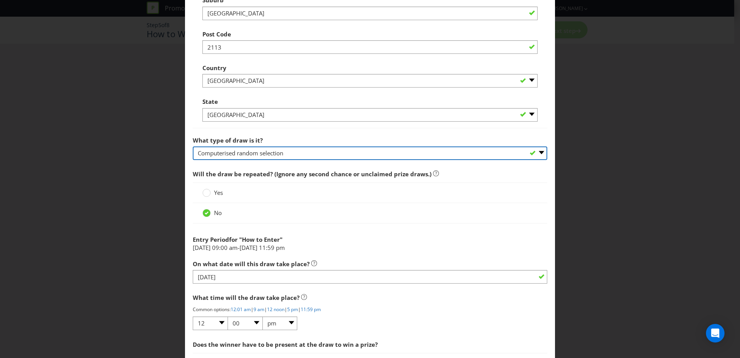
scroll to position [542, 0]
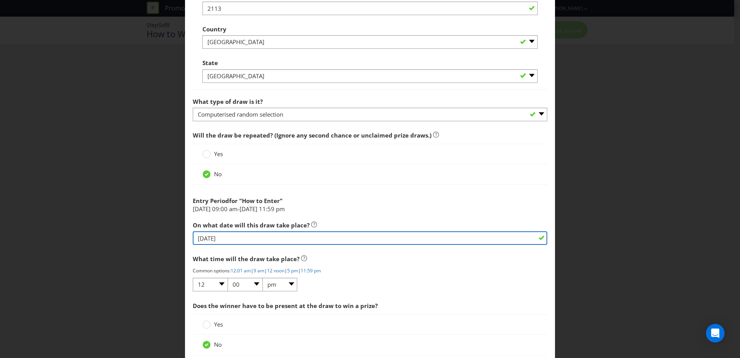
click at [228, 238] on input "[DATE]" at bounding box center [370, 238] width 355 height 14
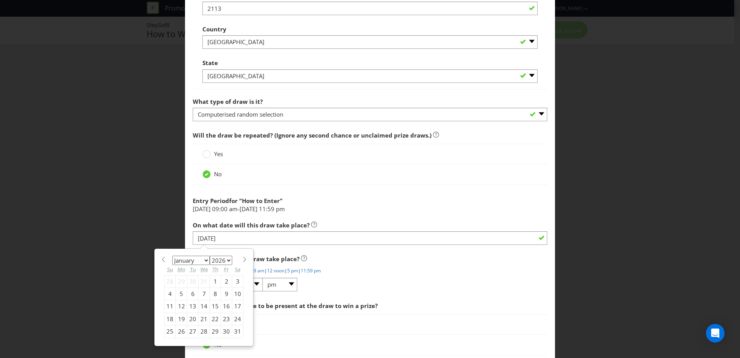
click at [190, 305] on div "13" at bounding box center [192, 306] width 11 height 12
type input "[DATE]"
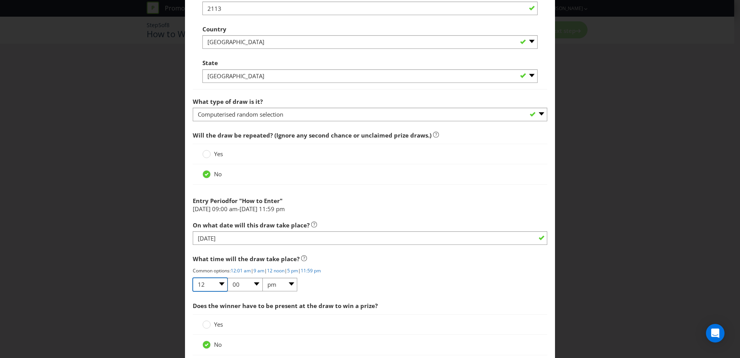
click at [219, 287] on select "01 02 03 04 05 06 07 08 09 10 11 12" at bounding box center [210, 285] width 35 height 14
select select "02"
click at [193, 278] on select "01 02 03 04 05 06 07 08 09 10 11 12" at bounding box center [210, 285] width 35 height 14
click at [464, 285] on div "What time will the draw take place? Common options: 12:01 am | 9 am | 12 noon |…" at bounding box center [370, 271] width 355 height 41
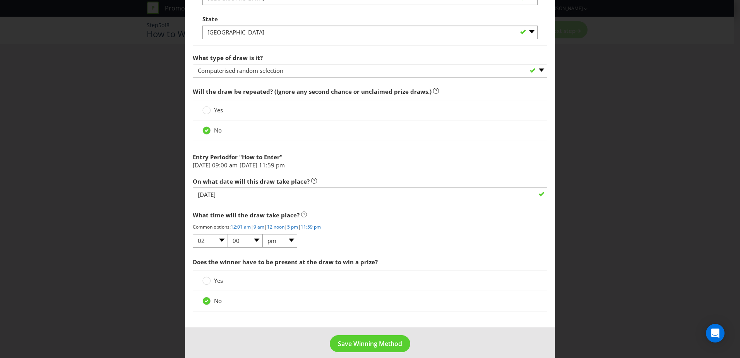
scroll to position [594, 0]
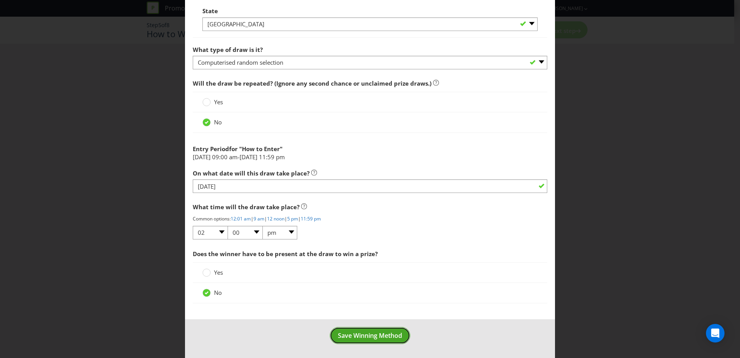
click at [366, 338] on span "Save Winning Method" at bounding box center [370, 335] width 64 height 9
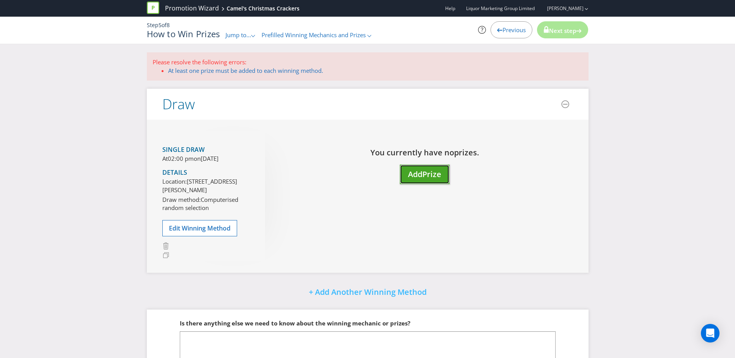
click at [425, 175] on span "Prize" at bounding box center [431, 174] width 19 height 10
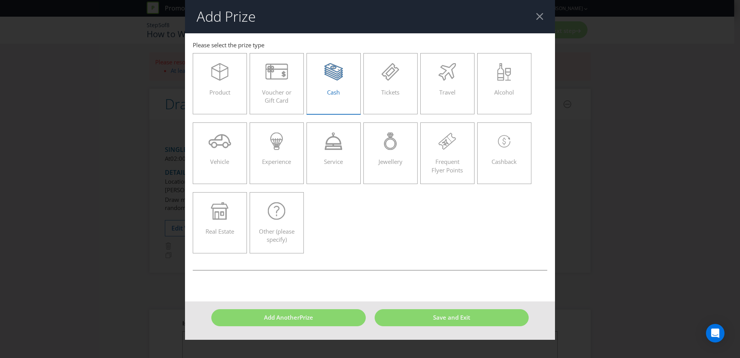
click at [326, 84] on div "Cash" at bounding box center [334, 80] width 38 height 35
click at [0, 0] on input "Cash" at bounding box center [0, 0] width 0 height 0
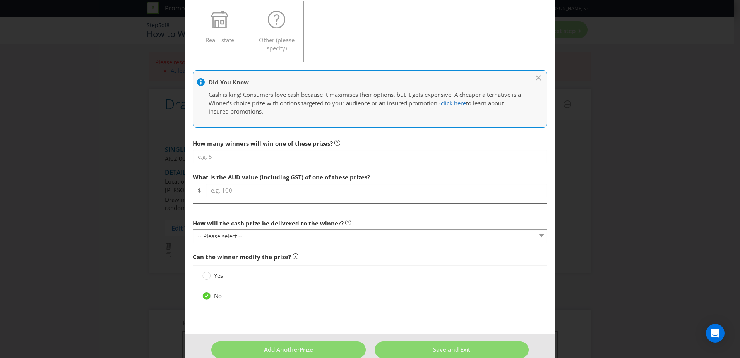
scroll to position [194, 0]
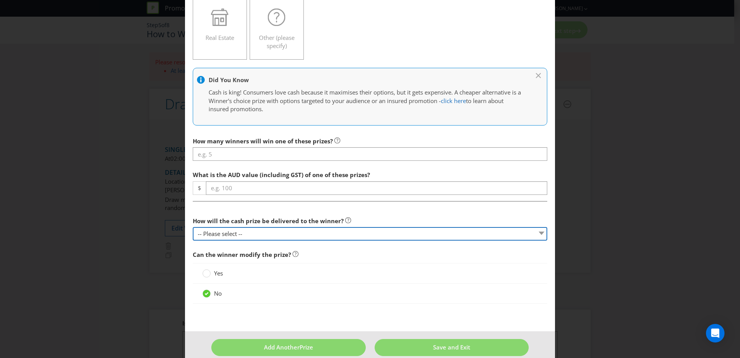
click at [266, 235] on select "-- Please select -- Cash Direct deposit to winner's bank account Cheque Credit …" at bounding box center [370, 234] width 355 height 14
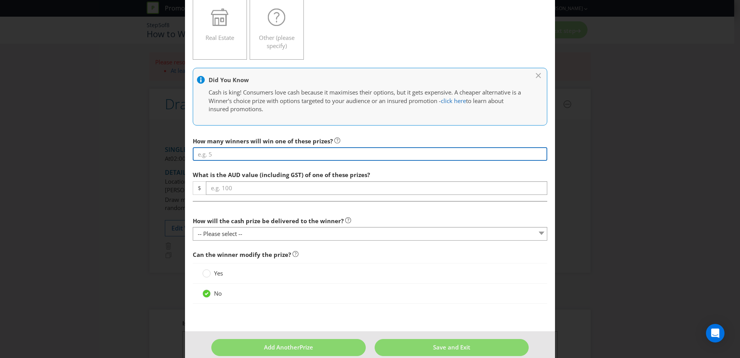
click at [227, 155] on input "number" at bounding box center [370, 154] width 355 height 14
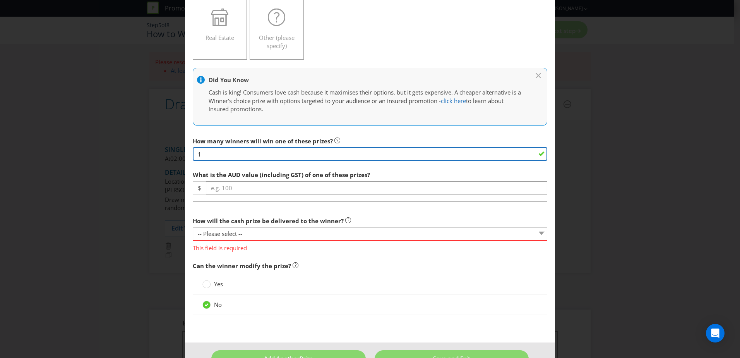
type input "1"
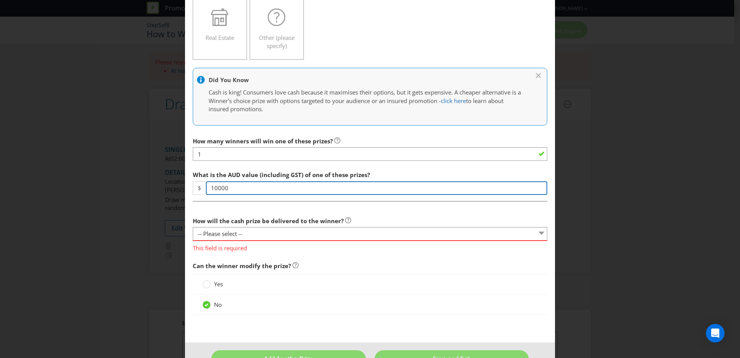
type input "10000"
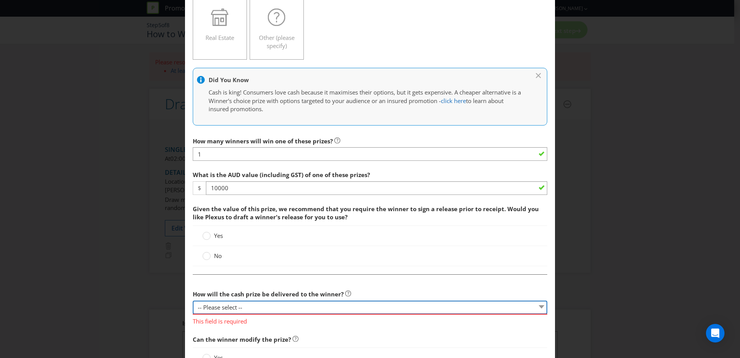
click at [220, 232] on div "How many winners will win one of these prizes? 1 What is the AUD value (includi…" at bounding box center [370, 264] width 355 height 263
select select "DIRECT_DEPOSIT"
click at [193, 301] on select "-- Please select -- Cash Direct deposit to winner's bank account Cheque Credit …" at bounding box center [370, 308] width 355 height 14
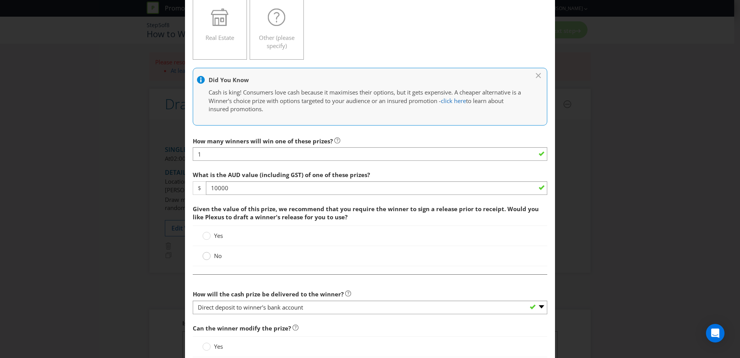
click at [206, 255] on div at bounding box center [207, 253] width 4 height 4
click at [0, 0] on input "No" at bounding box center [0, 0] width 0 height 0
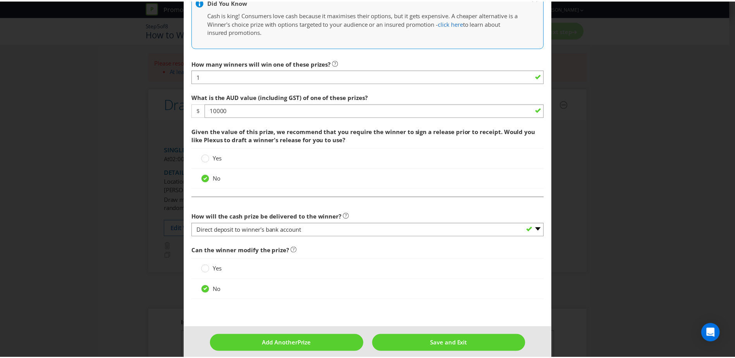
scroll to position [279, 0]
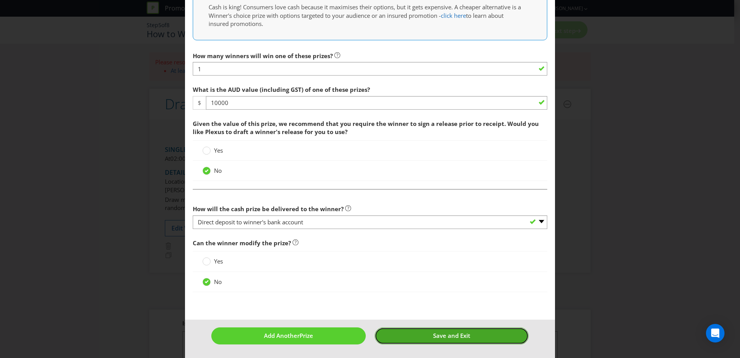
click at [427, 332] on button "Save and Exit" at bounding box center [452, 335] width 155 height 17
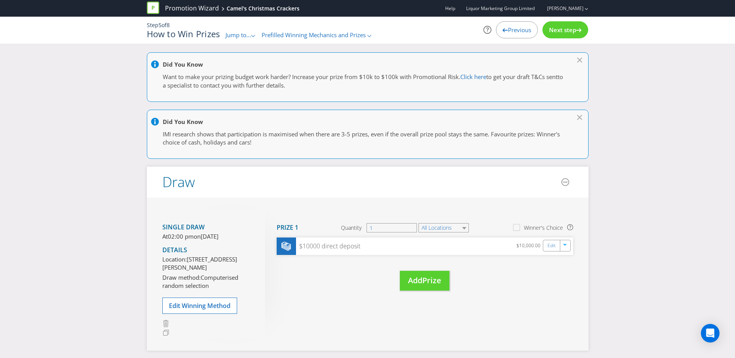
click at [558, 26] on span "Next step" at bounding box center [562, 30] width 27 height 8
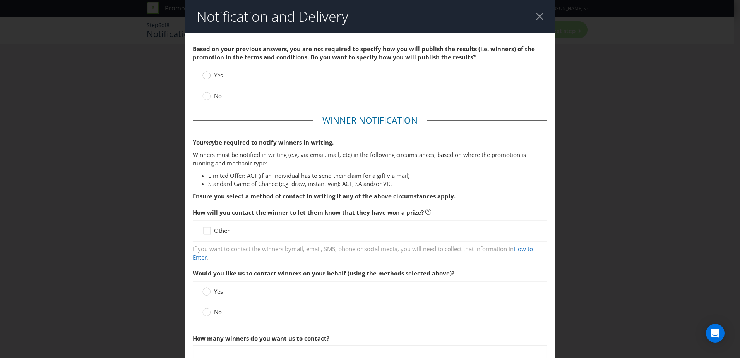
click at [207, 76] on circle at bounding box center [207, 76] width 8 height 8
click at [0, 0] on input "Yes" at bounding box center [0, 0] width 0 height 0
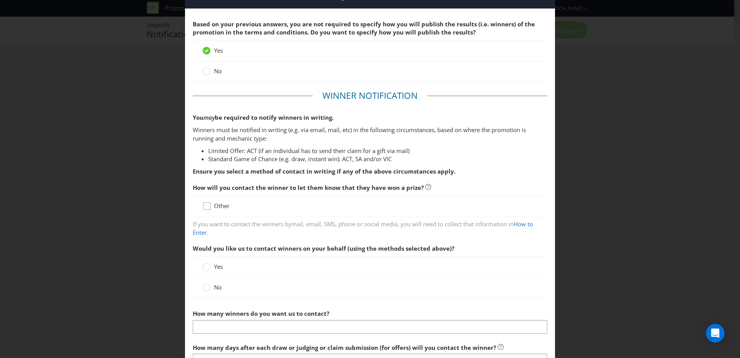
scroll to position [39, 0]
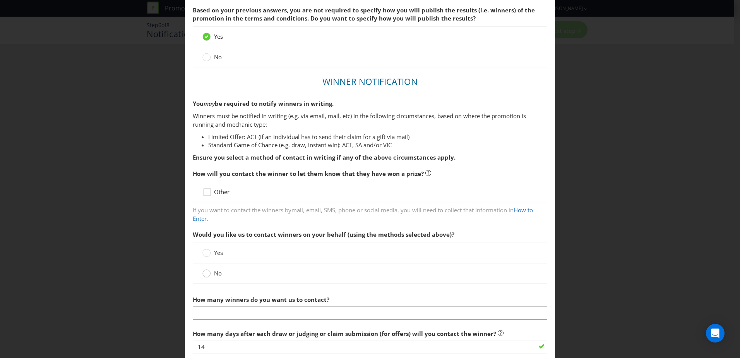
click at [206, 273] on circle at bounding box center [207, 274] width 8 height 8
click at [0, 0] on input "No" at bounding box center [0, 0] width 0 height 0
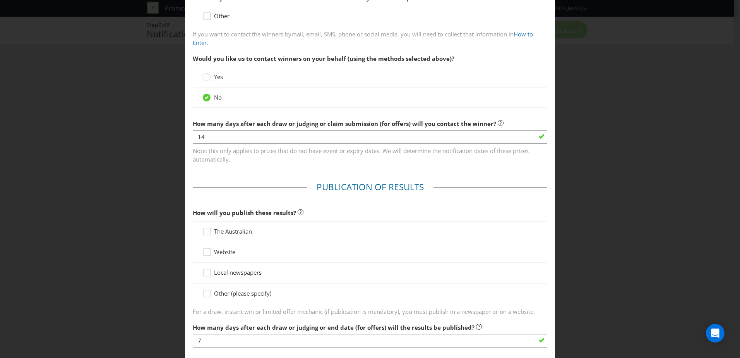
scroll to position [232, 0]
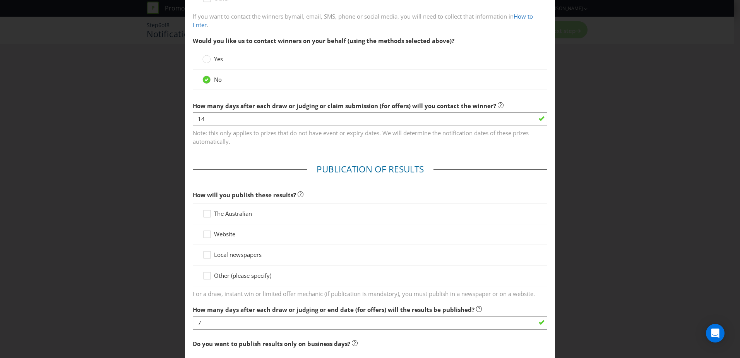
click at [220, 234] on span "Website" at bounding box center [224, 234] width 21 height 8
click at [0, 0] on input "Website" at bounding box center [0, 0] width 0 height 0
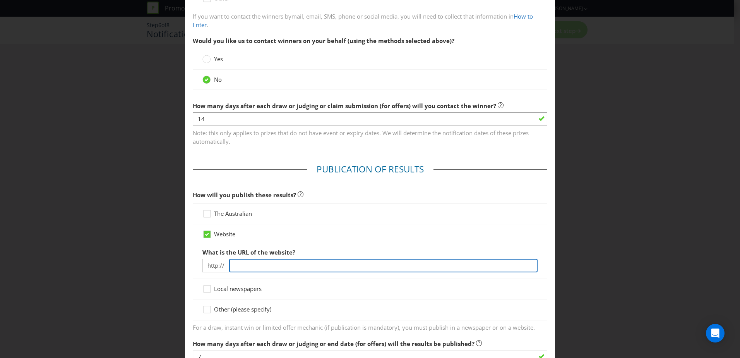
click at [237, 271] on input "text" at bounding box center [383, 266] width 309 height 14
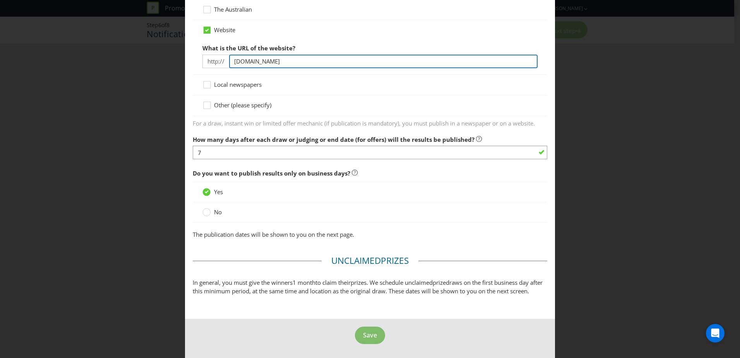
type input "[DOMAIN_NAME]"
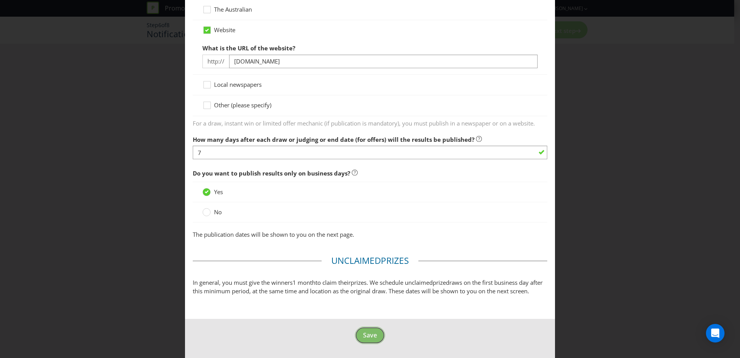
click at [363, 336] on span "Save" at bounding box center [370, 335] width 14 height 9
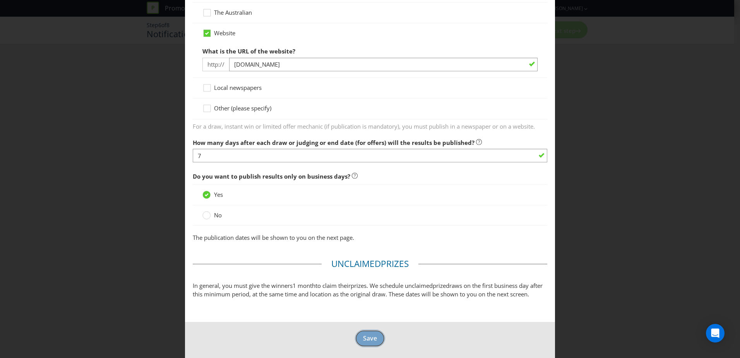
scroll to position [33, 0]
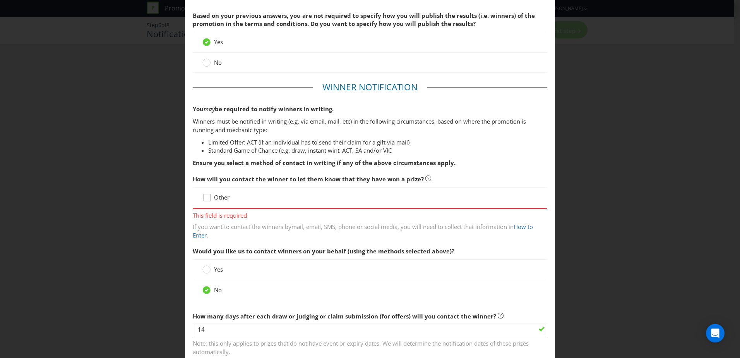
click at [207, 195] on div at bounding box center [207, 195] width 4 height 4
click at [0, 0] on input "Other" at bounding box center [0, 0] width 0 height 0
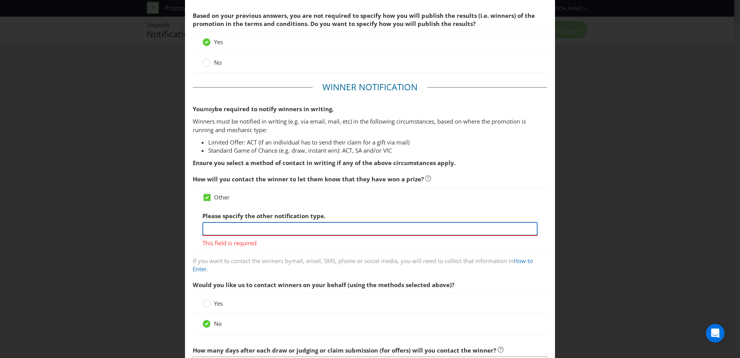
click at [217, 228] on input "text" at bounding box center [370, 229] width 335 height 14
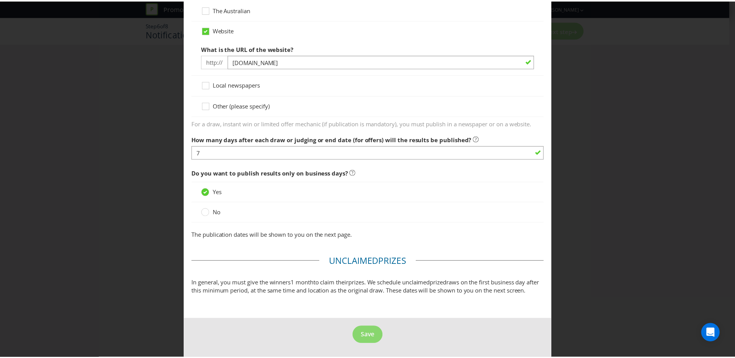
scroll to position [489, 0]
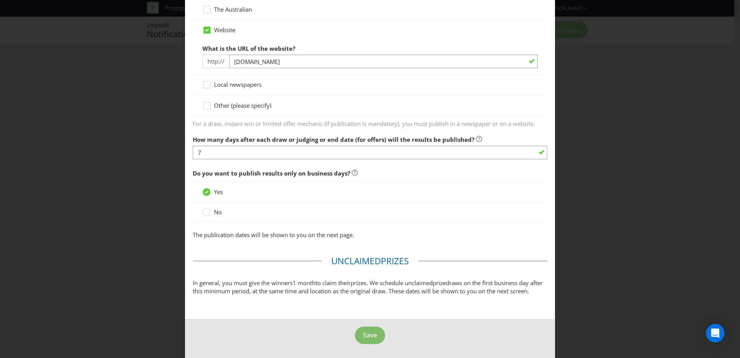
type input "Phone and Email"
click at [364, 335] on span "Save" at bounding box center [370, 335] width 14 height 9
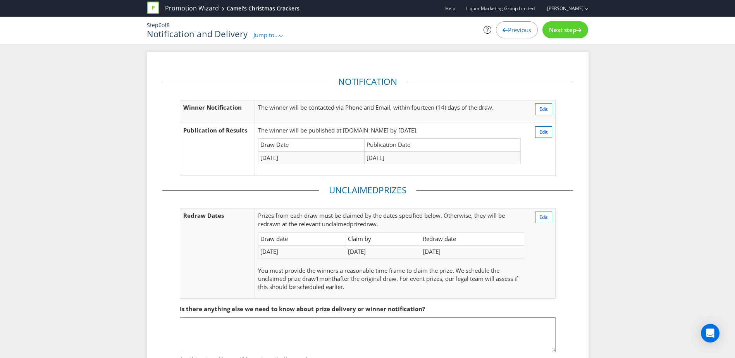
click at [562, 33] on span "Next step" at bounding box center [562, 30] width 27 height 8
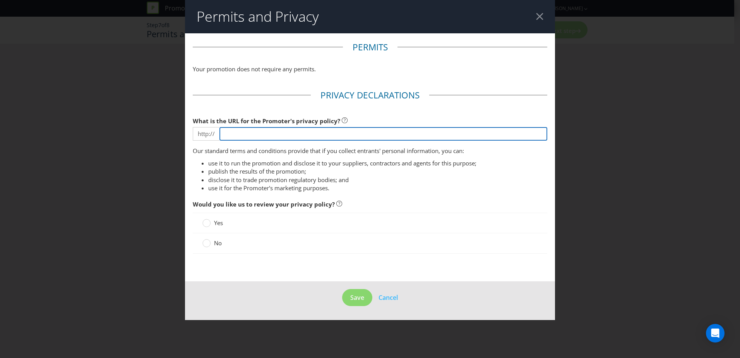
click at [240, 134] on input "text" at bounding box center [384, 134] width 328 height 14
type input "[DOMAIN_NAME]"
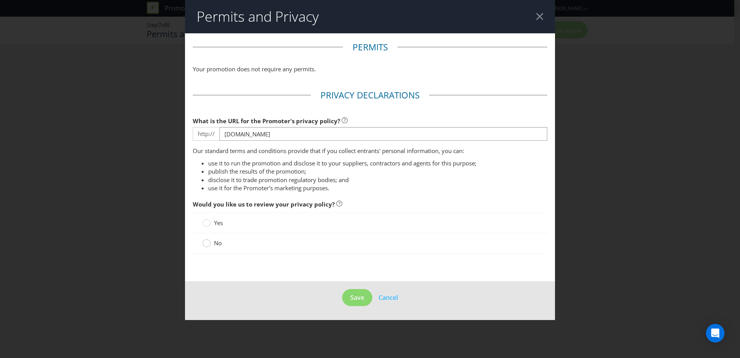
click at [208, 244] on circle at bounding box center [207, 243] width 8 height 8
click at [0, 0] on input "No" at bounding box center [0, 0] width 0 height 0
click at [361, 299] on span "Save" at bounding box center [357, 297] width 14 height 9
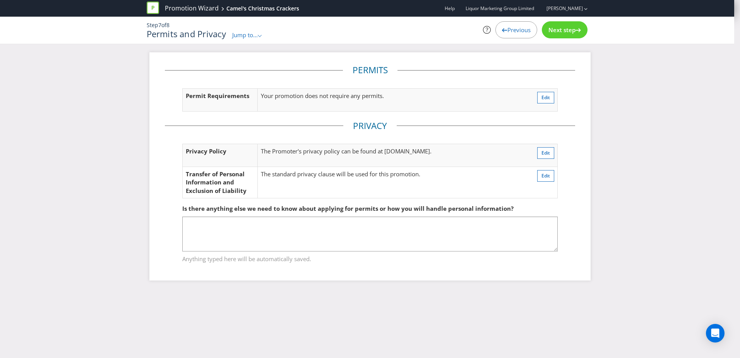
drag, startPoint x: 561, startPoint y: 28, endPoint x: 561, endPoint y: 37, distance: 8.9
click at [560, 28] on span "Next step" at bounding box center [562, 30] width 27 height 8
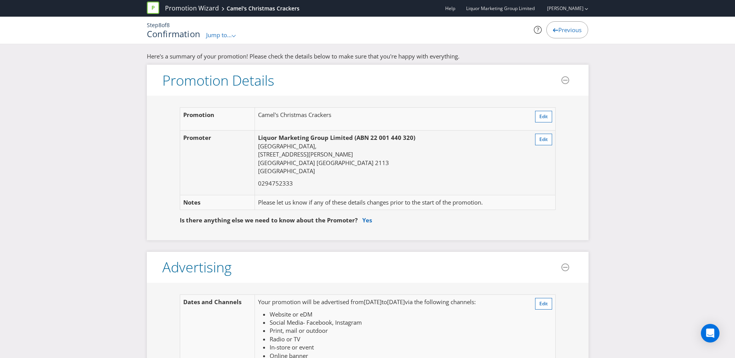
drag, startPoint x: 629, startPoint y: 240, endPoint x: 625, endPoint y: 271, distance: 30.8
click at [188, 7] on link "Promotion Wizard" at bounding box center [192, 8] width 54 height 9
